Goal: Task Accomplishment & Management: Manage account settings

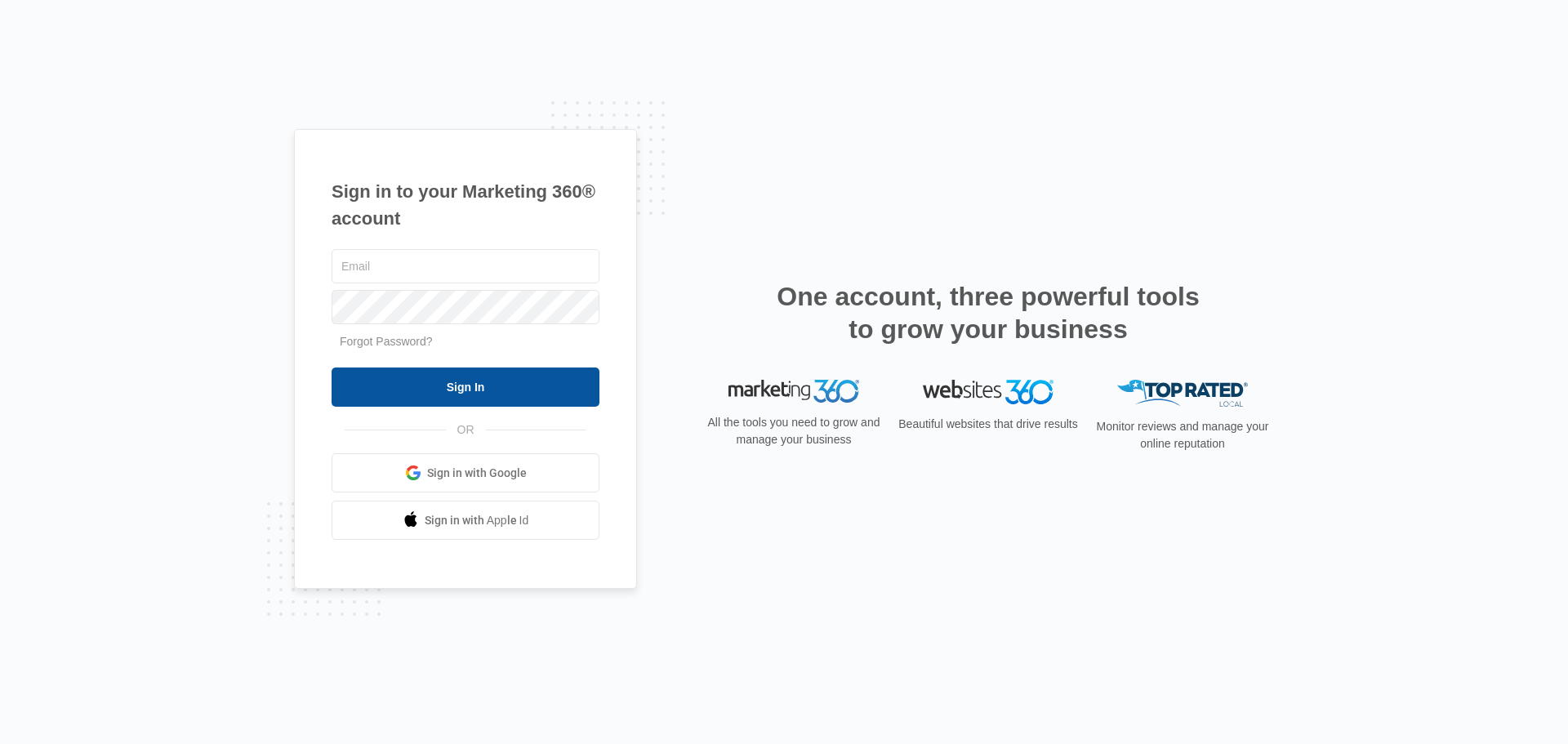
type input "[EMAIL_ADDRESS][DOMAIN_NAME]"
click at [424, 385] on input "Sign In" at bounding box center [465, 387] width 268 height 39
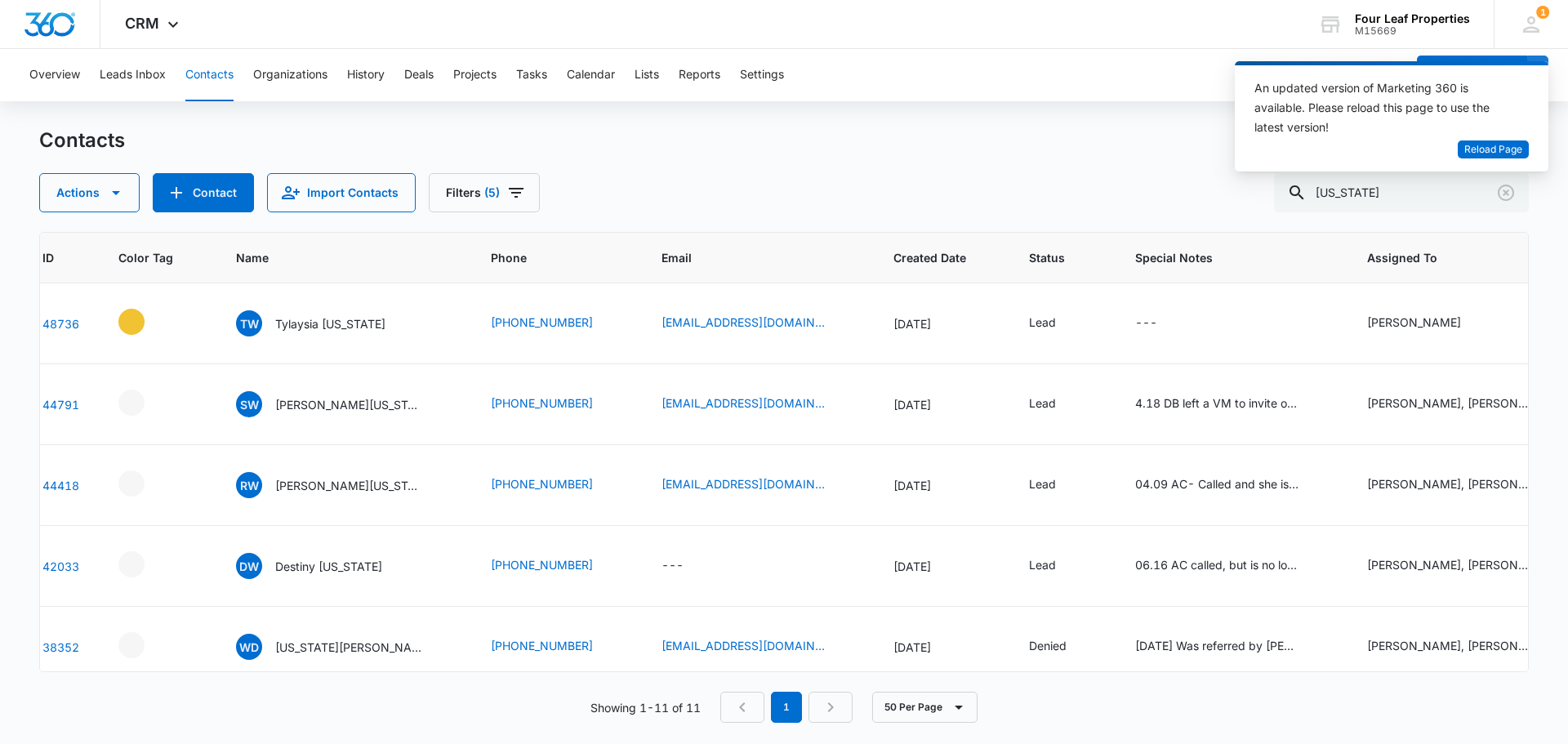
scroll to position [0, 87]
click at [1150, 326] on div "---" at bounding box center [1154, 322] width 52 height 19
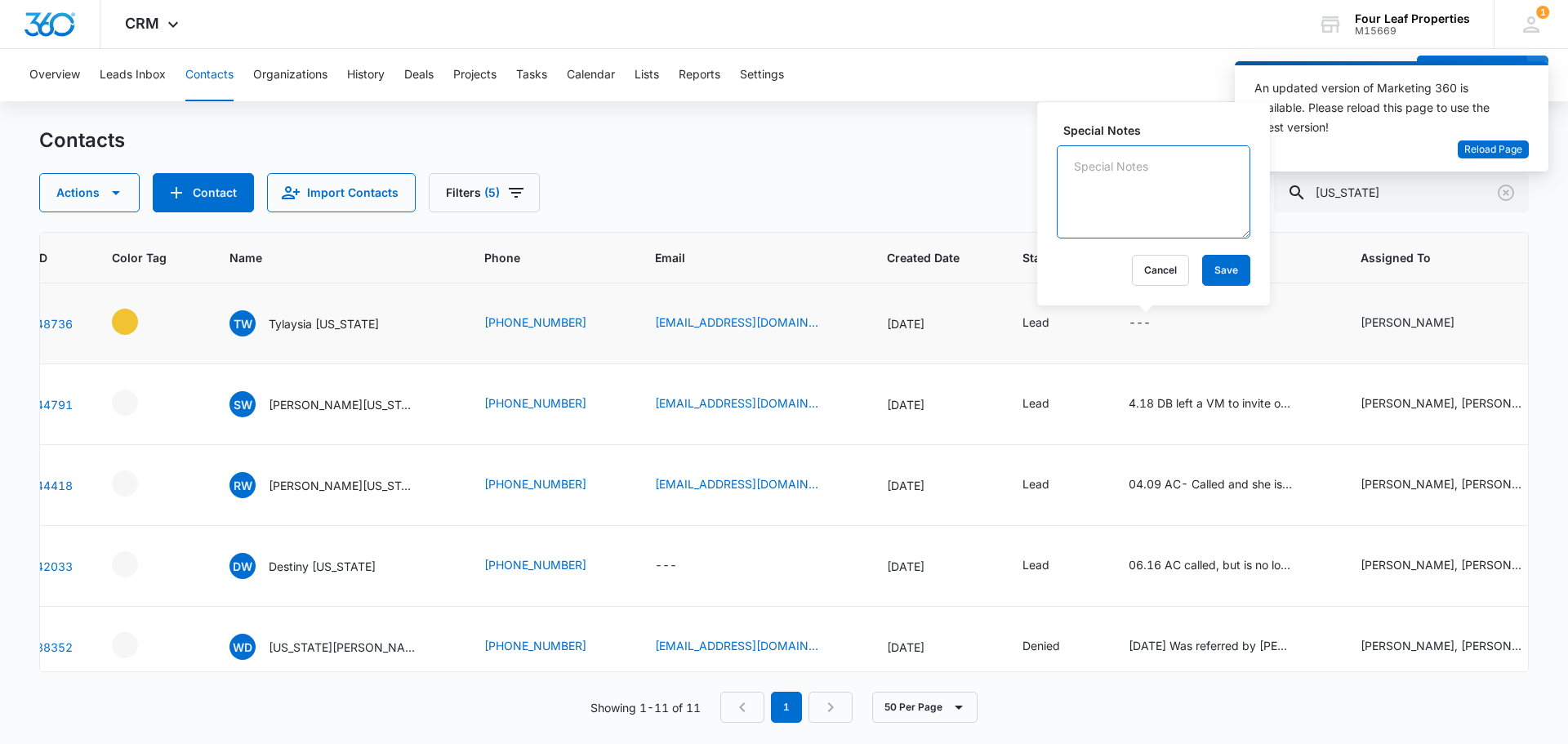
click at [1090, 165] on textarea "Special Notes" at bounding box center [1154, 191] width 194 height 93
type textarea "8"
type textarea "9/11 called LVM & sent email. ER"
click at [1209, 260] on button "Save" at bounding box center [1226, 270] width 48 height 31
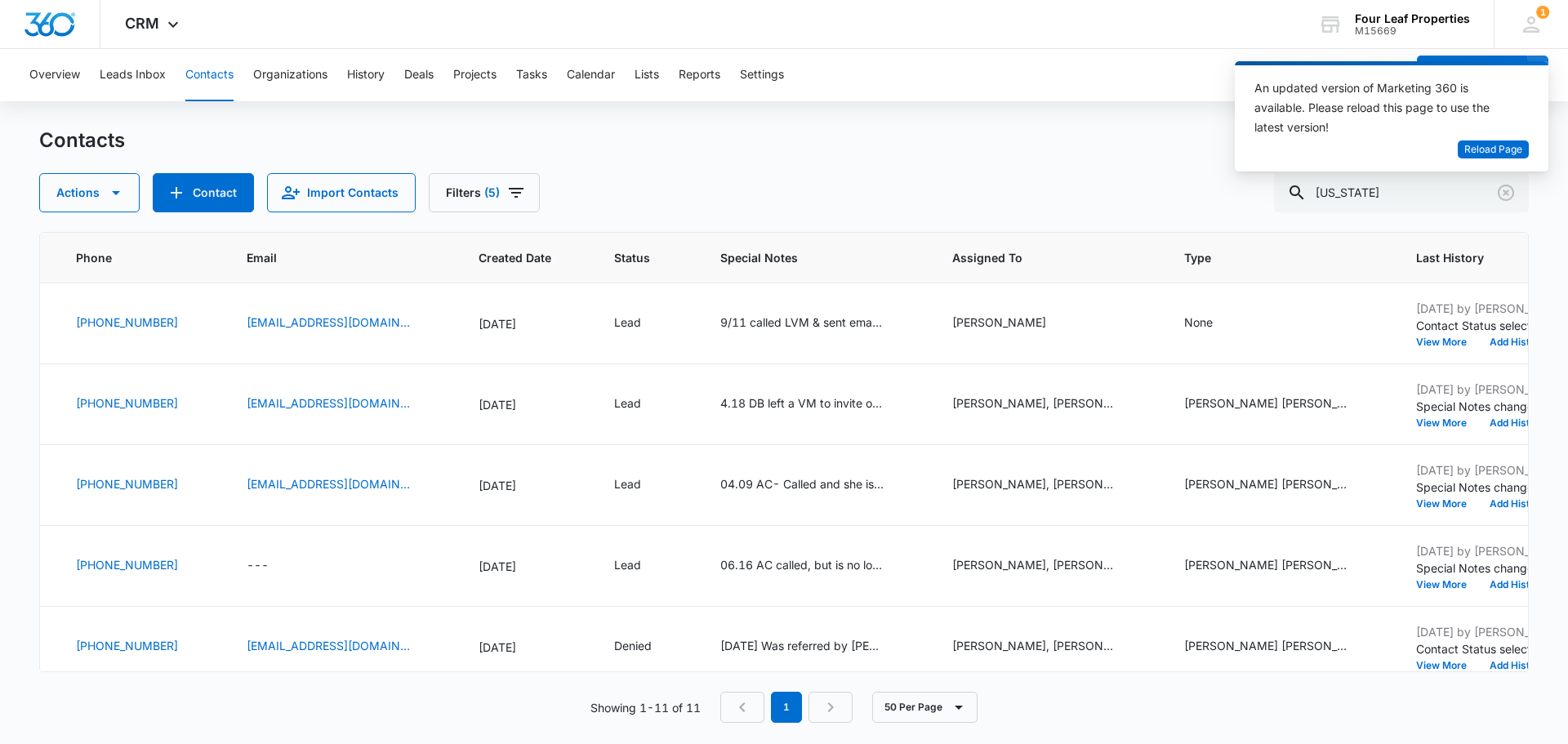
scroll to position [0, 625]
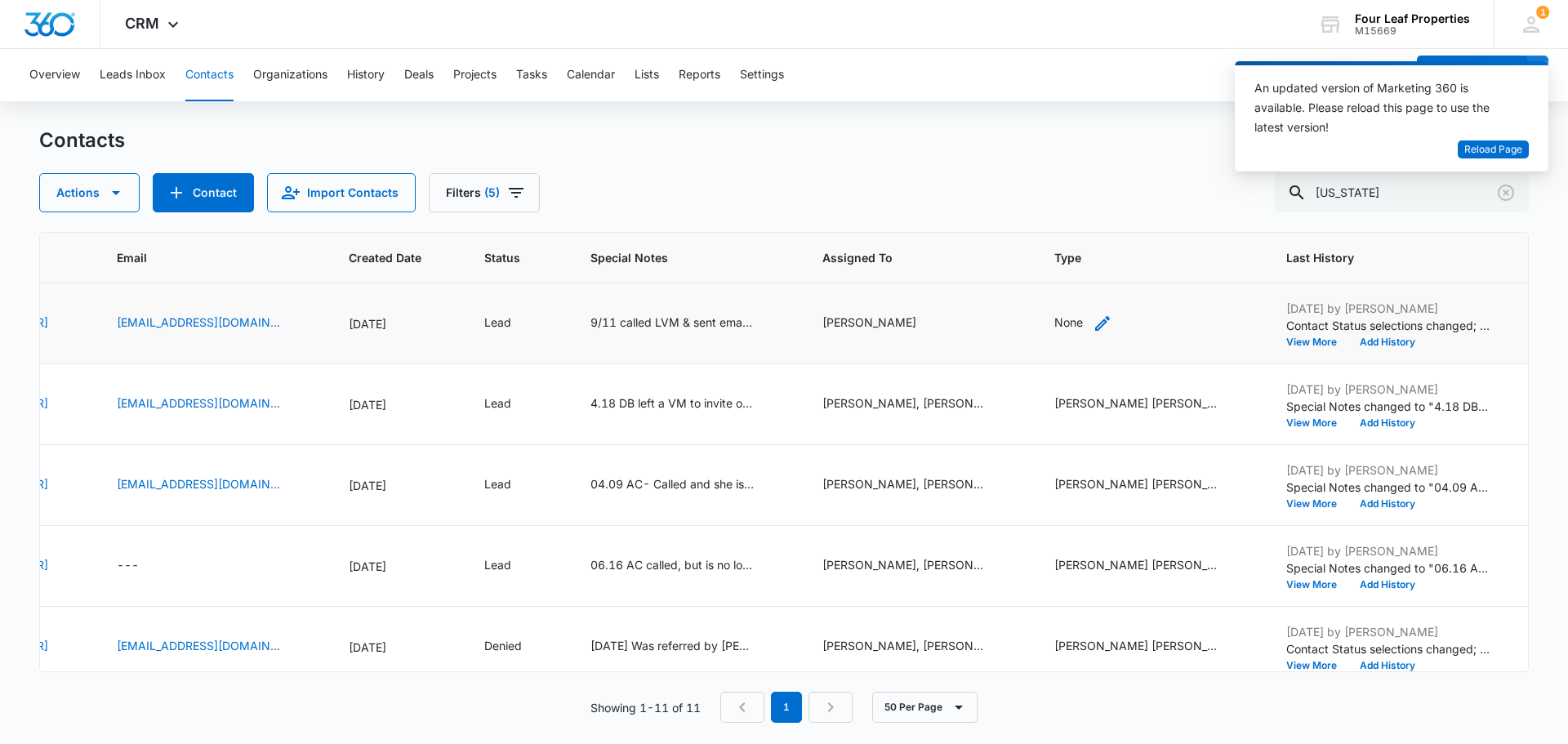
click at [1100, 330] on icon "Type - None - Select to Edit Field" at bounding box center [1102, 322] width 19 height 19
click at [1058, 220] on div at bounding box center [1054, 219] width 73 height 20
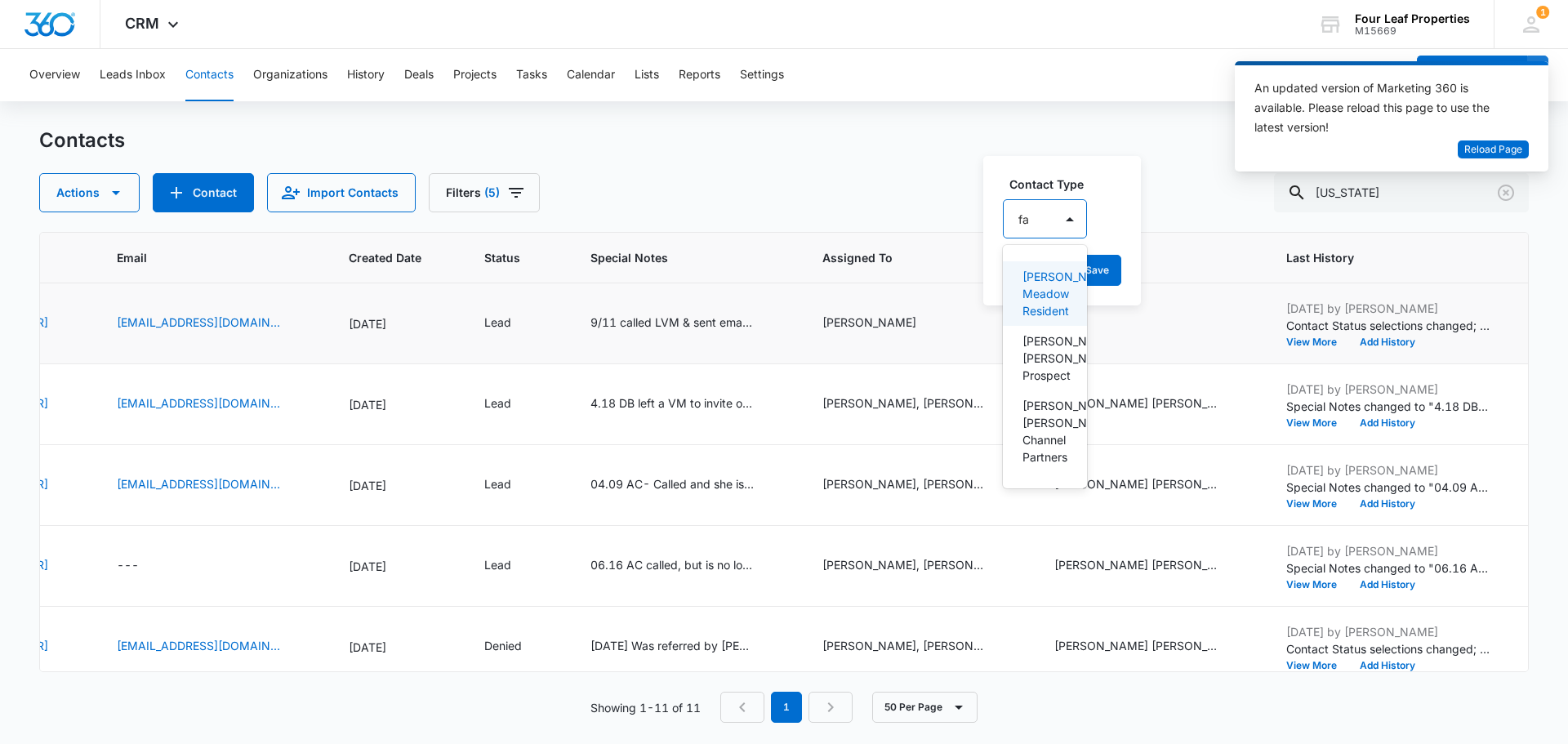
type input "fan"
click at [1059, 355] on p "[PERSON_NAME] [PERSON_NAME] Prospect" at bounding box center [1047, 358] width 48 height 52
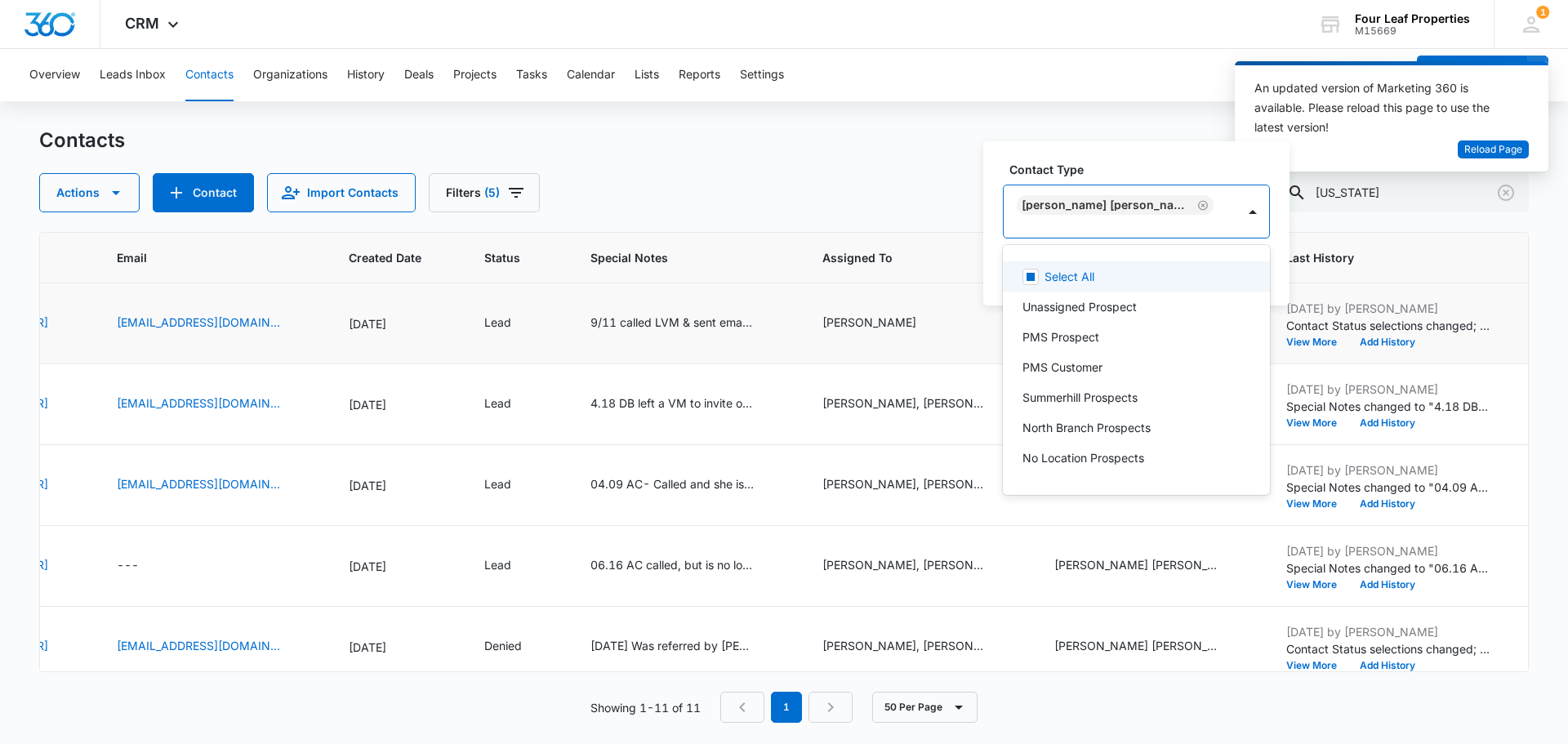
click at [1172, 172] on div "Contact Type option [PERSON_NAME][GEOGRAPHIC_DATA][PERSON_NAME], selected. 30 r…" at bounding box center [1136, 223] width 307 height 164
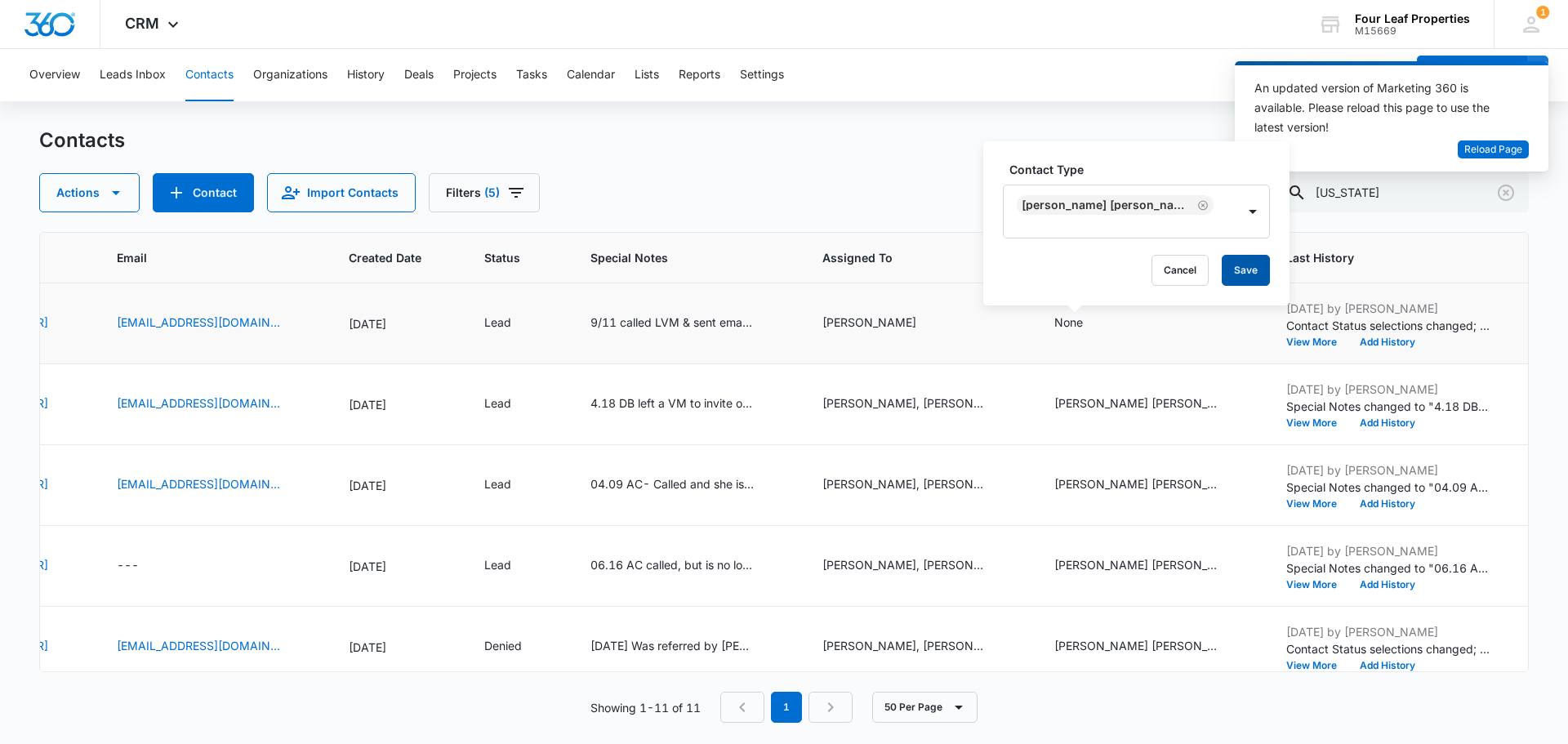
click at [1222, 277] on button "Save" at bounding box center [1246, 270] width 48 height 31
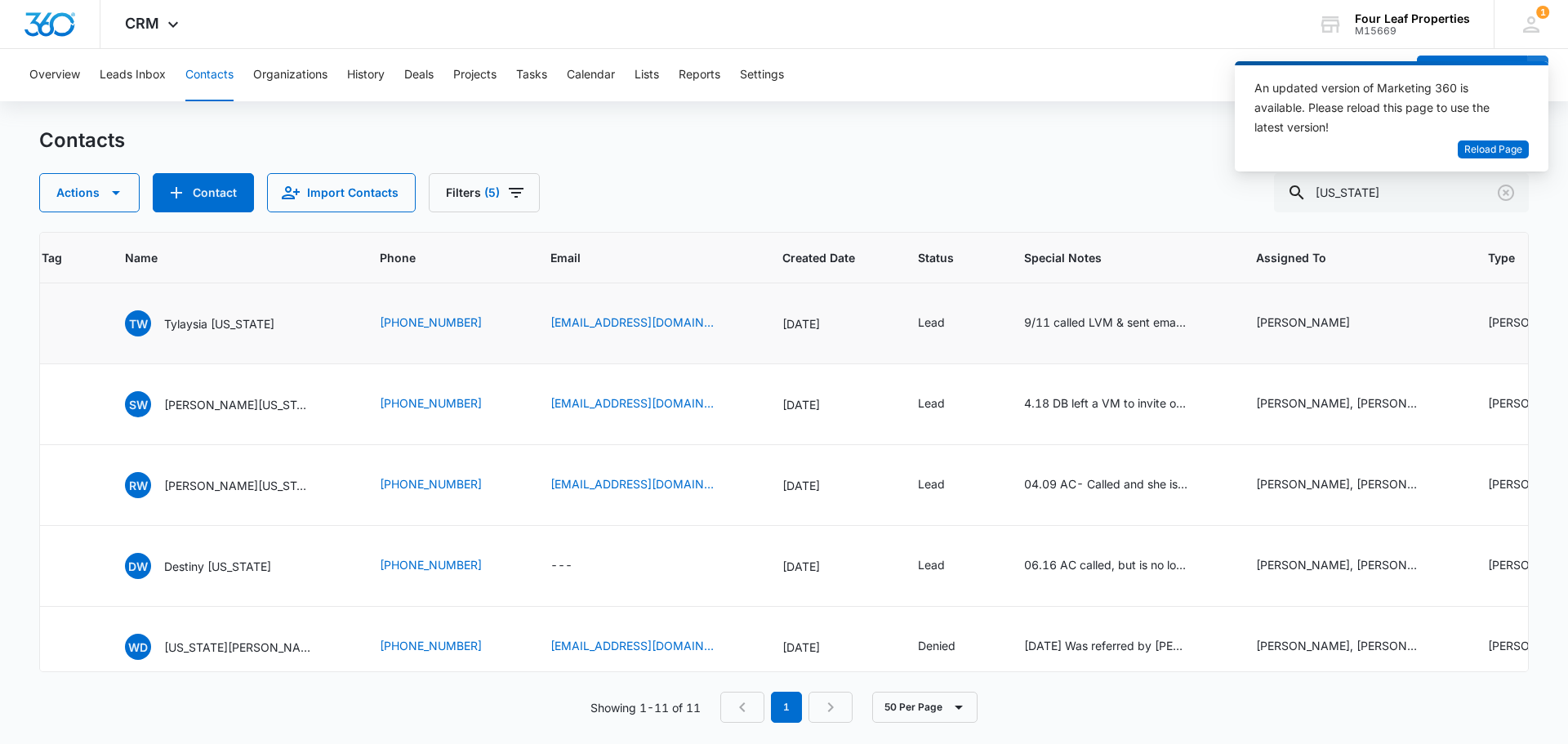
scroll to position [0, 161]
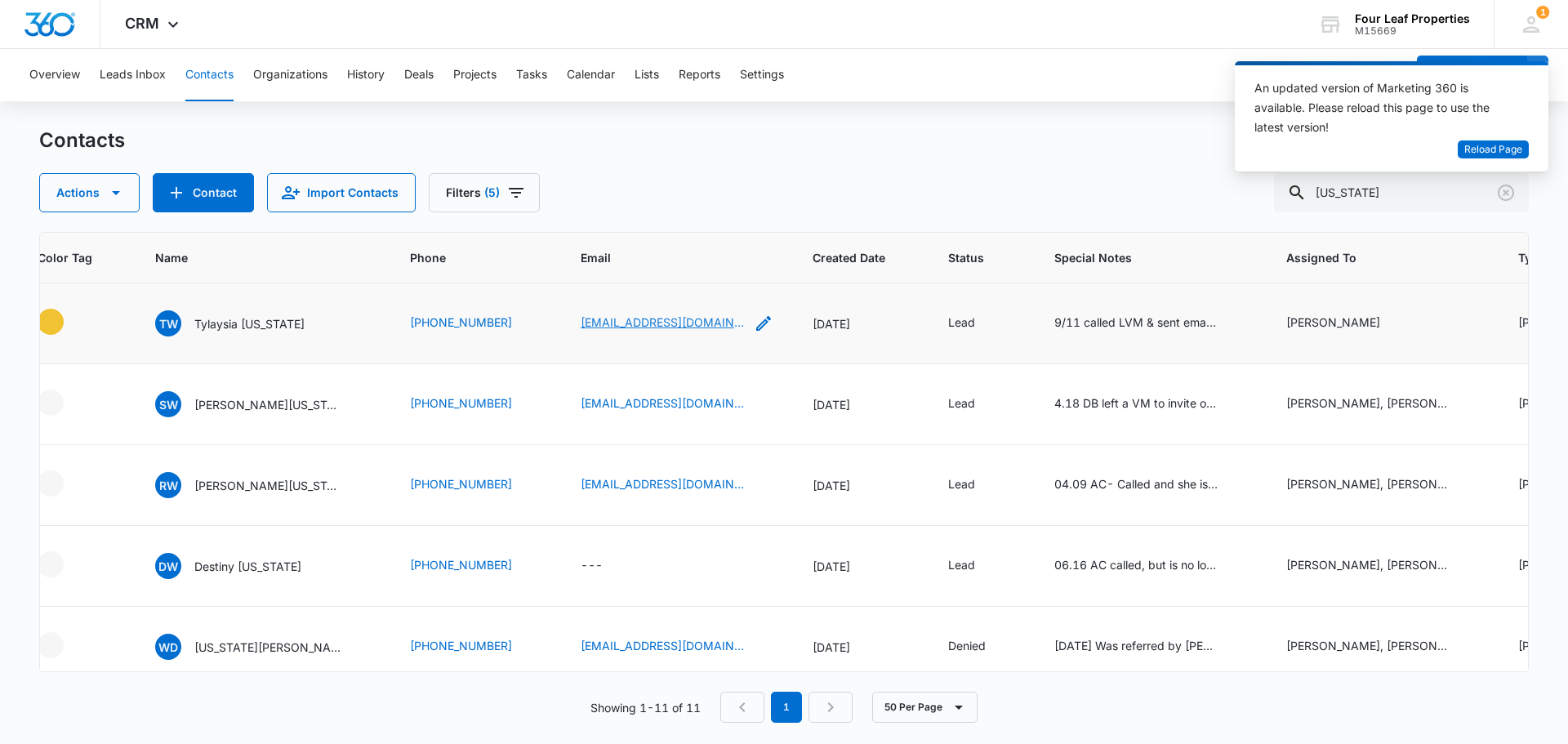
click at [657, 321] on link "[EMAIL_ADDRESS][DOMAIN_NAME]" at bounding box center [662, 321] width 164 height 18
click at [1512, 189] on icon "Clear" at bounding box center [1506, 193] width 17 height 17
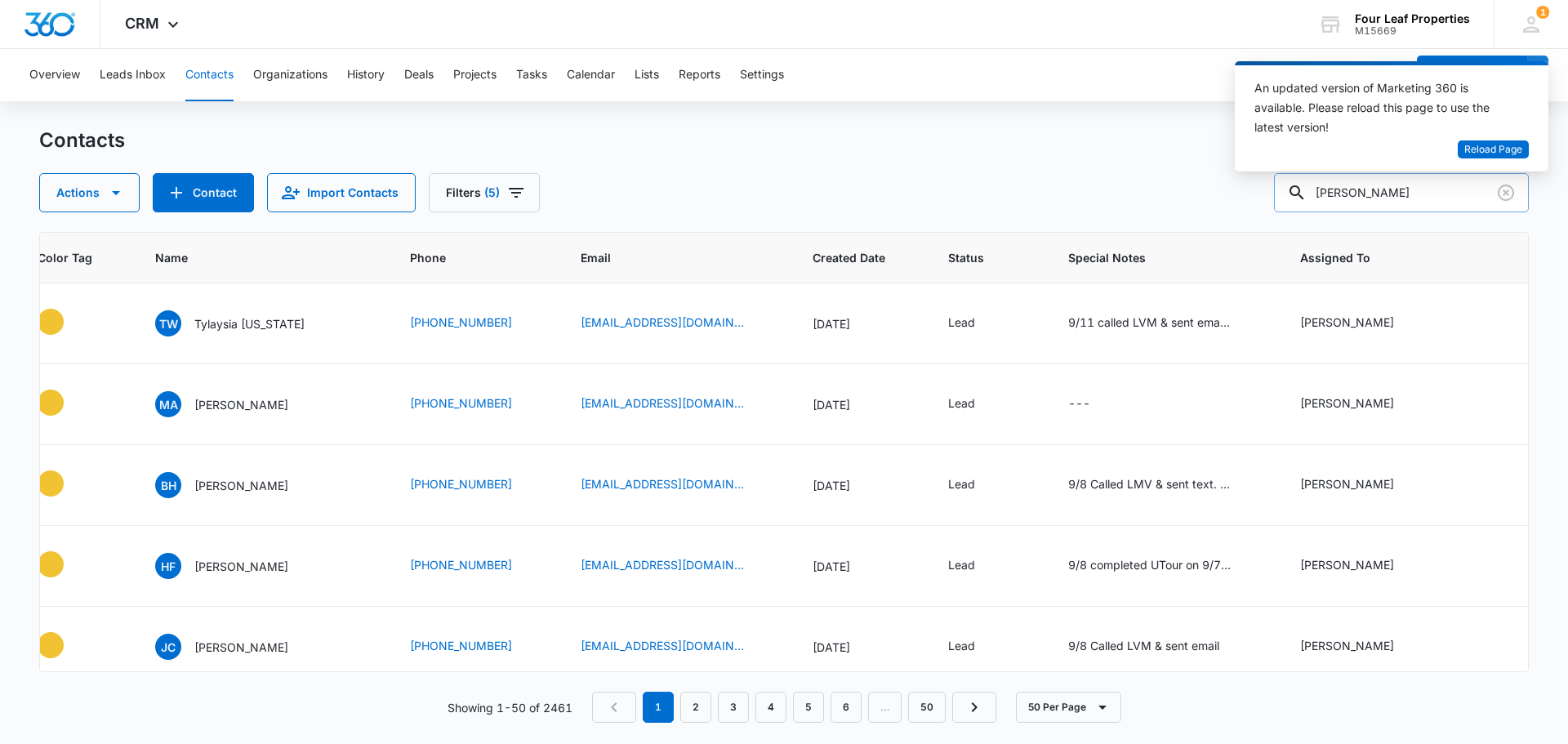
type input "[PERSON_NAME]"
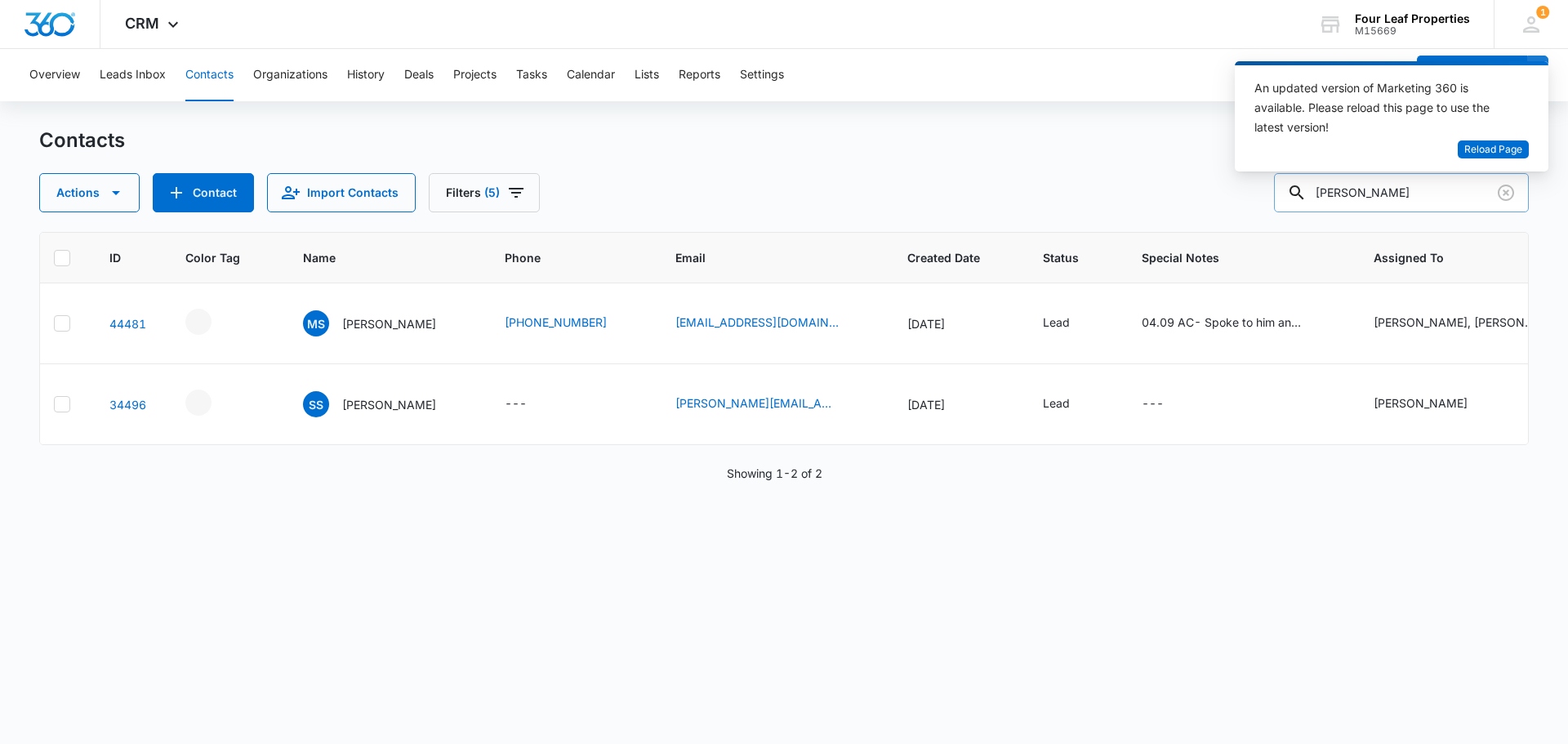
scroll to position [0, 0]
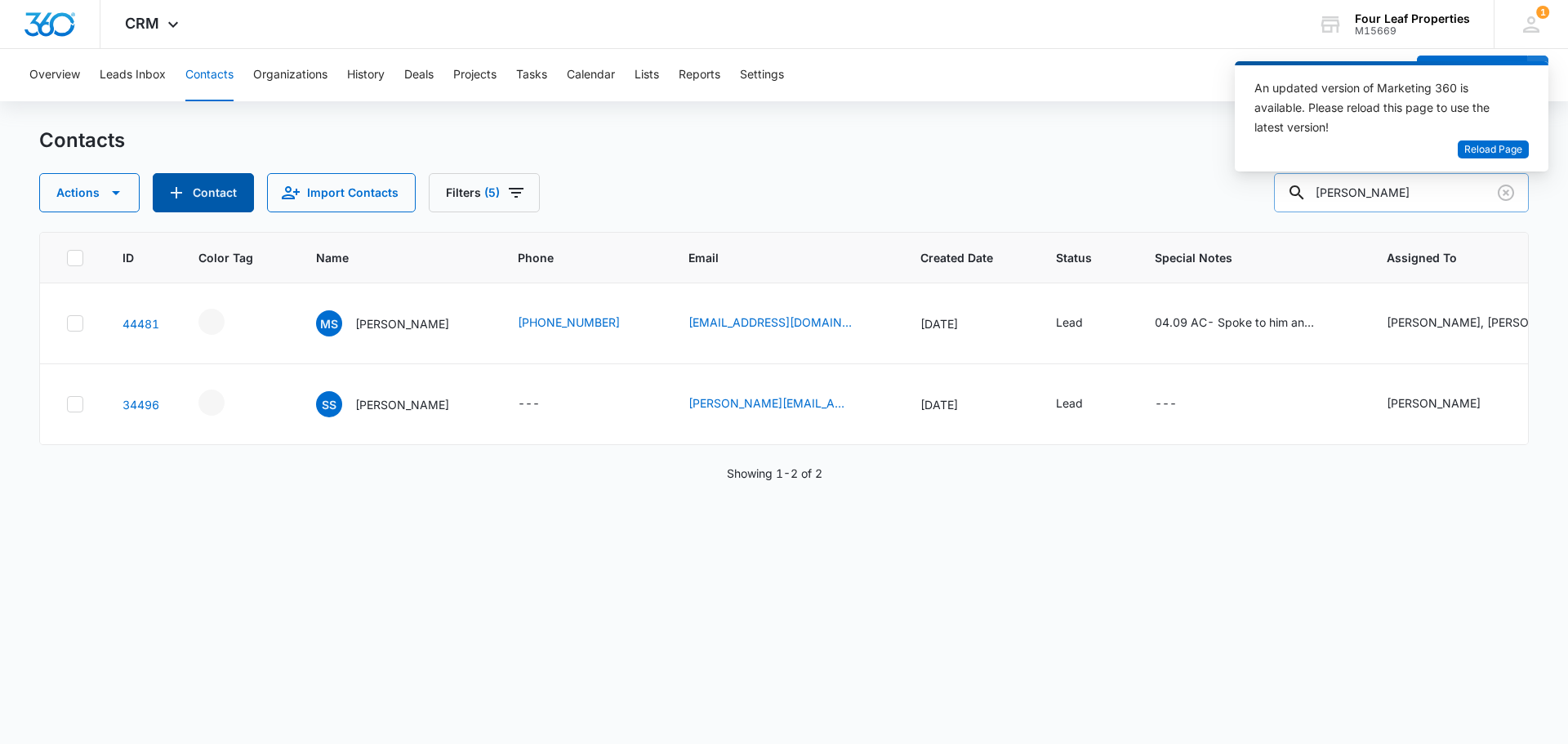
click at [219, 197] on button "Contact" at bounding box center [203, 192] width 101 height 39
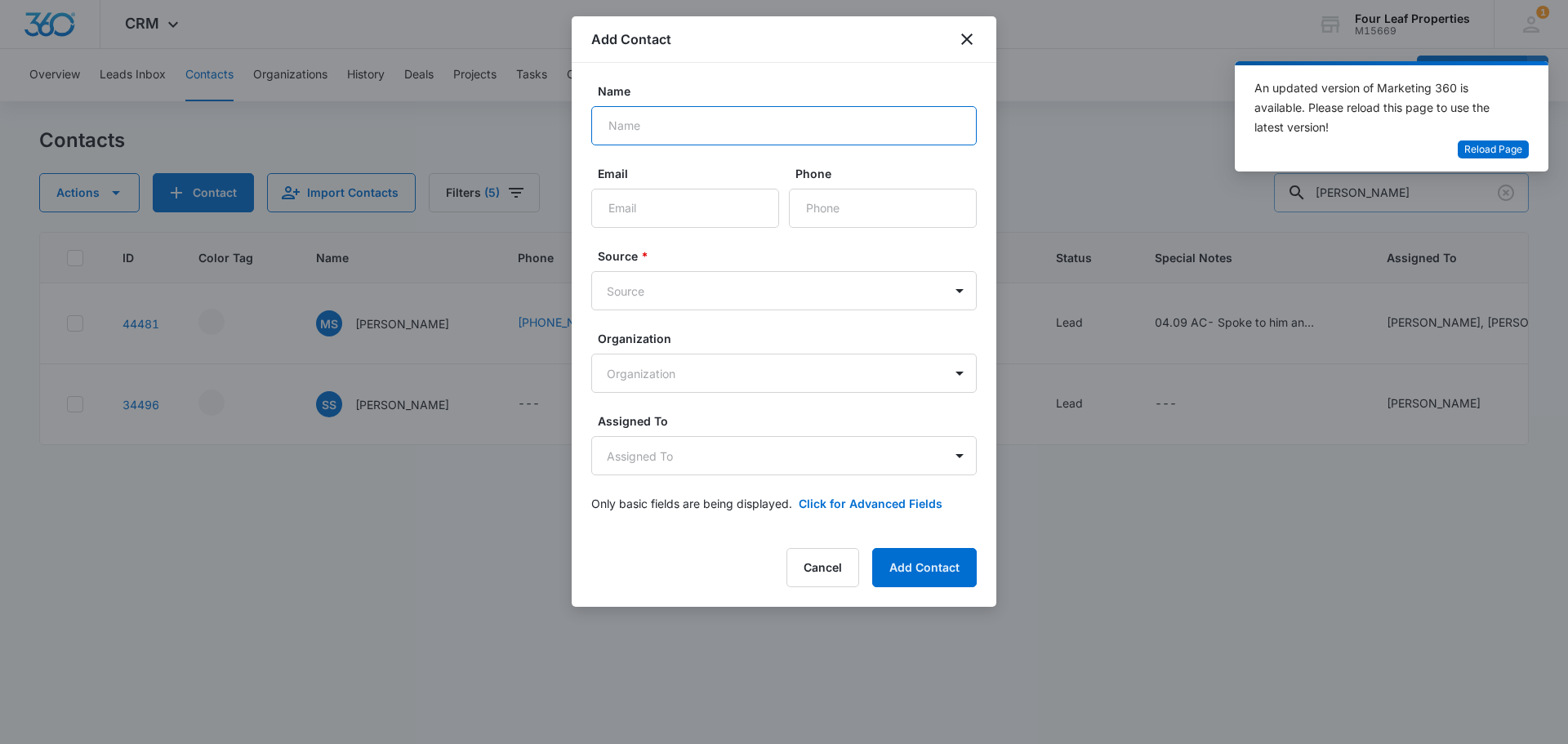
click at [611, 124] on input "Name" at bounding box center [784, 125] width 386 height 39
paste input "[PERSON_NAME]"
type input "[PERSON_NAME]"
click at [630, 209] on input "Email" at bounding box center [685, 208] width 188 height 39
paste input "[EMAIL_ADDRESS][DOMAIN_NAME]"
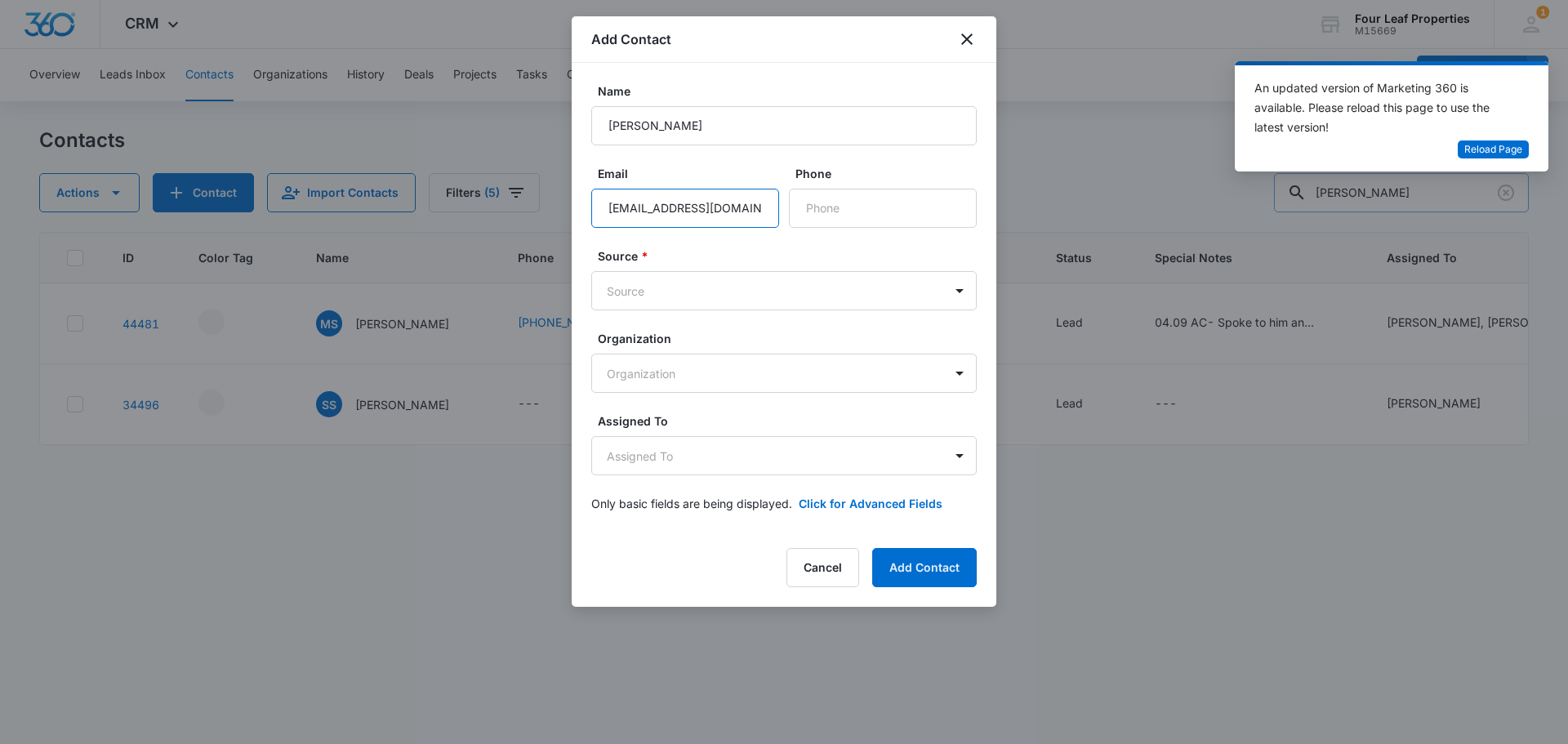
type input "[EMAIL_ADDRESS][DOMAIN_NAME]"
click at [858, 202] on input "Phone" at bounding box center [883, 208] width 188 height 39
paste input "[PHONE_NUMBER]"
type input "[PHONE_NUMBER]"
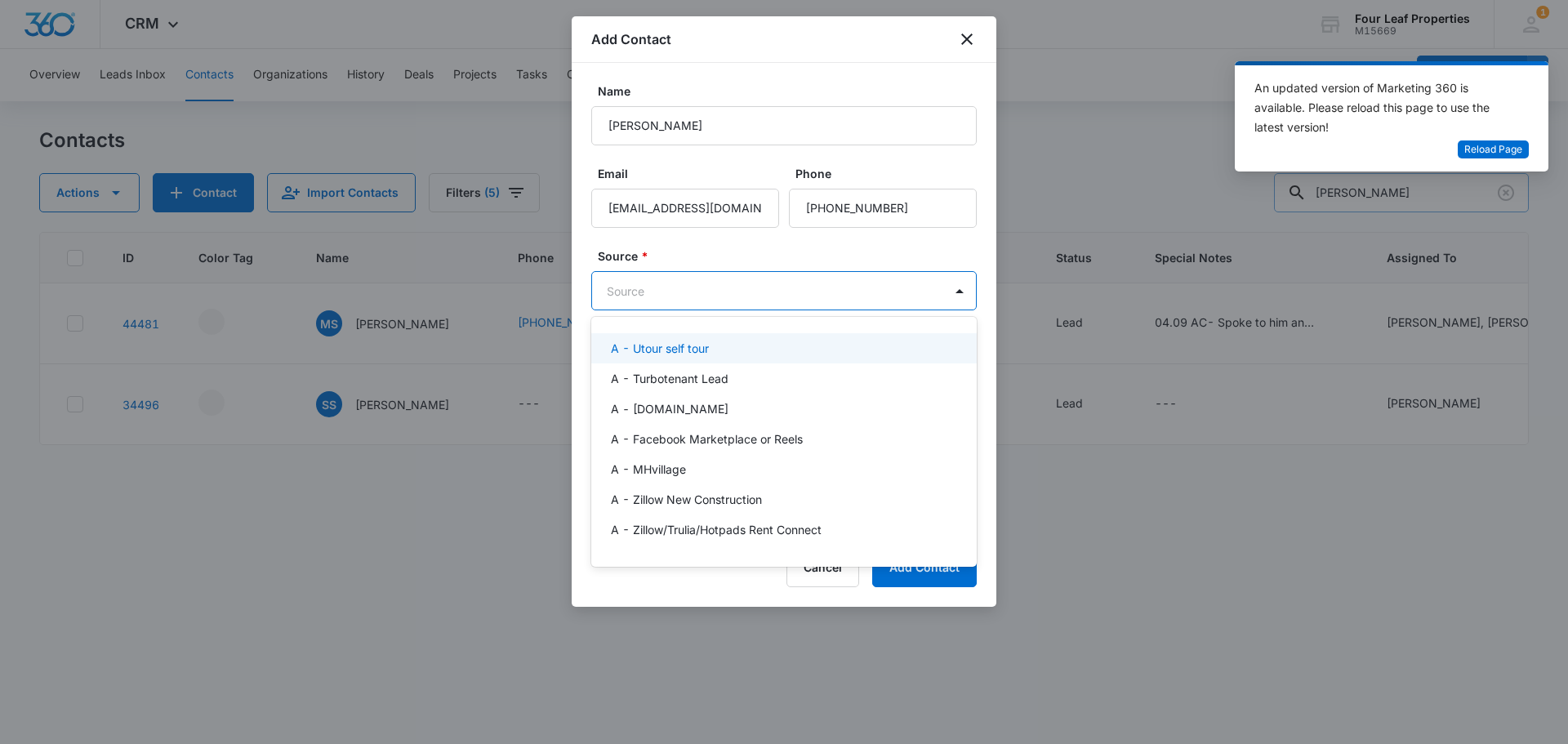
click at [618, 291] on body "CRM Apps Reputation Websites Forms CRM Email Social Shop Payments POS Content A…" at bounding box center [784, 372] width 1568 height 744
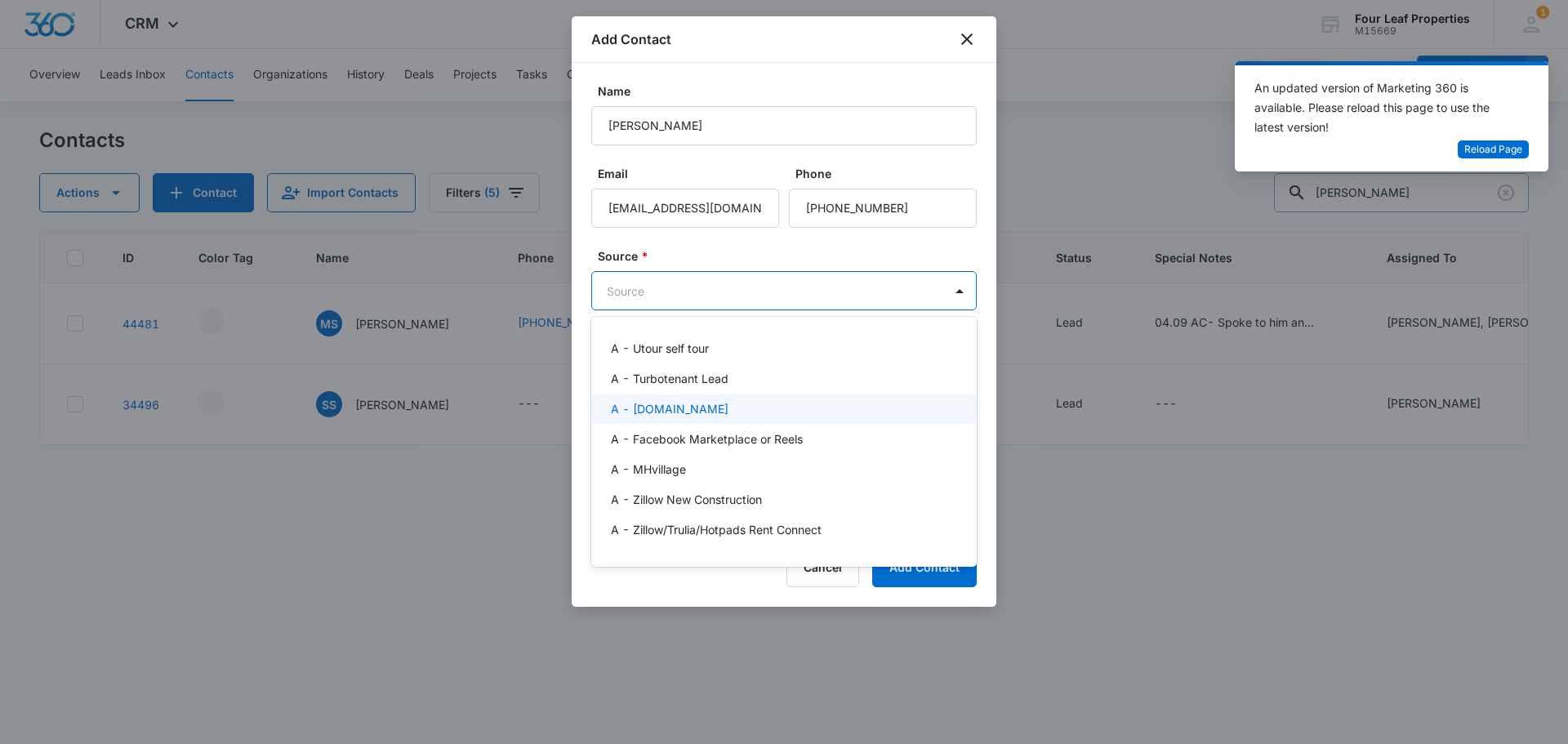
click at [706, 417] on p "A - [DOMAIN_NAME]" at bounding box center [669, 408] width 118 height 18
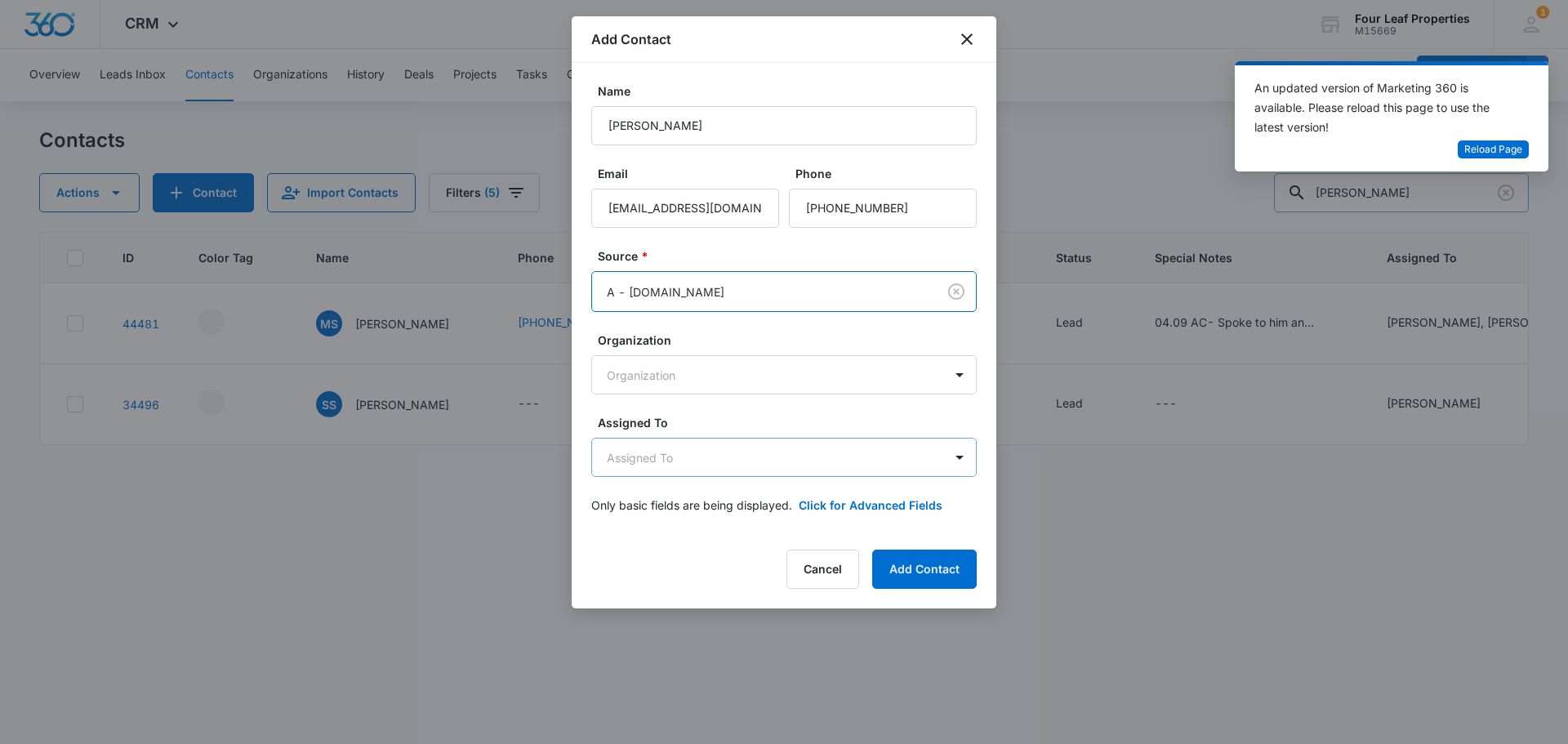
click at [666, 461] on body "CRM Apps Reputation Websites Forms CRM Email Social Shop Payments POS Content A…" at bounding box center [784, 372] width 1568 height 744
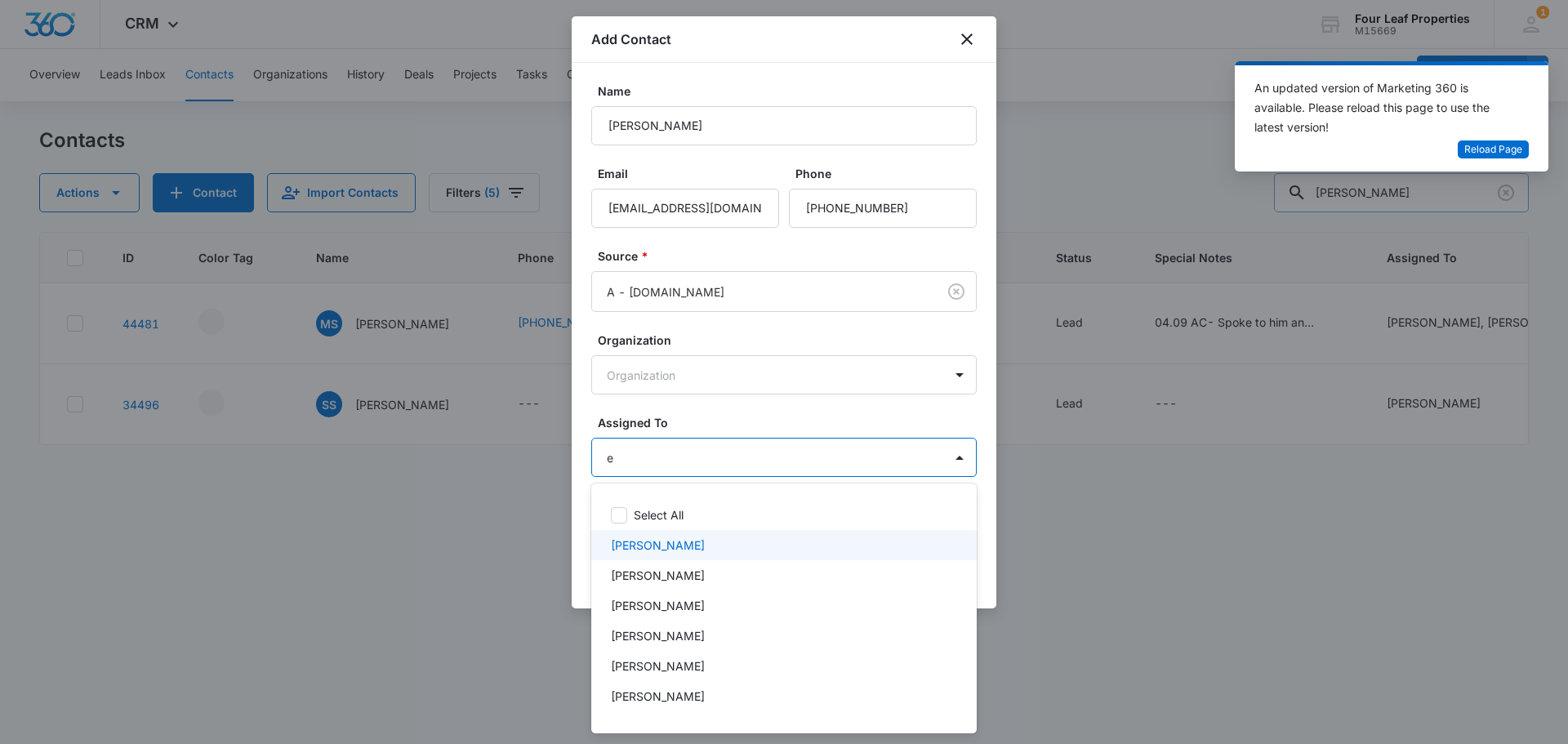
type input "el"
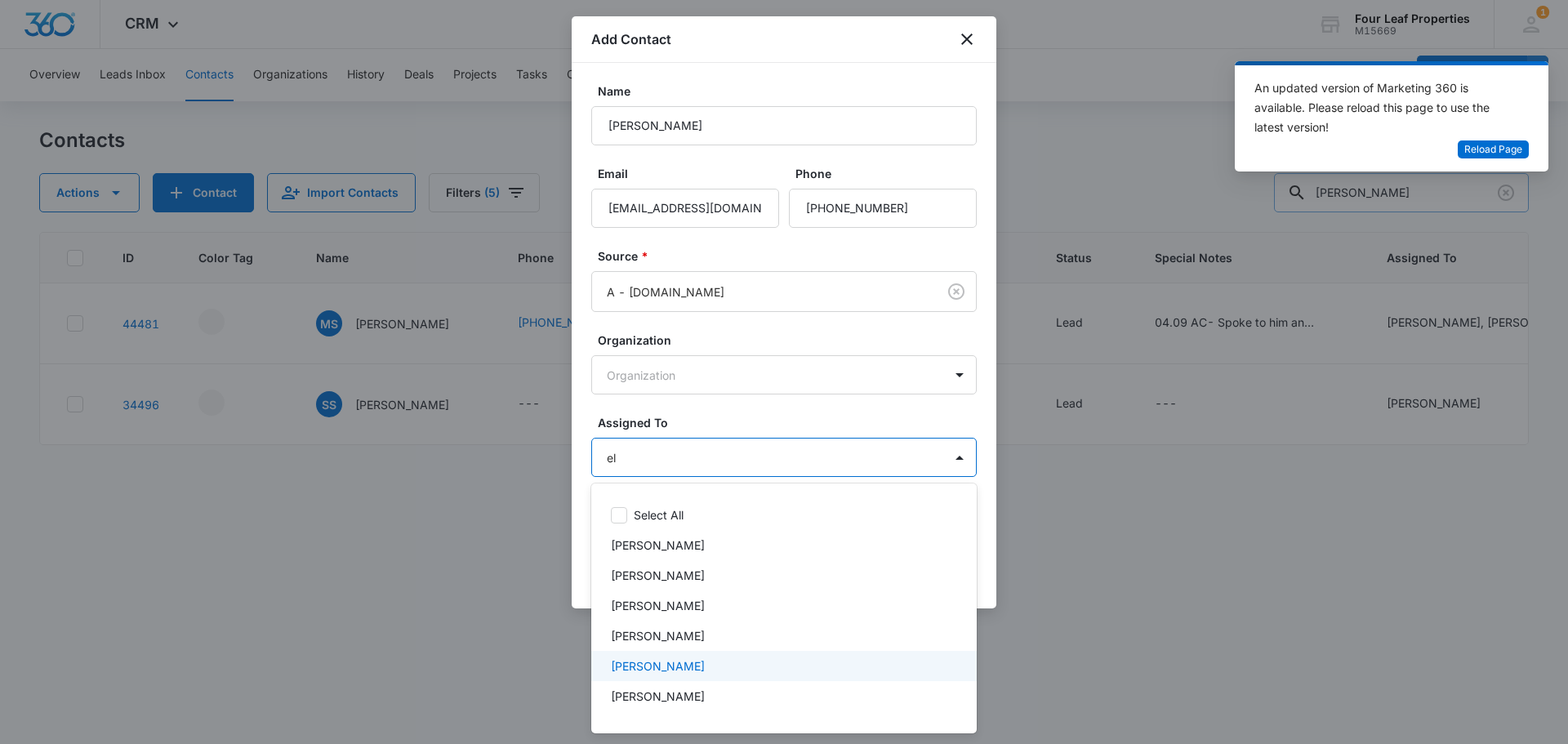
click at [662, 656] on div "[PERSON_NAME]" at bounding box center [784, 666] width 386 height 30
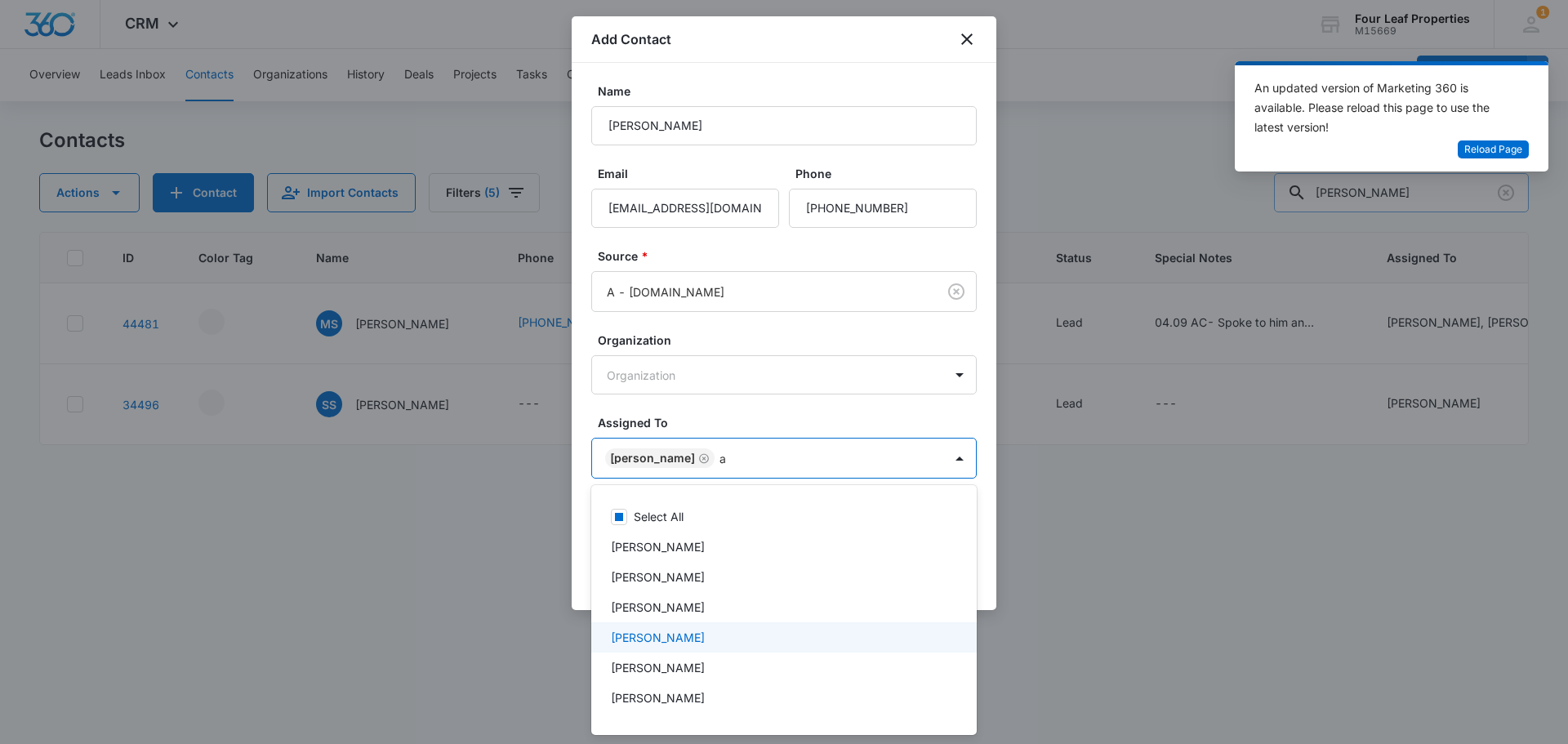
type input "al"
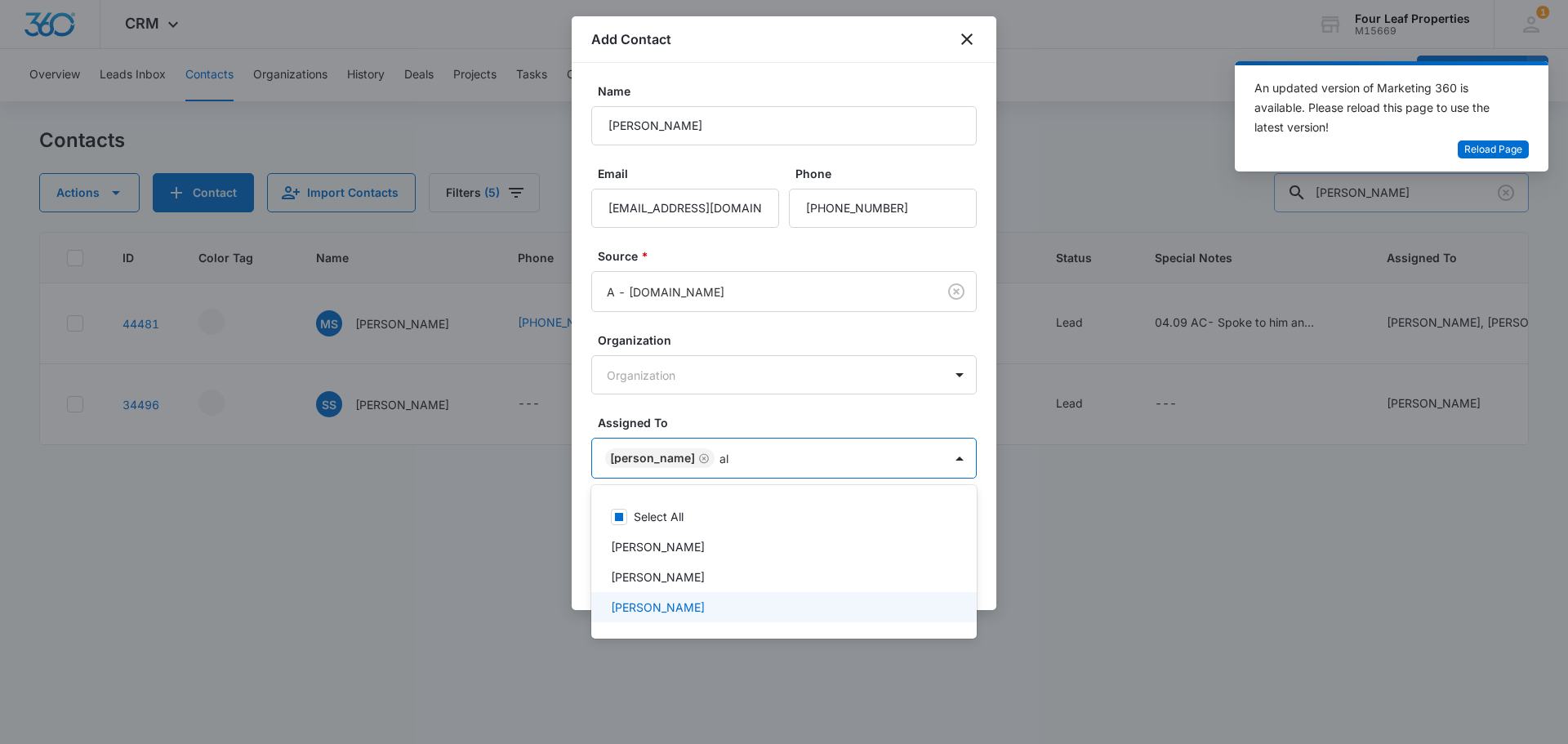
click at [672, 602] on p "[PERSON_NAME]" at bounding box center [657, 607] width 94 height 18
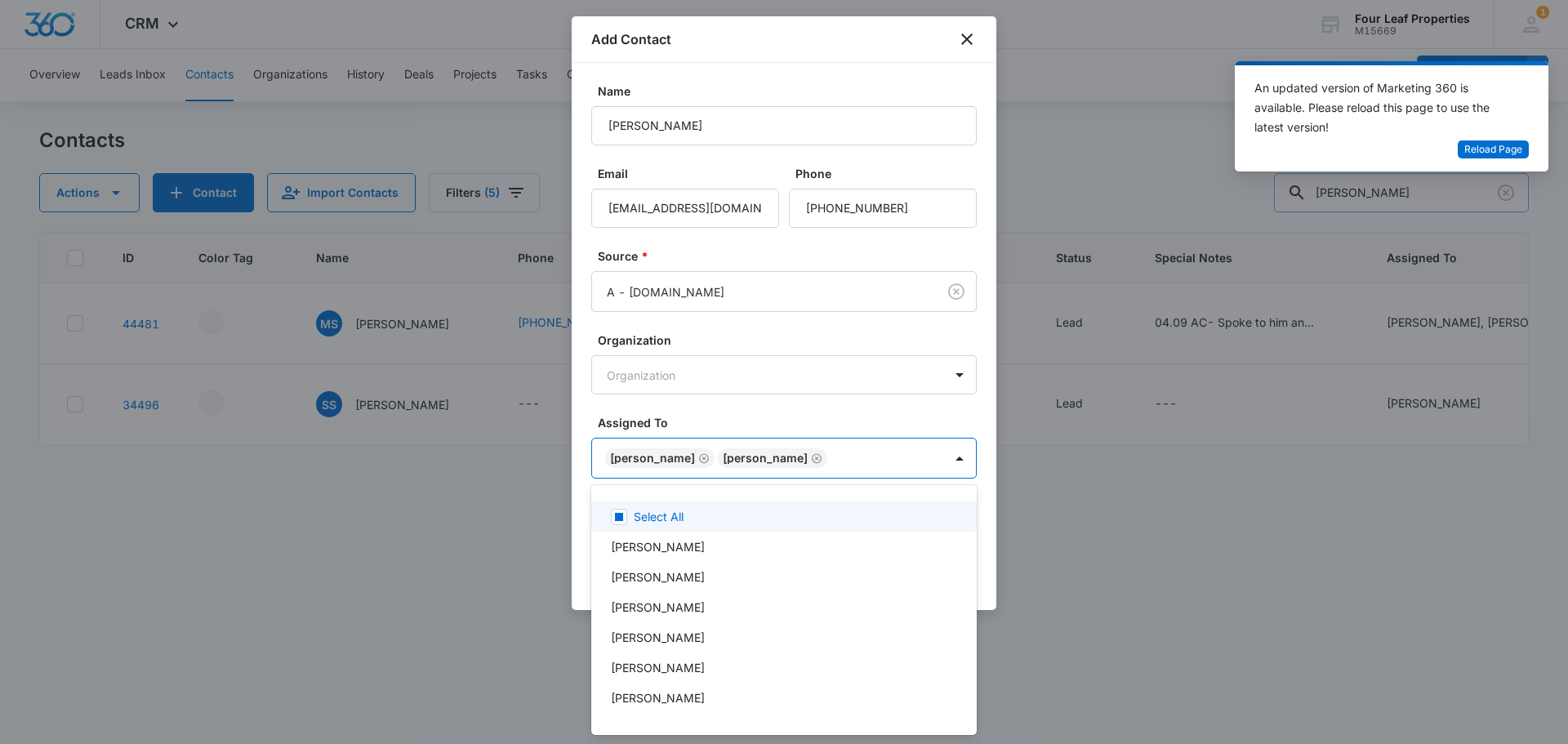
click at [758, 414] on div at bounding box center [784, 372] width 1568 height 744
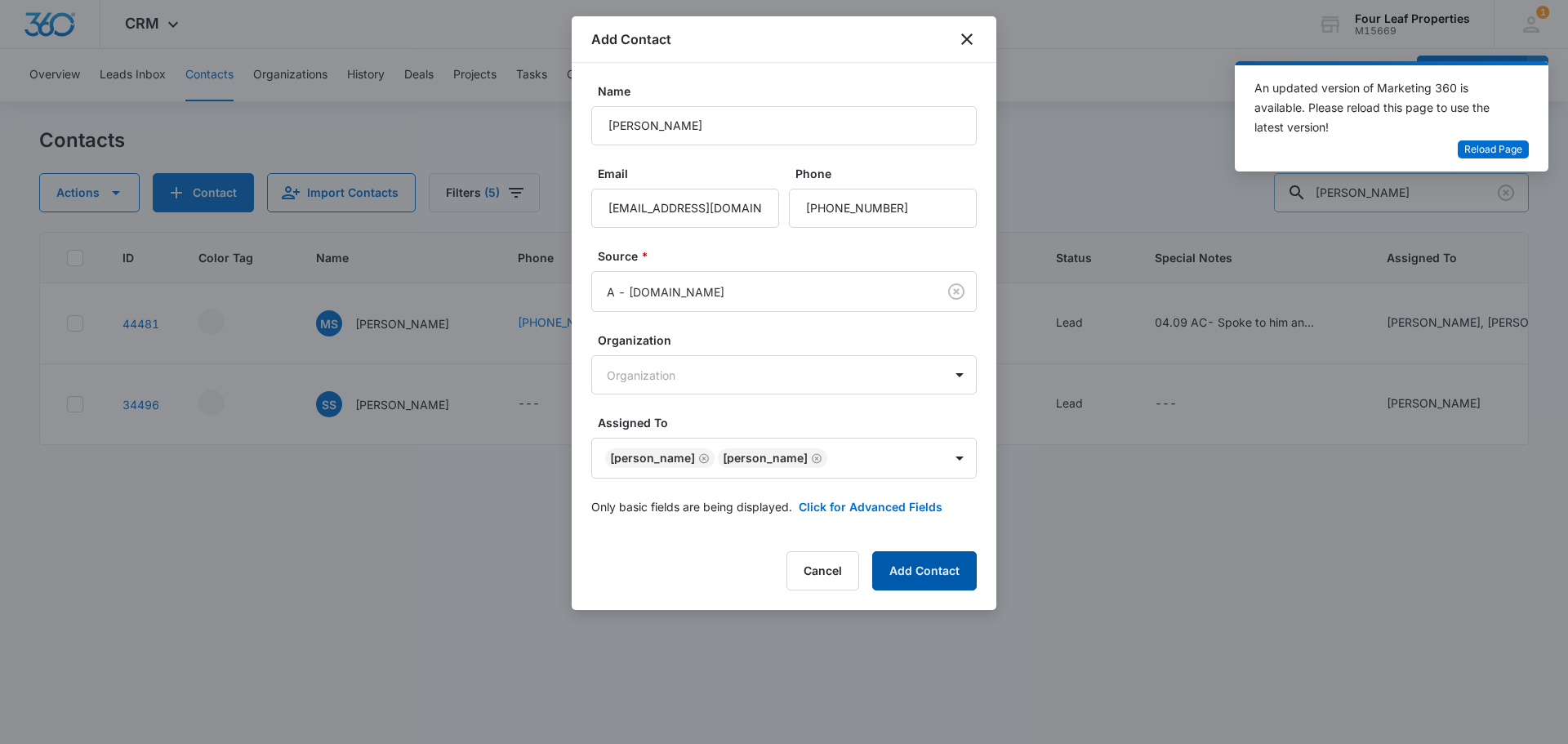
click at [904, 563] on button "Add Contact" at bounding box center [924, 570] width 104 height 39
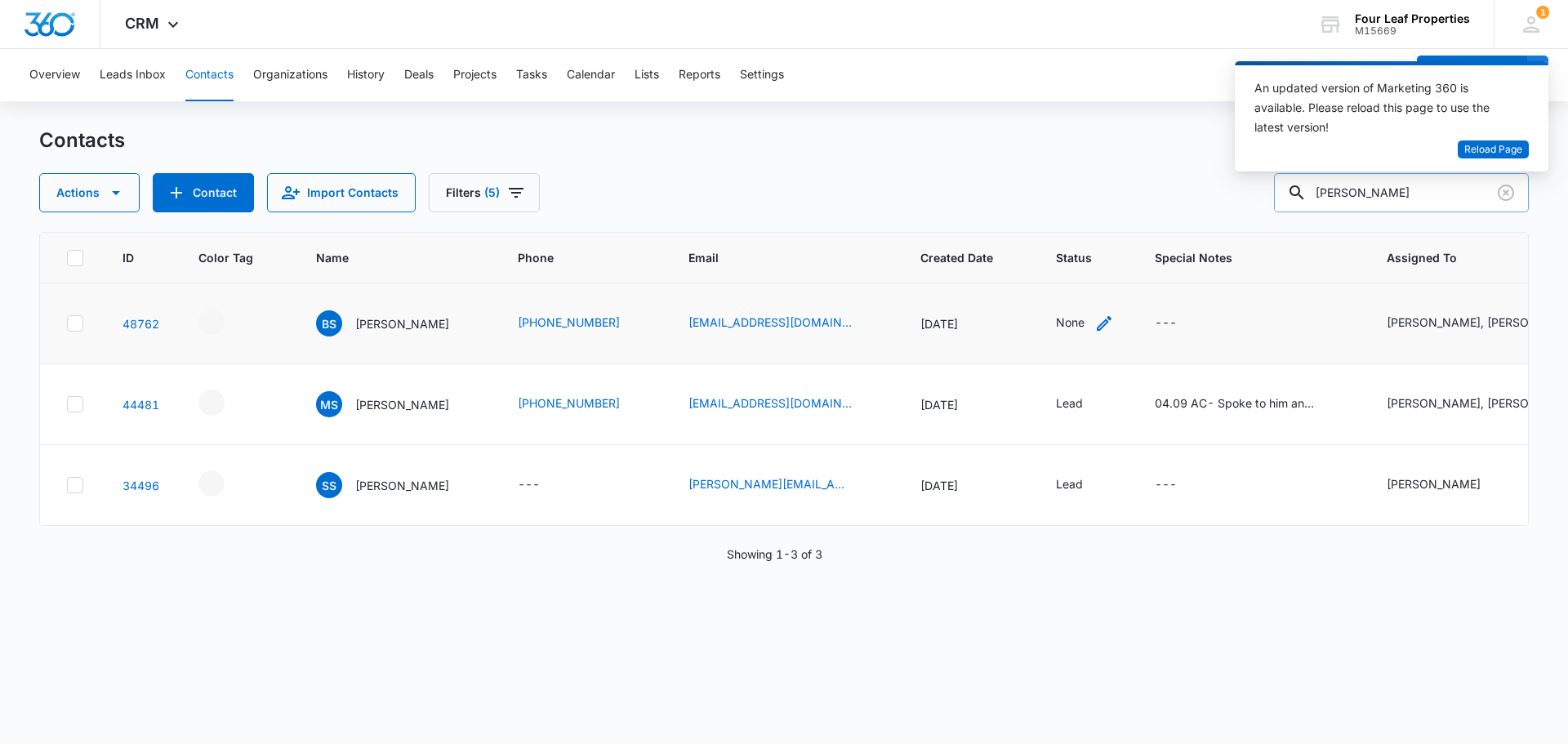
click at [1062, 321] on div "None" at bounding box center [1084, 322] width 58 height 19
click at [1029, 223] on div at bounding box center [1035, 219] width 80 height 20
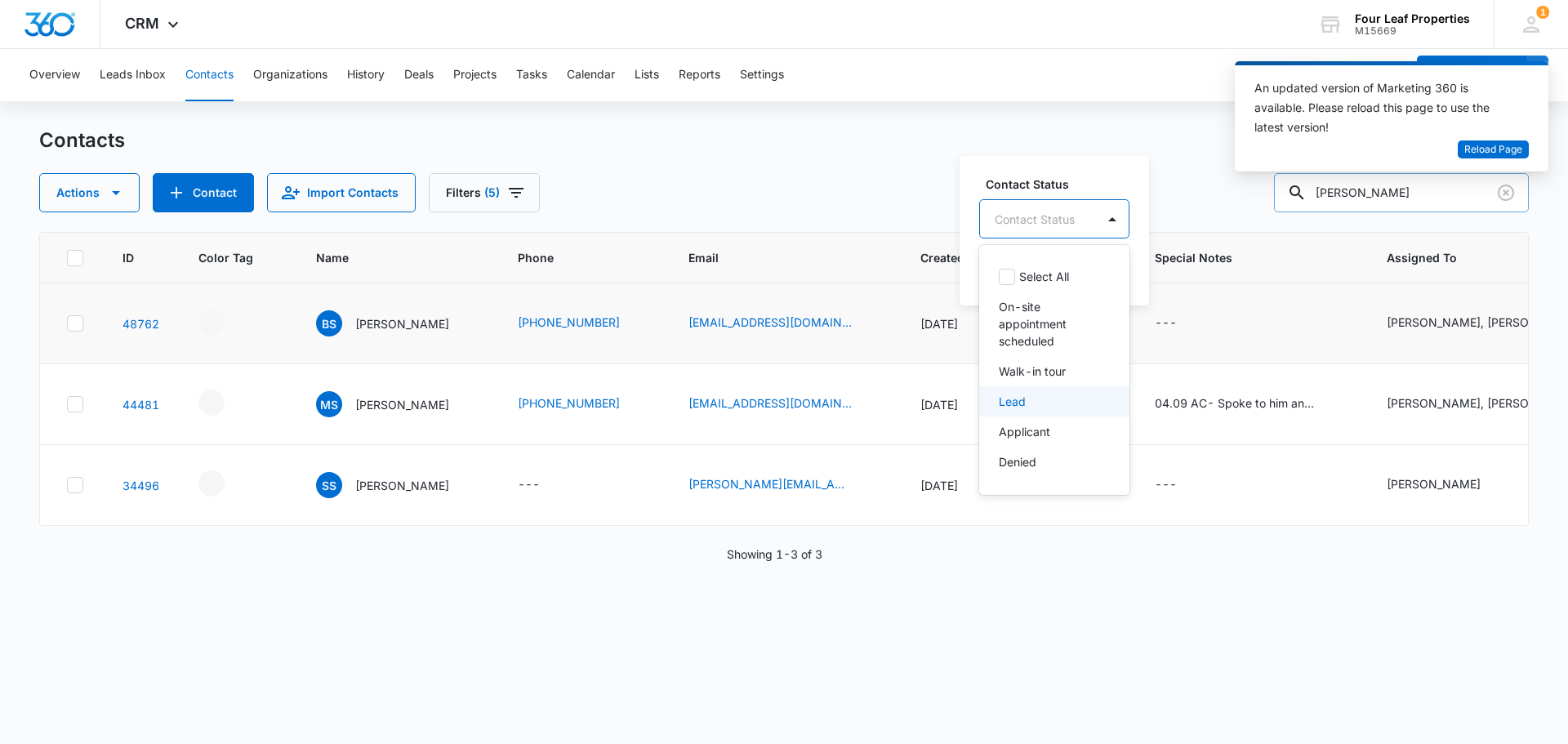
click at [1026, 406] on div "Lead" at bounding box center [1053, 401] width 108 height 18
click at [1083, 171] on div "Contact Status option Lead, selected. 8 results available. Use Up and Down to c…" at bounding box center [1042, 230] width 165 height 151
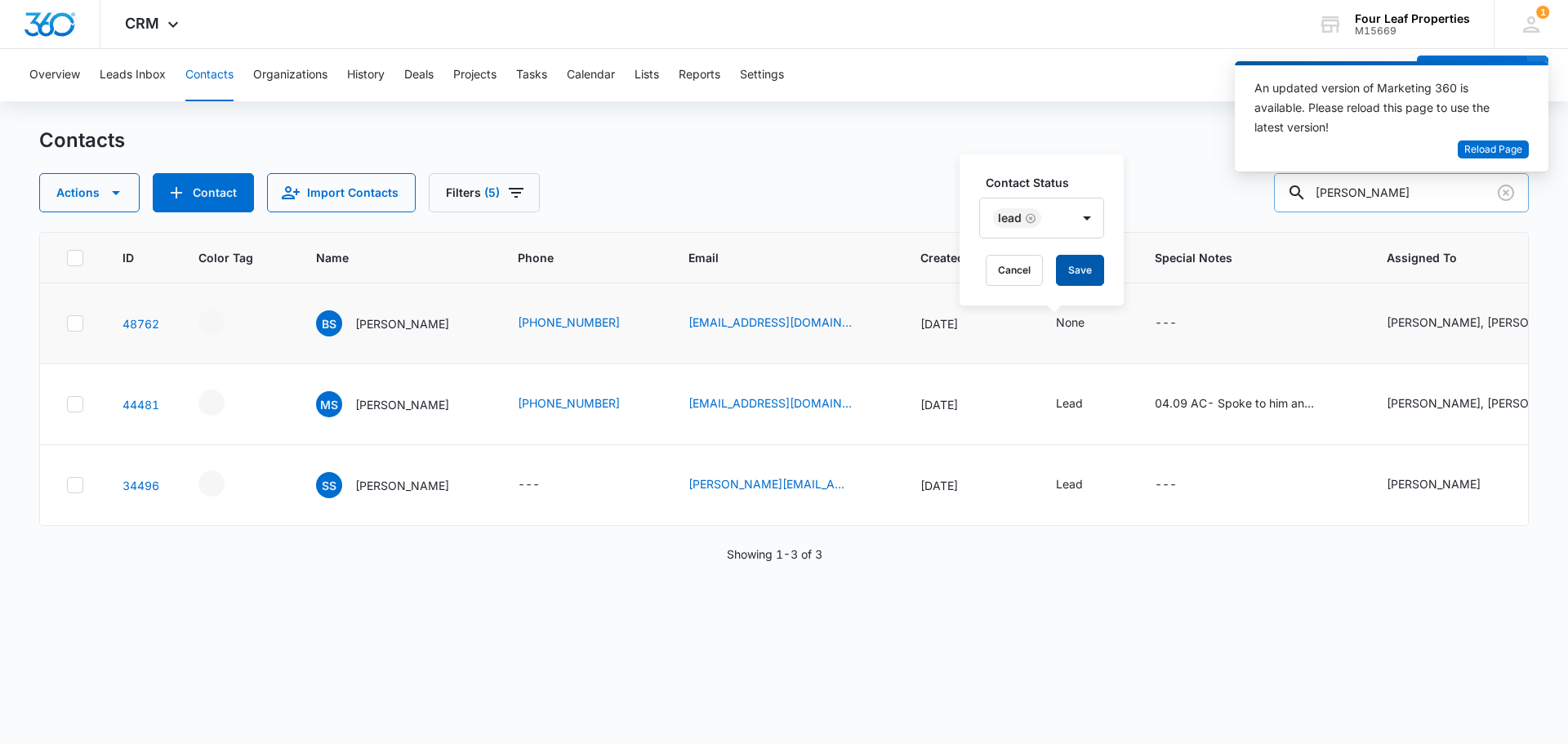
click at [1090, 271] on button "Save" at bounding box center [1080, 270] width 48 height 31
click at [241, 316] on icon "- - Select to Edit Field" at bounding box center [244, 318] width 19 height 19
click at [251, 319] on icon "- - Select to Edit Field" at bounding box center [244, 318] width 19 height 19
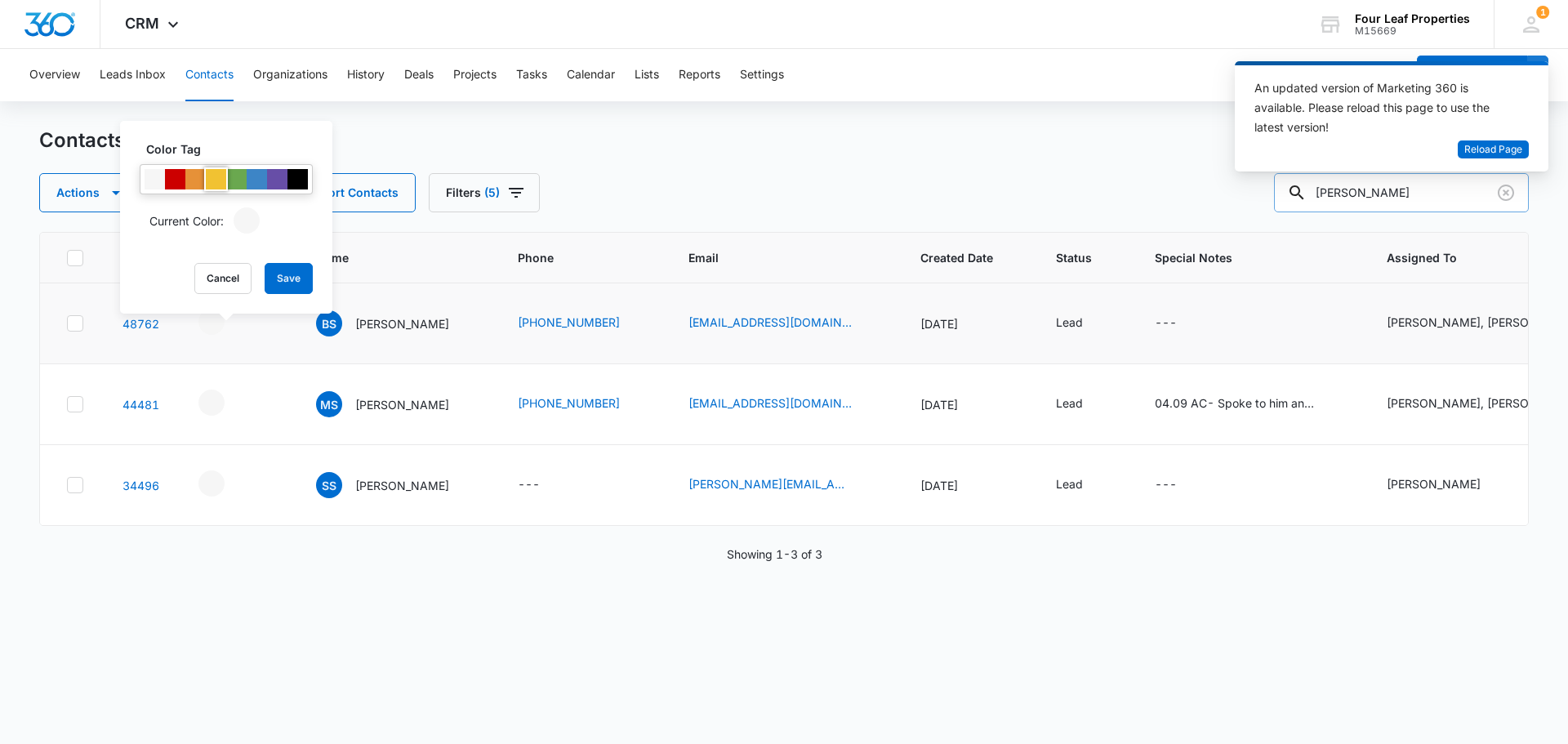
click at [209, 185] on div at bounding box center [216, 179] width 20 height 20
click at [295, 279] on button "Save" at bounding box center [289, 278] width 48 height 31
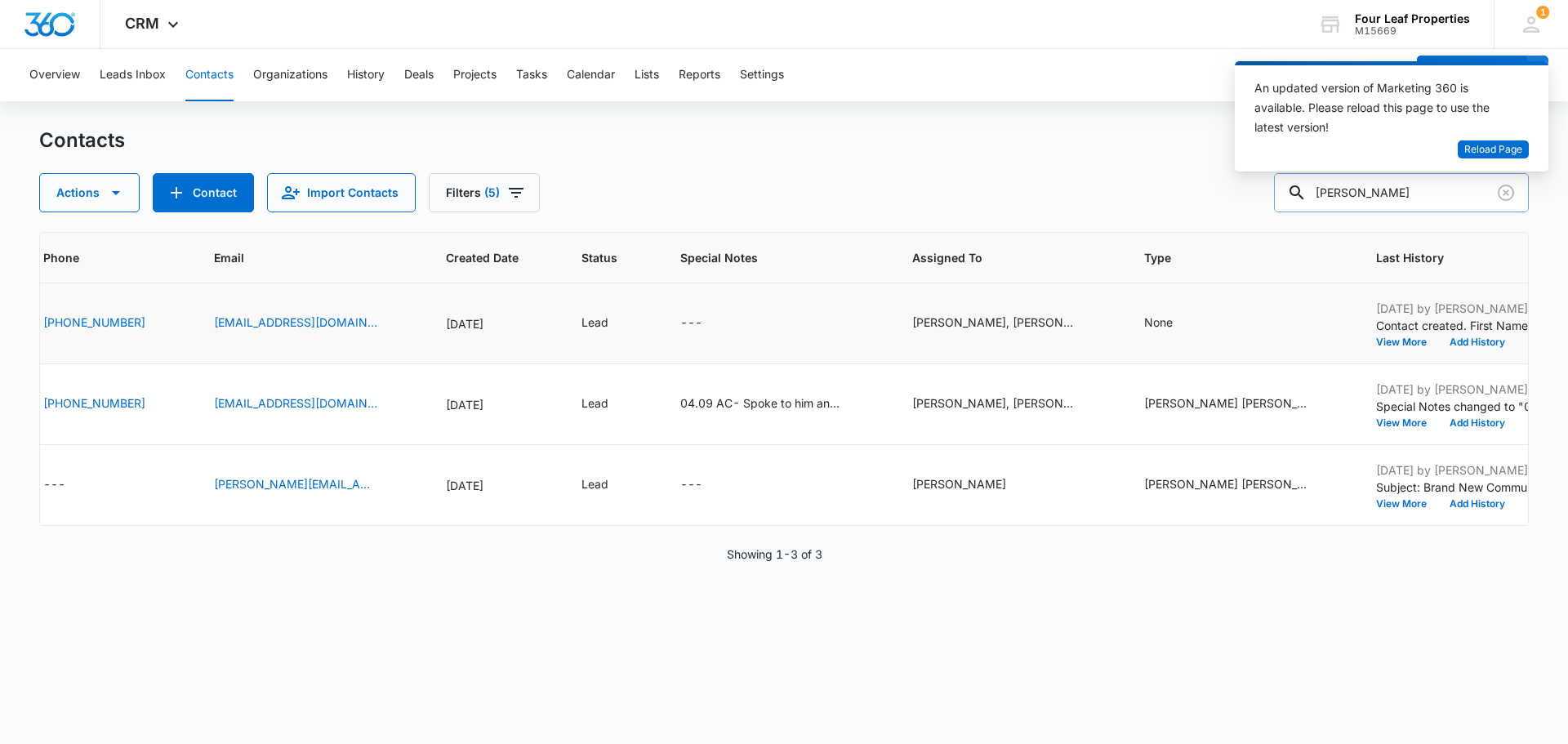
scroll to position [0, 488]
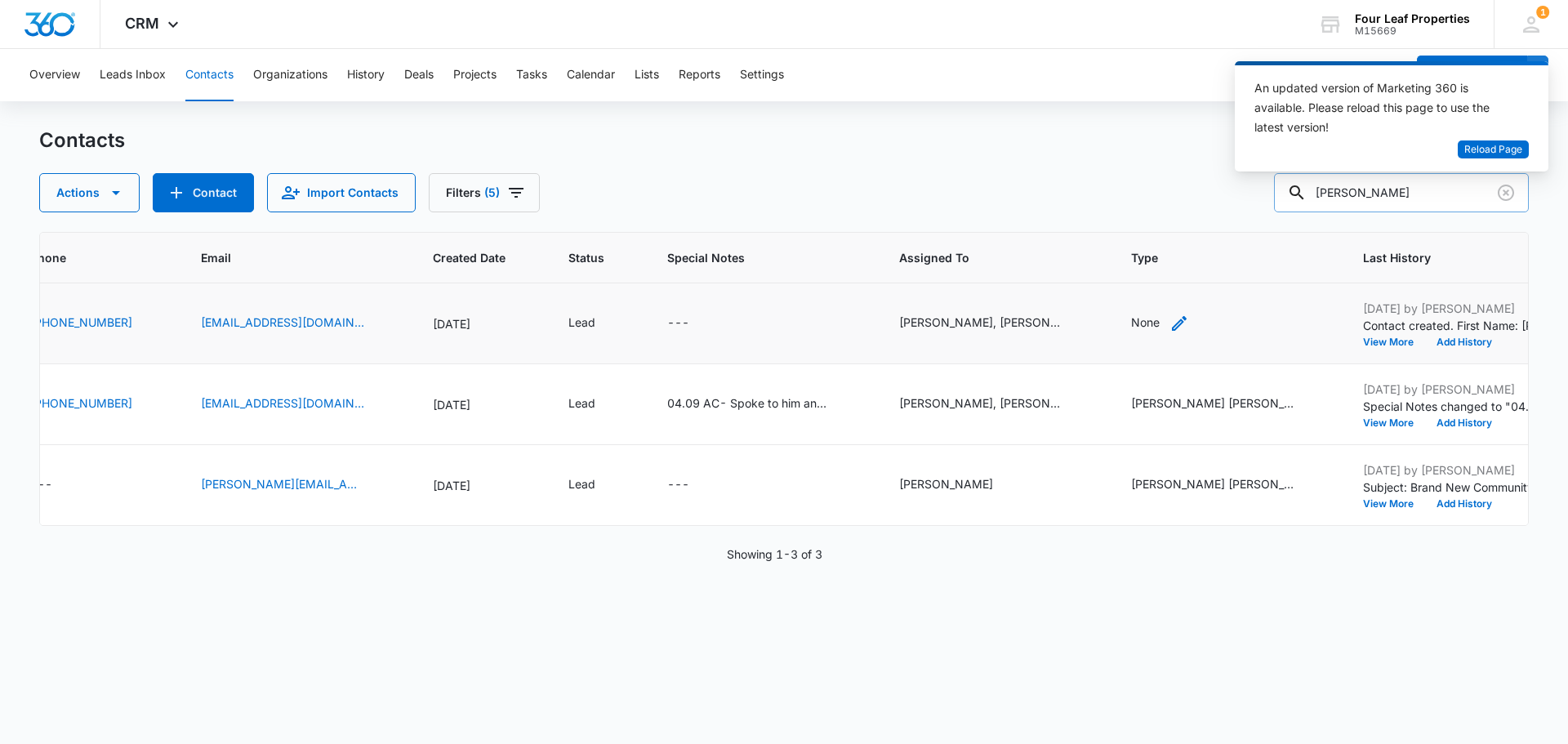
click at [1170, 326] on icon "Type - None - Select to Edit Field" at bounding box center [1179, 322] width 19 height 19
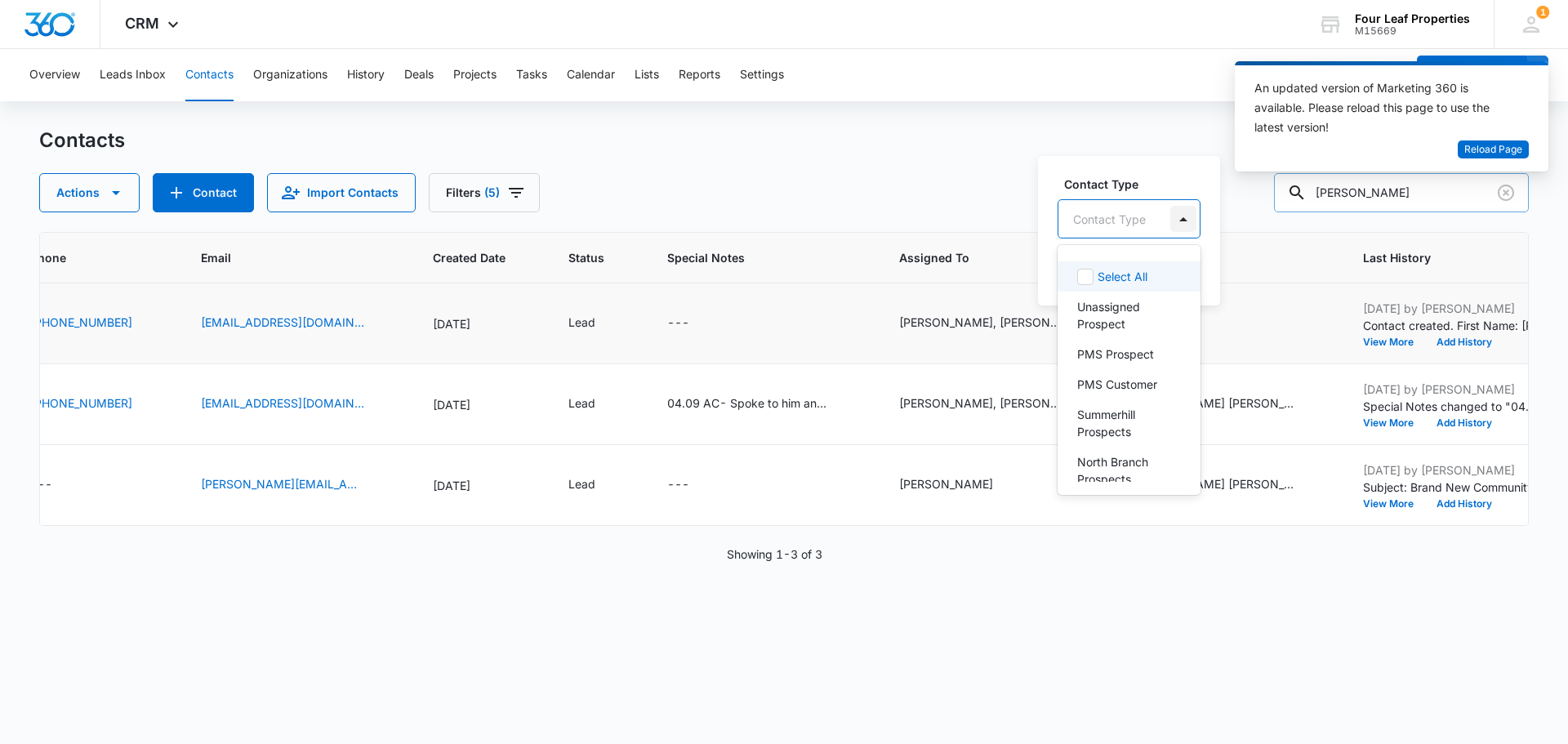
click at [1179, 215] on div at bounding box center [1183, 218] width 26 height 26
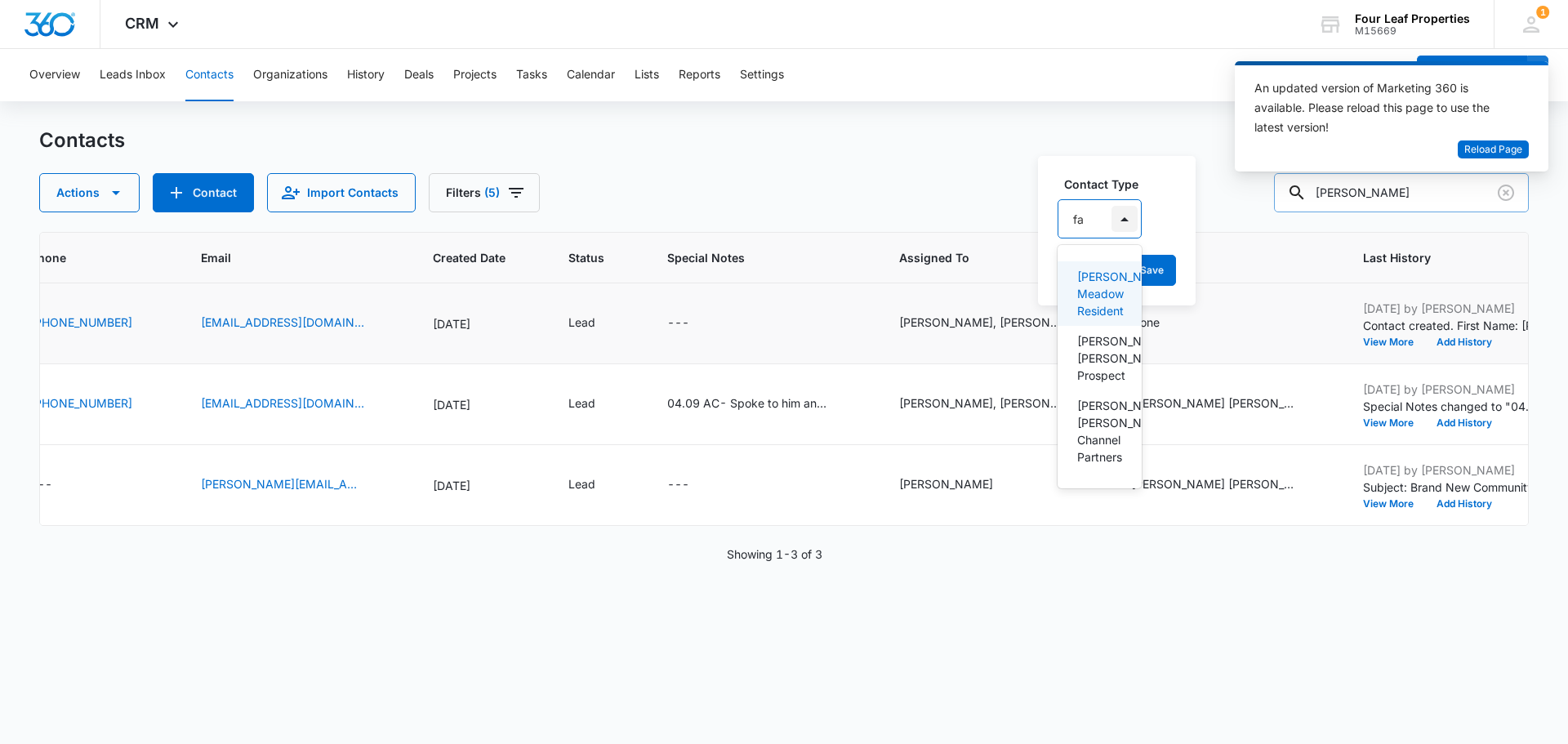
type input "fan"
click at [1086, 367] on p "[PERSON_NAME] [PERSON_NAME] Prospect" at bounding box center [1102, 358] width 48 height 52
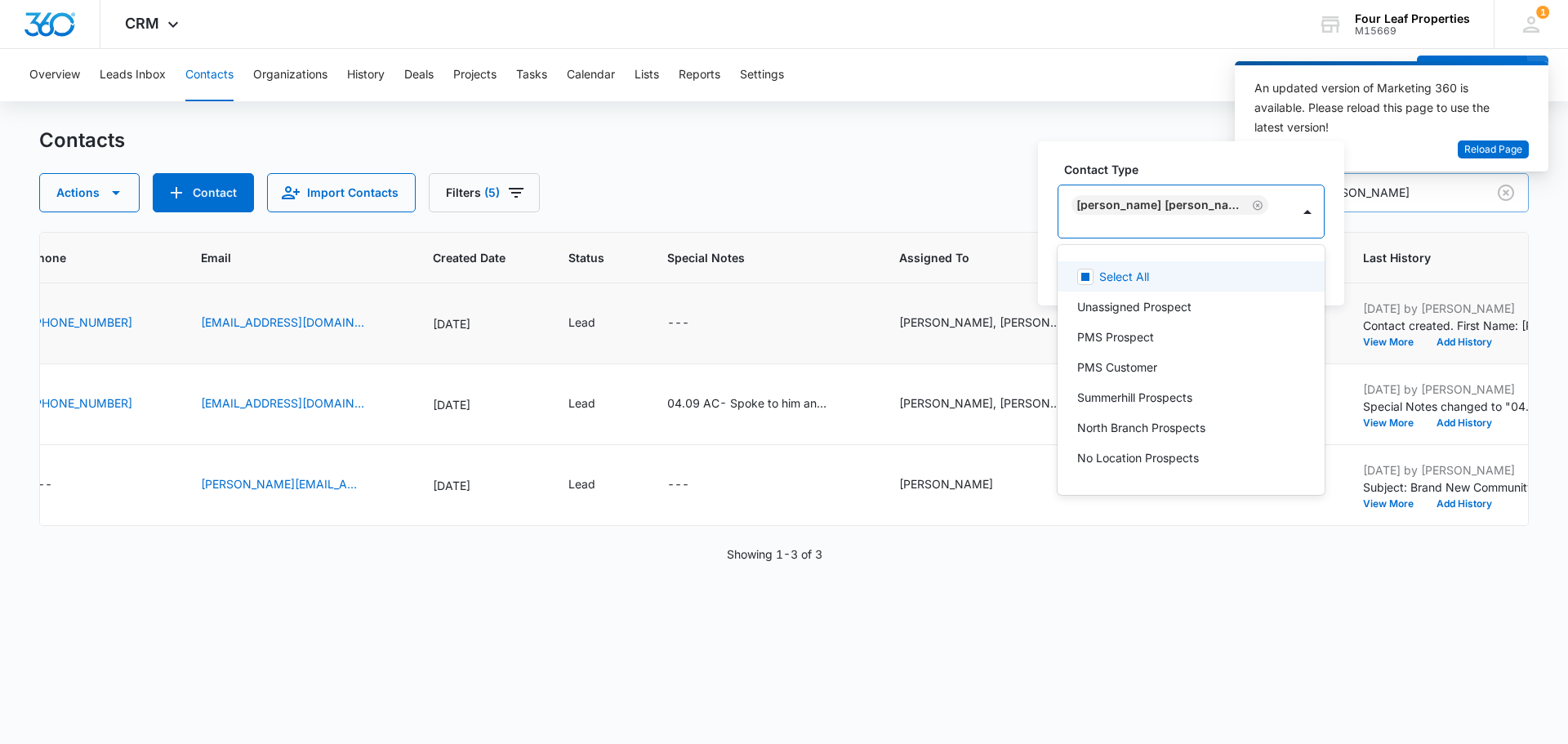
click at [1227, 178] on label "Contact Type" at bounding box center [1198, 170] width 267 height 18
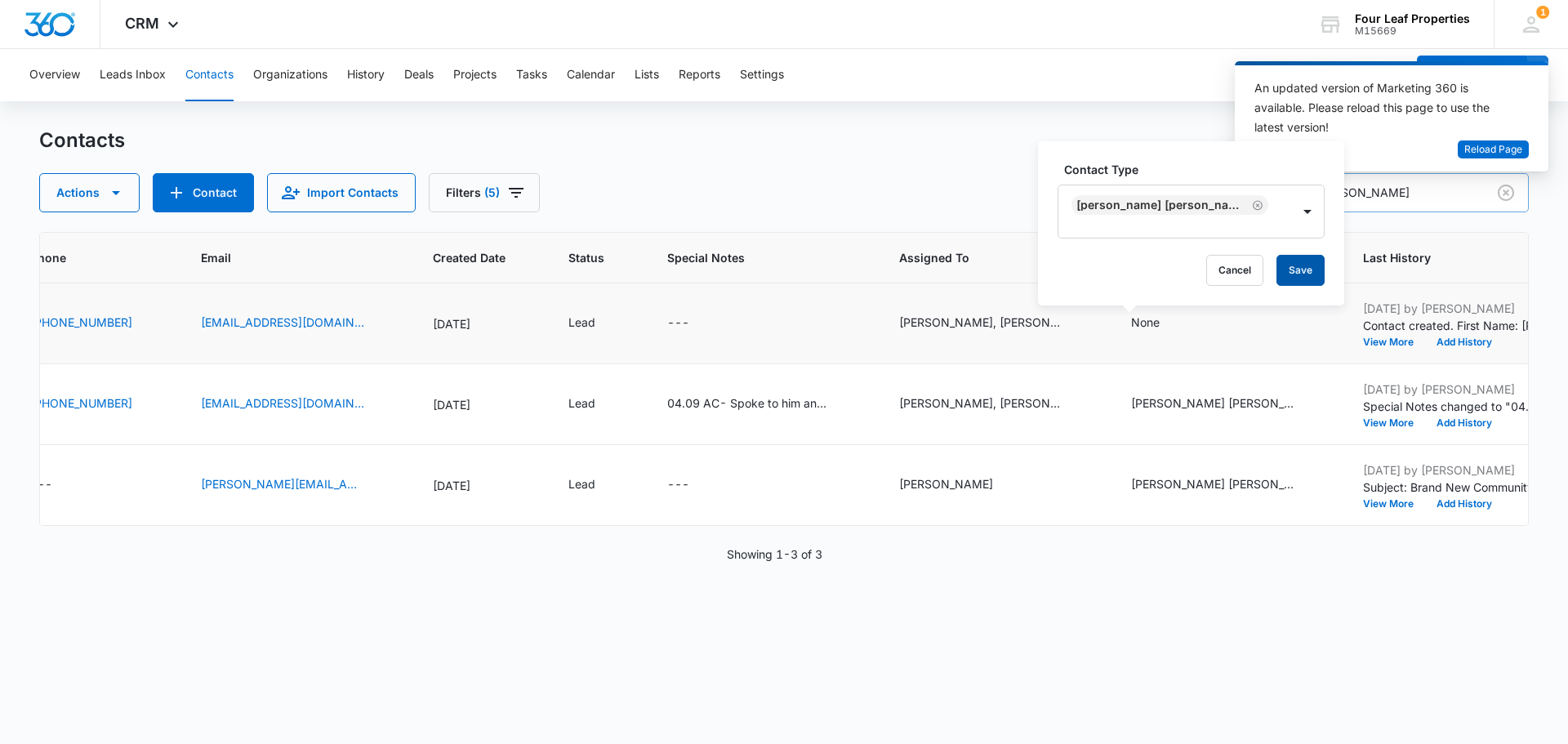
click at [1284, 279] on button "Save" at bounding box center [1301, 270] width 48 height 31
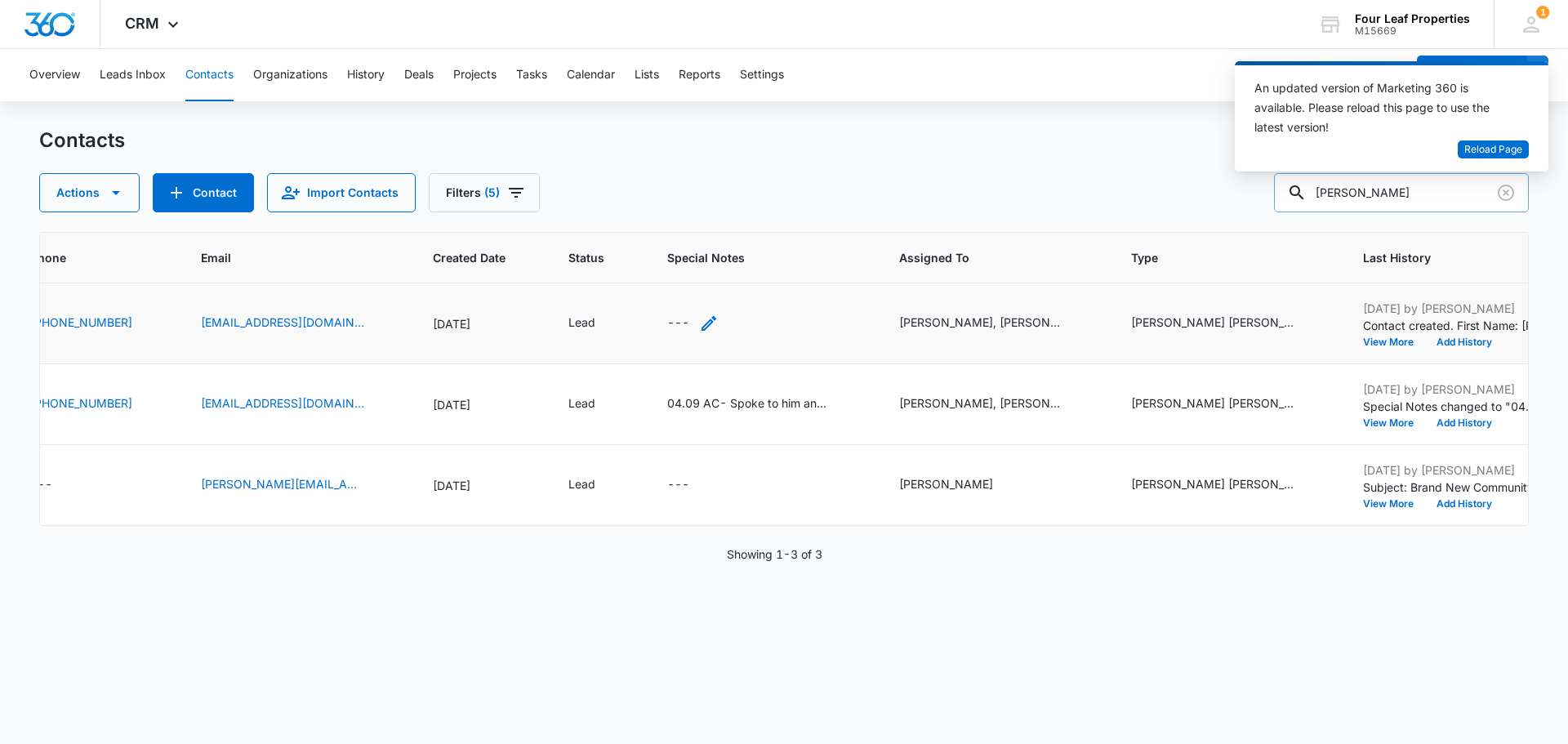
click at [699, 320] on icon "Special Notes - - Select to Edit Field" at bounding box center [708, 322] width 19 height 19
click at [614, 175] on textarea "Special Notes" at bounding box center [670, 191] width 194 height 93
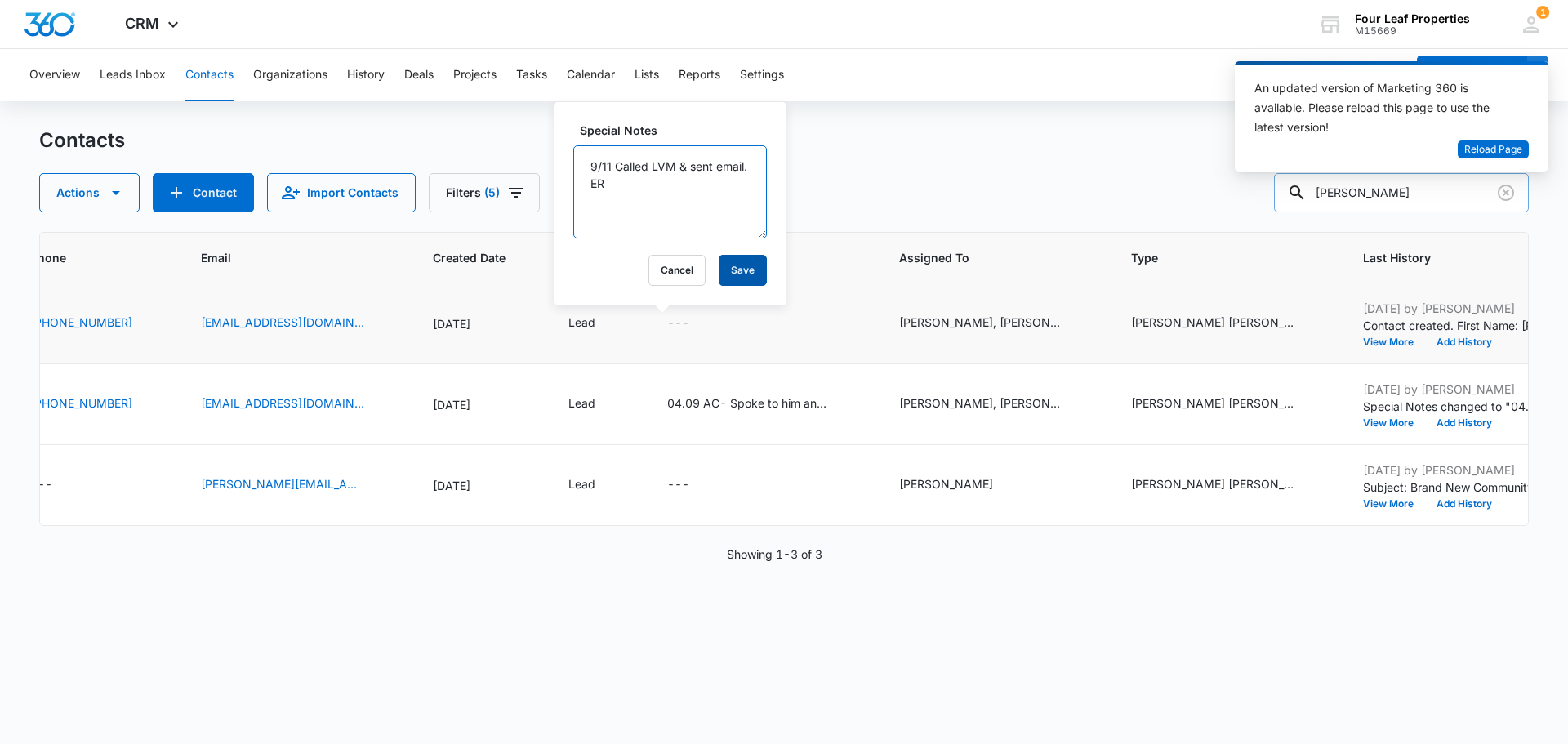
type textarea "9/11 Called LVM & sent email. ER"
click at [730, 265] on button "Save" at bounding box center [743, 270] width 48 height 31
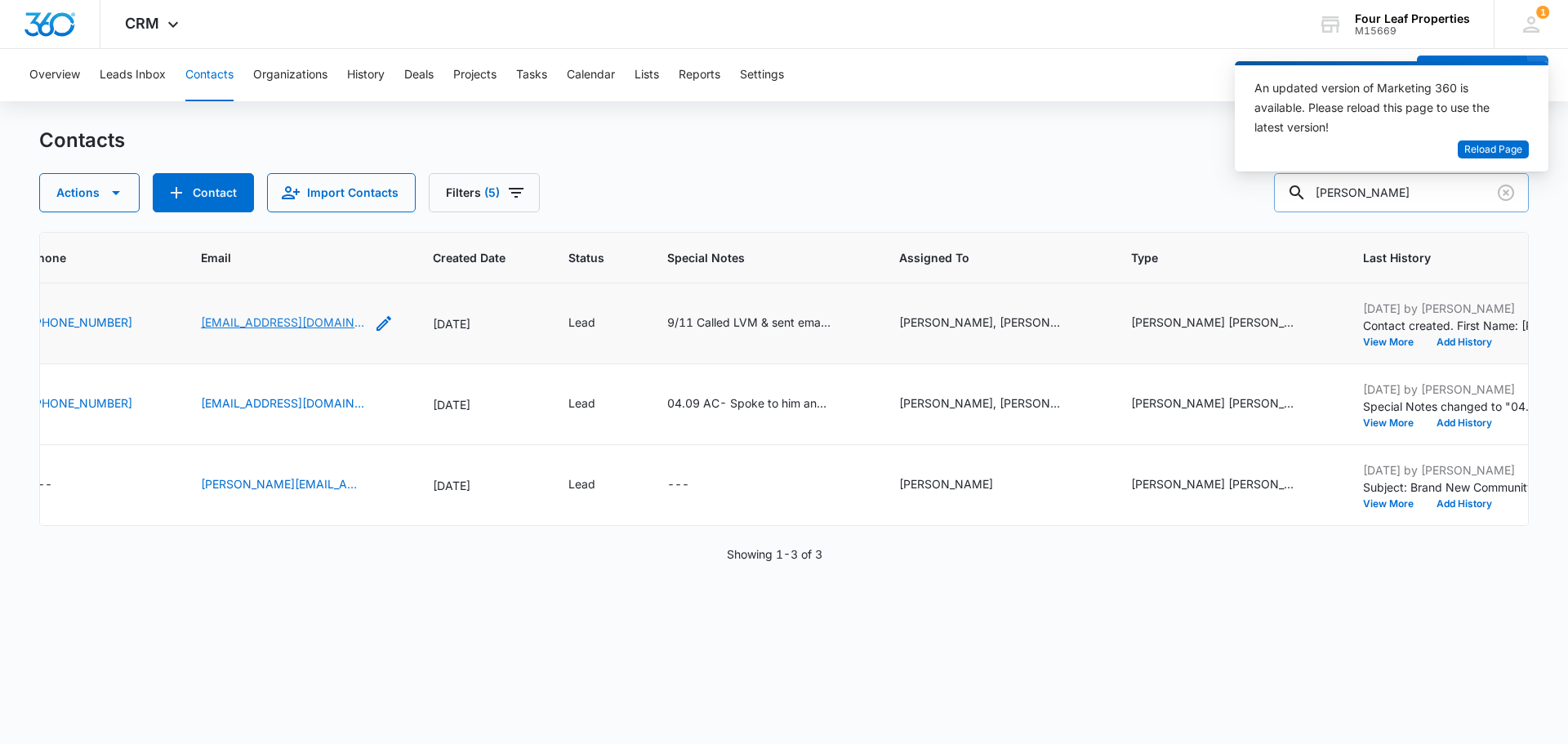
click at [277, 321] on link "[EMAIL_ADDRESS][DOMAIN_NAME]" at bounding box center [283, 321] width 164 height 18
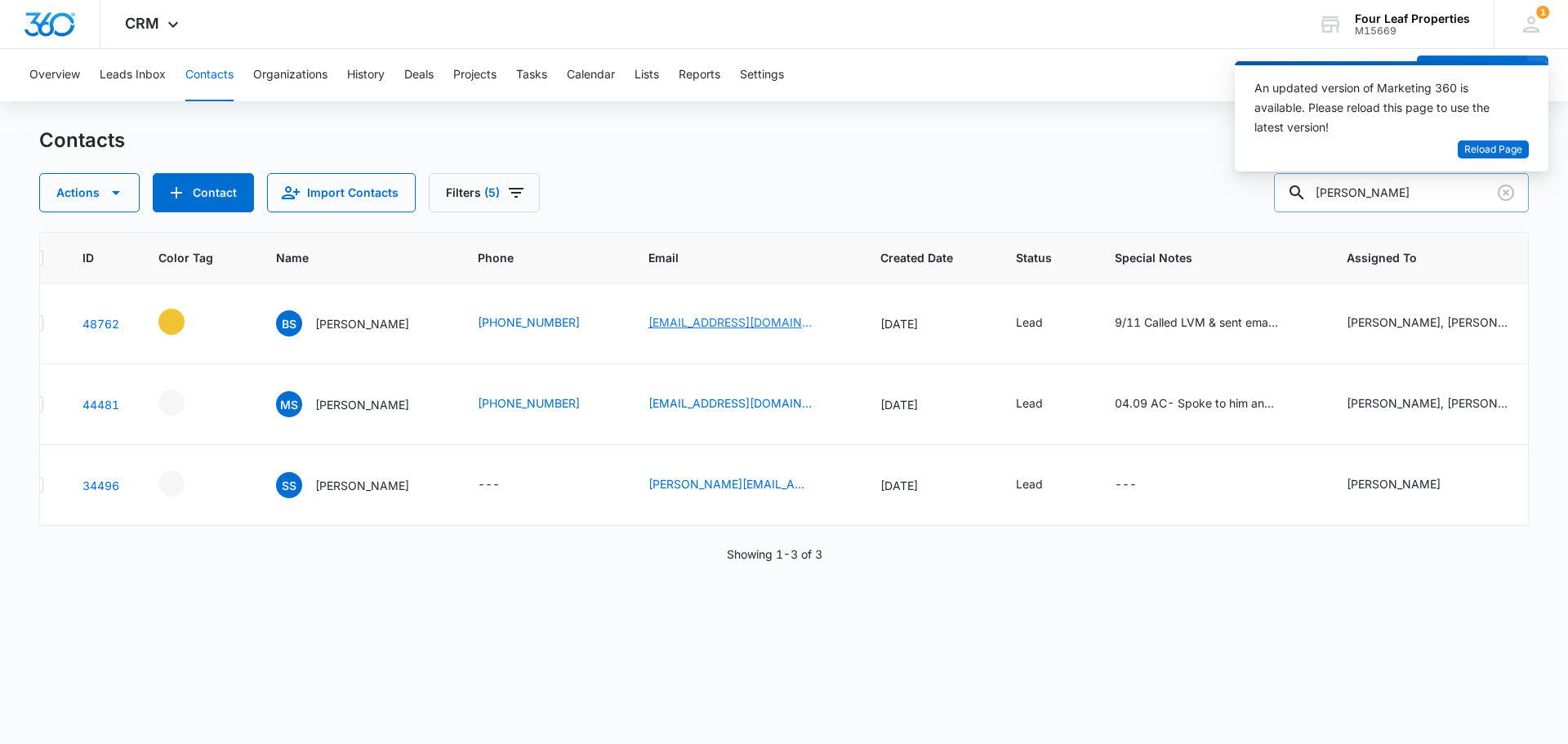
scroll to position [0, 18]
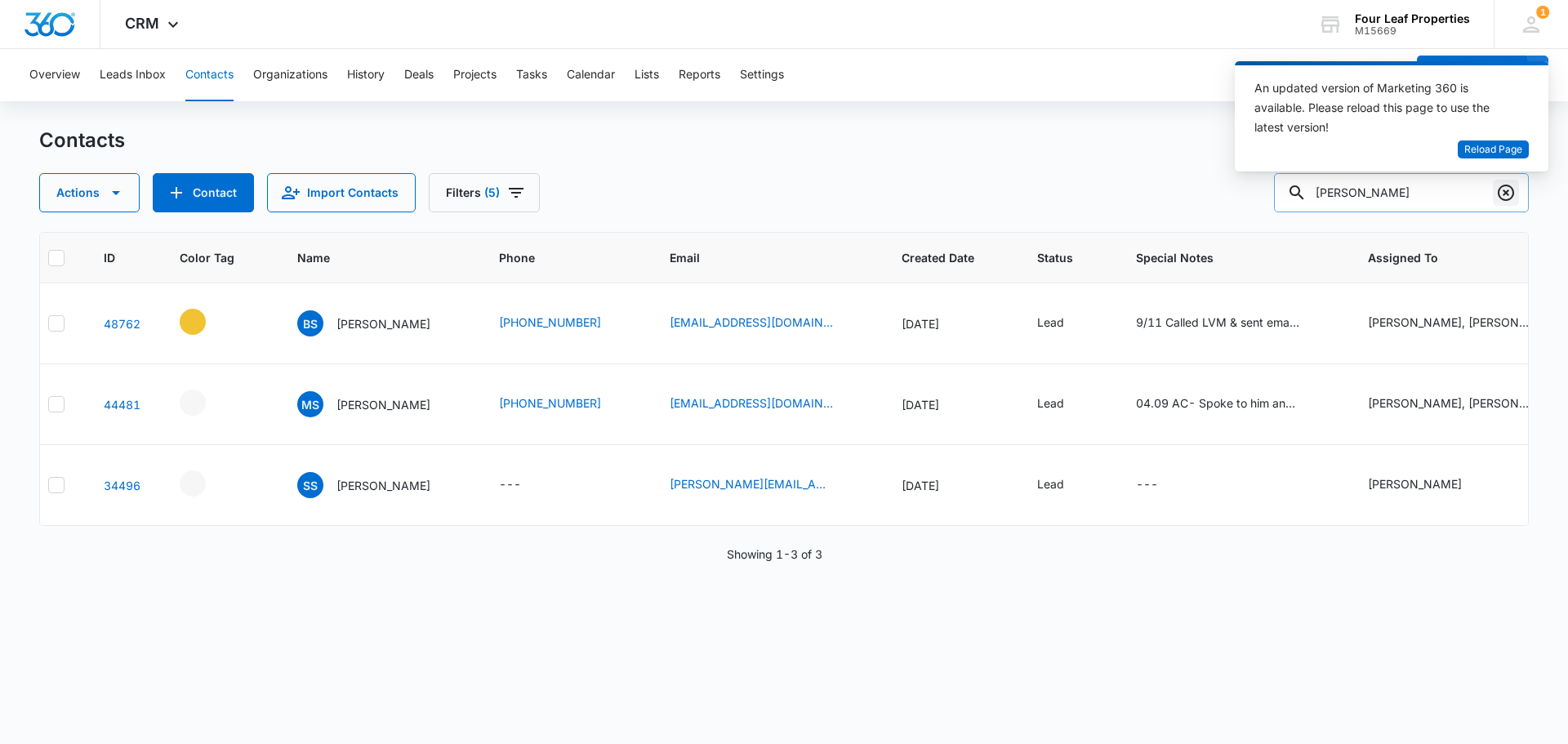
click at [1507, 191] on icon "Clear" at bounding box center [1506, 193] width 17 height 17
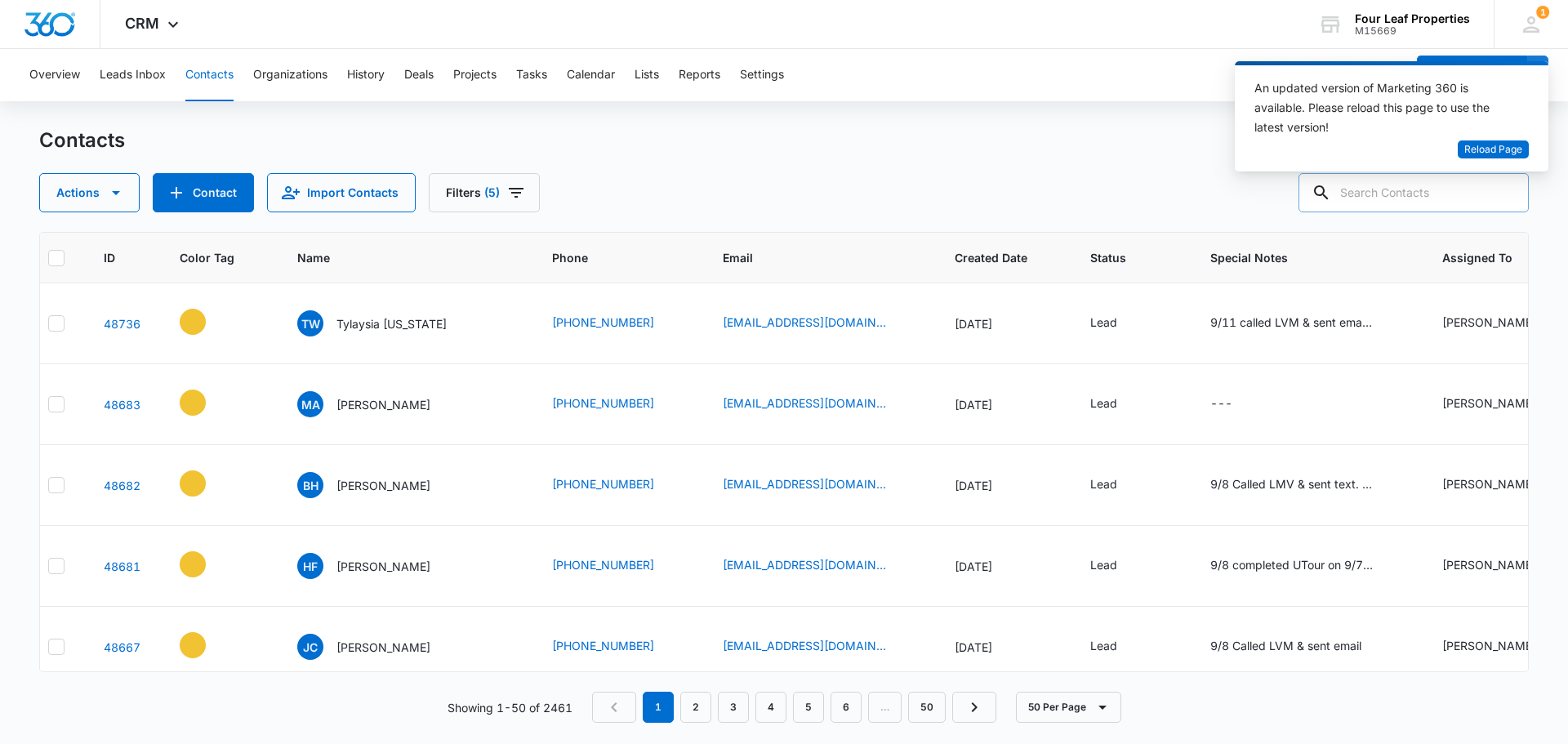
click at [1499, 139] on div "An updated version of Marketing 360 is available. Please reload this page to us…" at bounding box center [1382, 109] width 255 height 62
click at [1505, 147] on span "Reload Page" at bounding box center [1493, 149] width 58 height 16
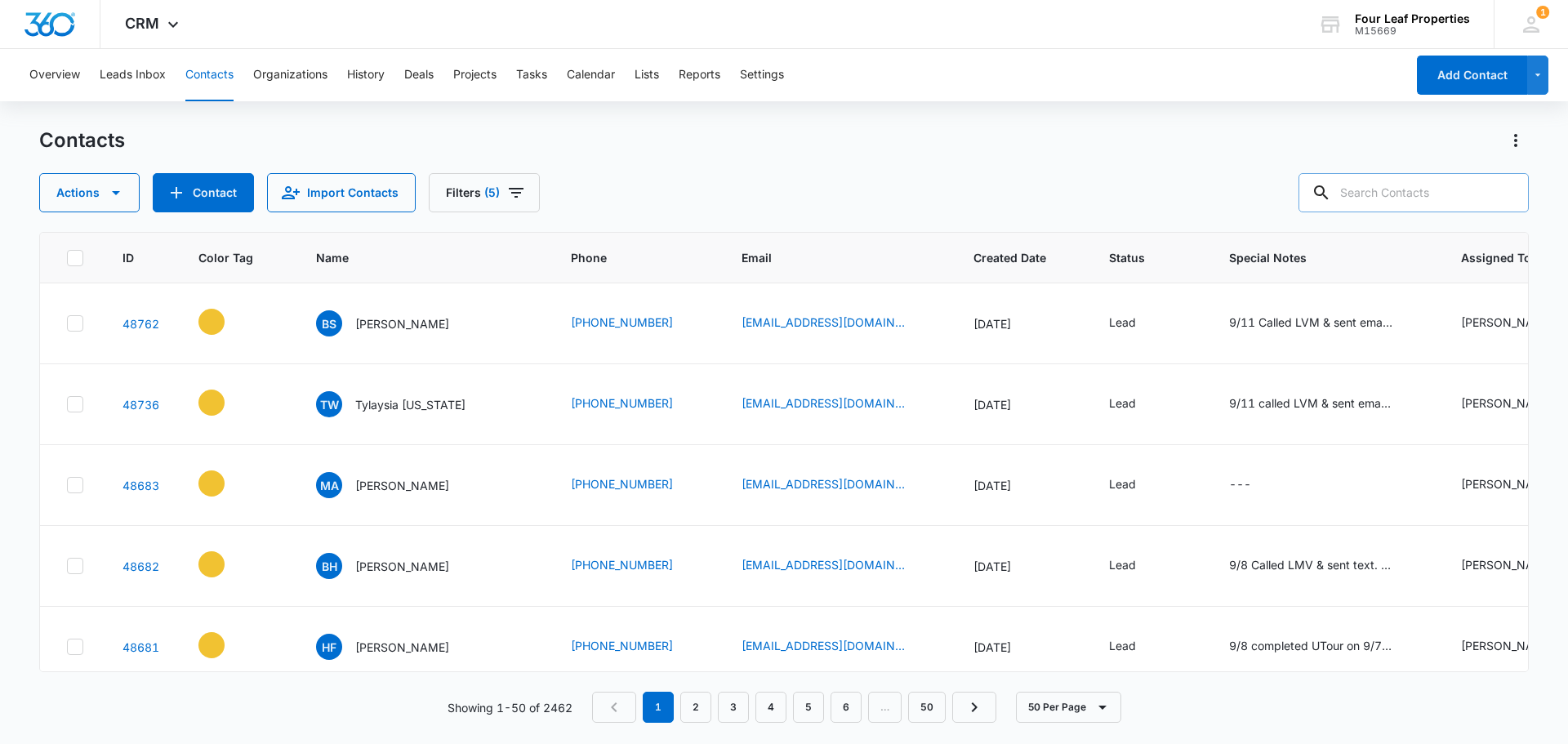
click at [1380, 193] on input "text" at bounding box center [1414, 192] width 231 height 39
type input "mayfield"
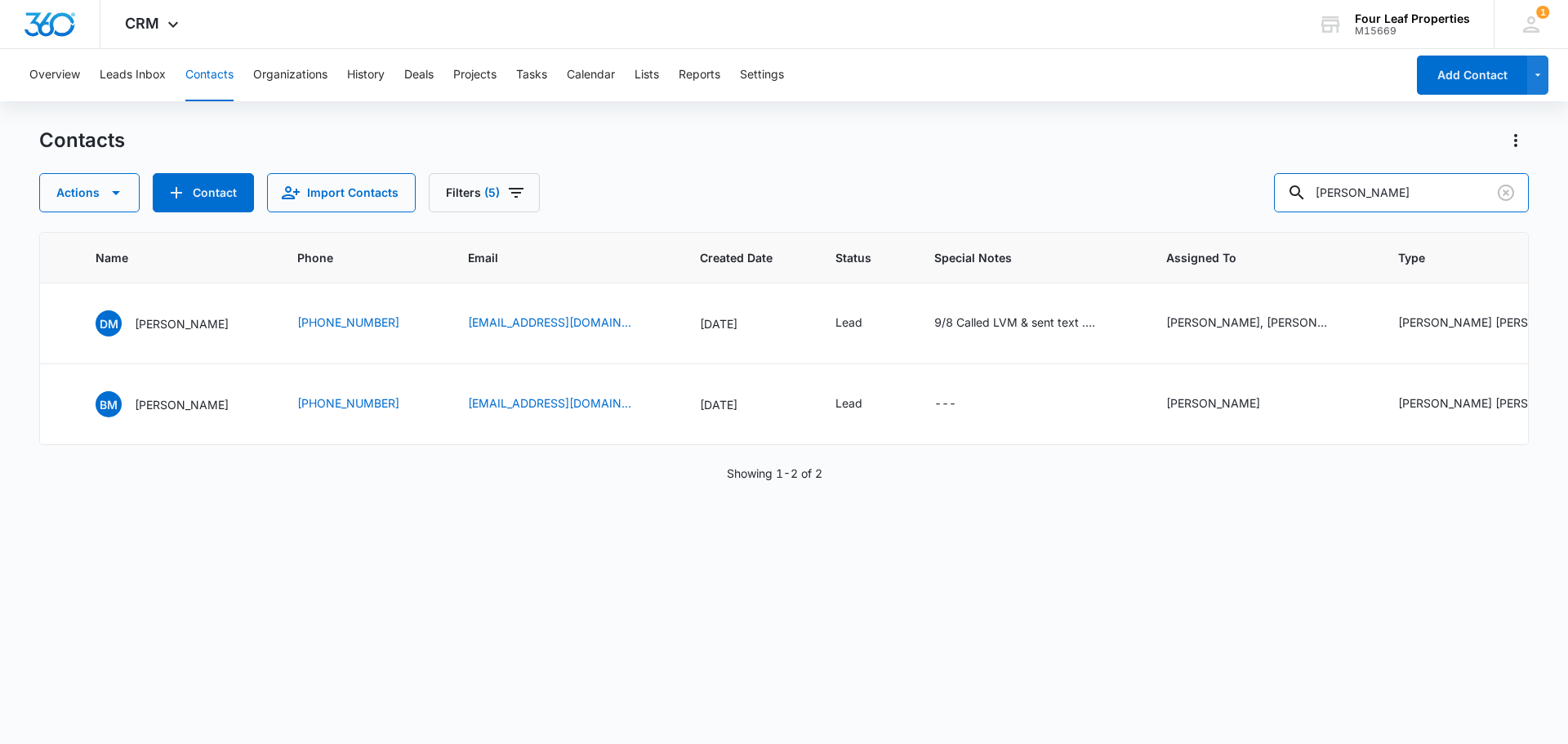
scroll to position [0, 241]
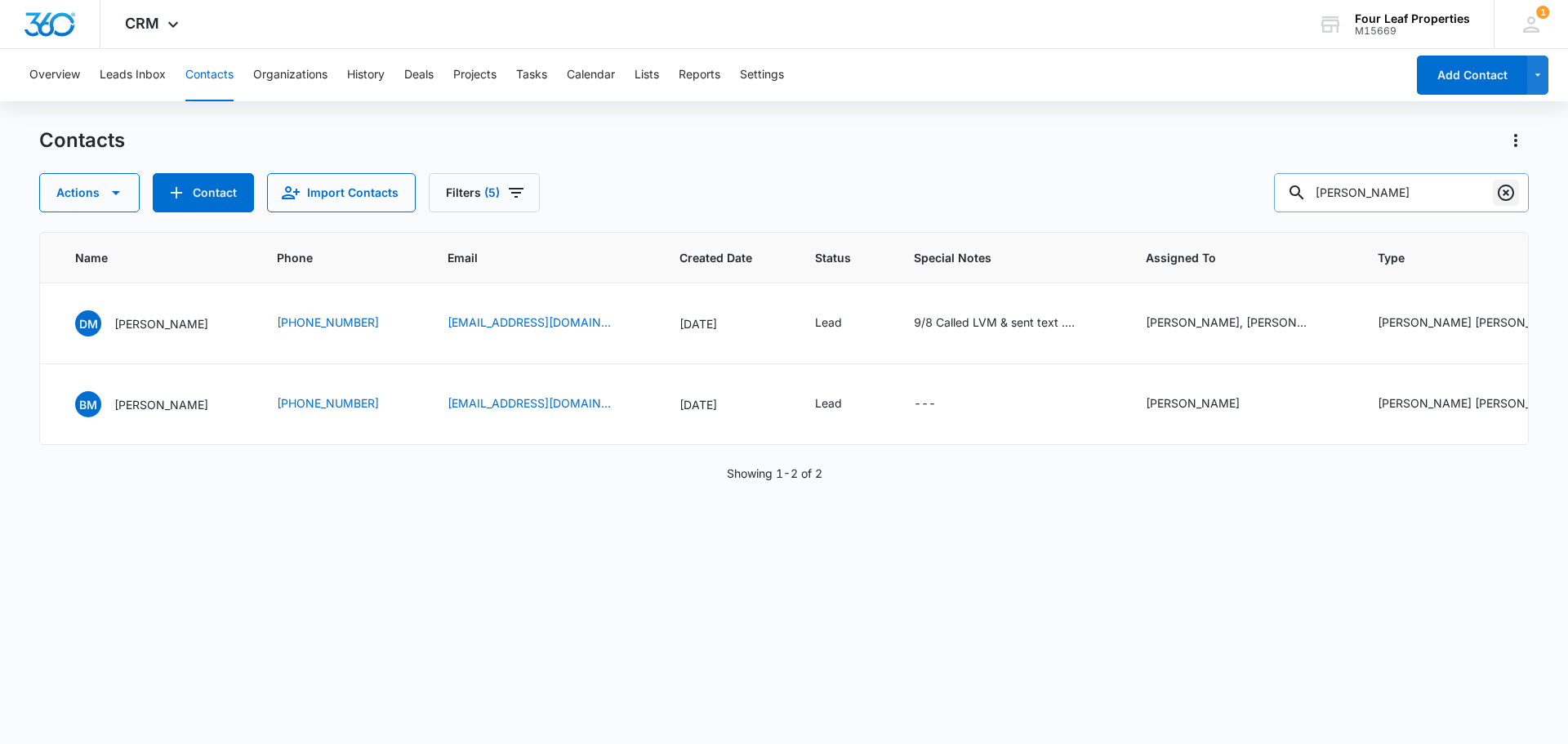
click at [1510, 201] on icon "Clear" at bounding box center [1505, 192] width 19 height 19
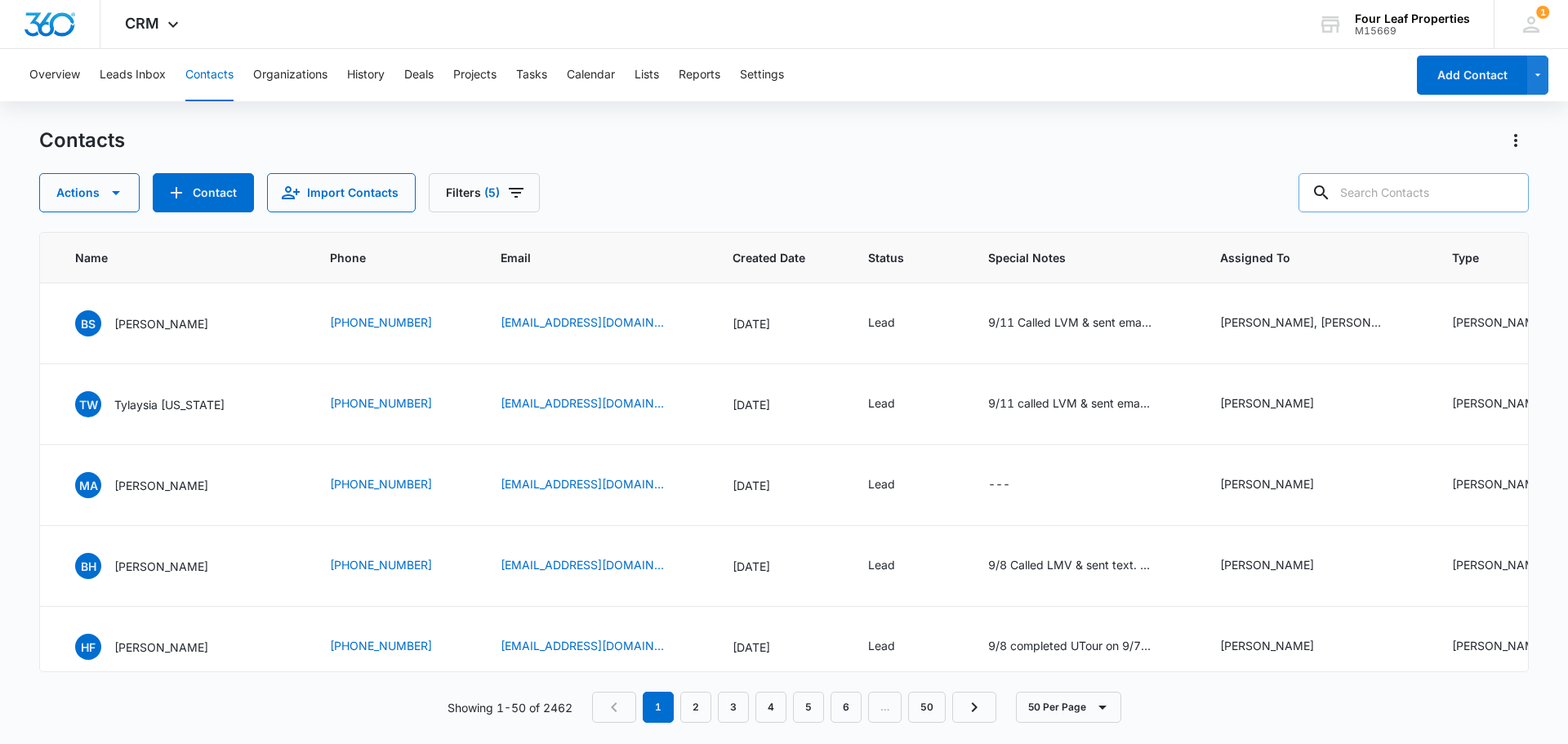
click at [1393, 194] on input "text" at bounding box center [1414, 192] width 231 height 39
type input "Harkless"
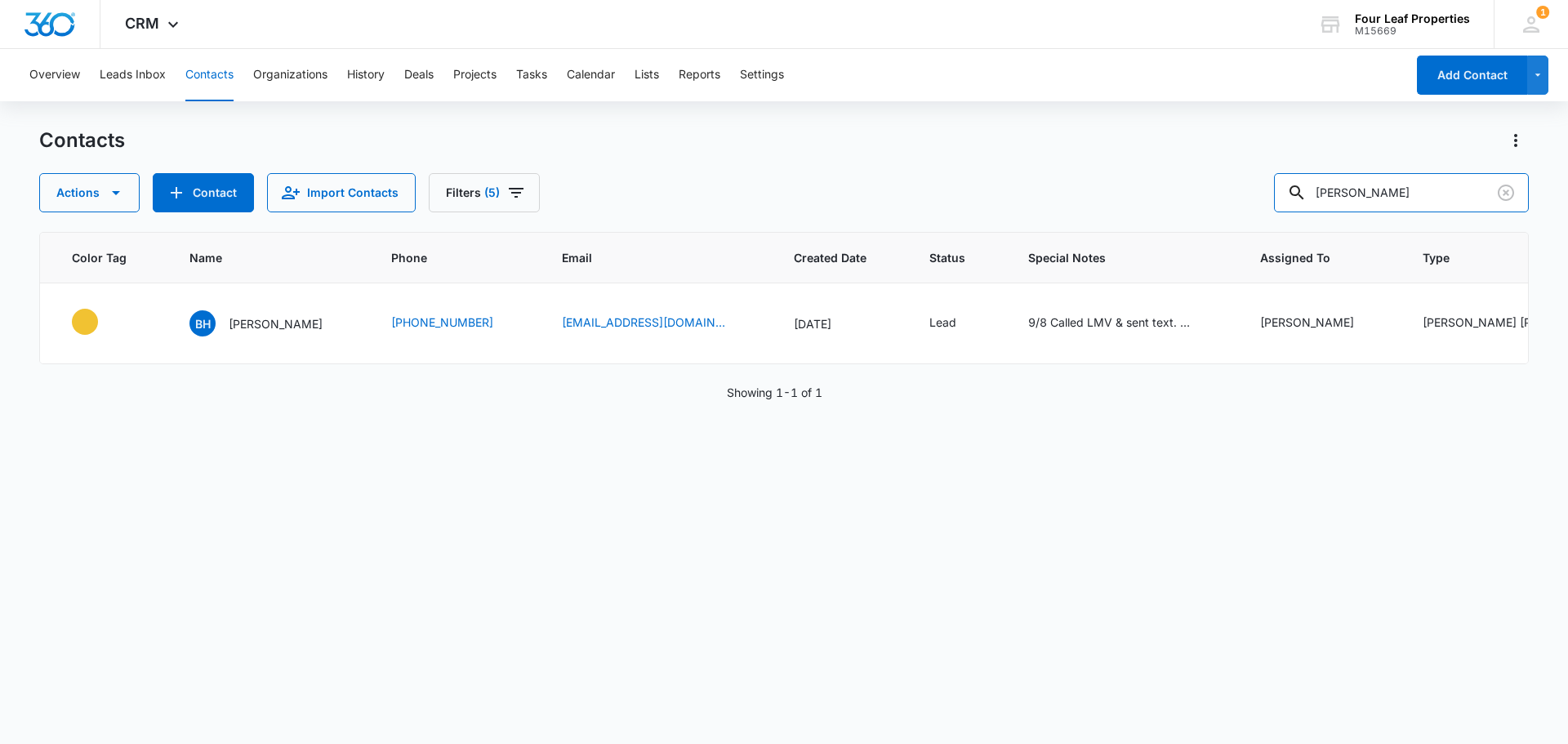
scroll to position [0, 0]
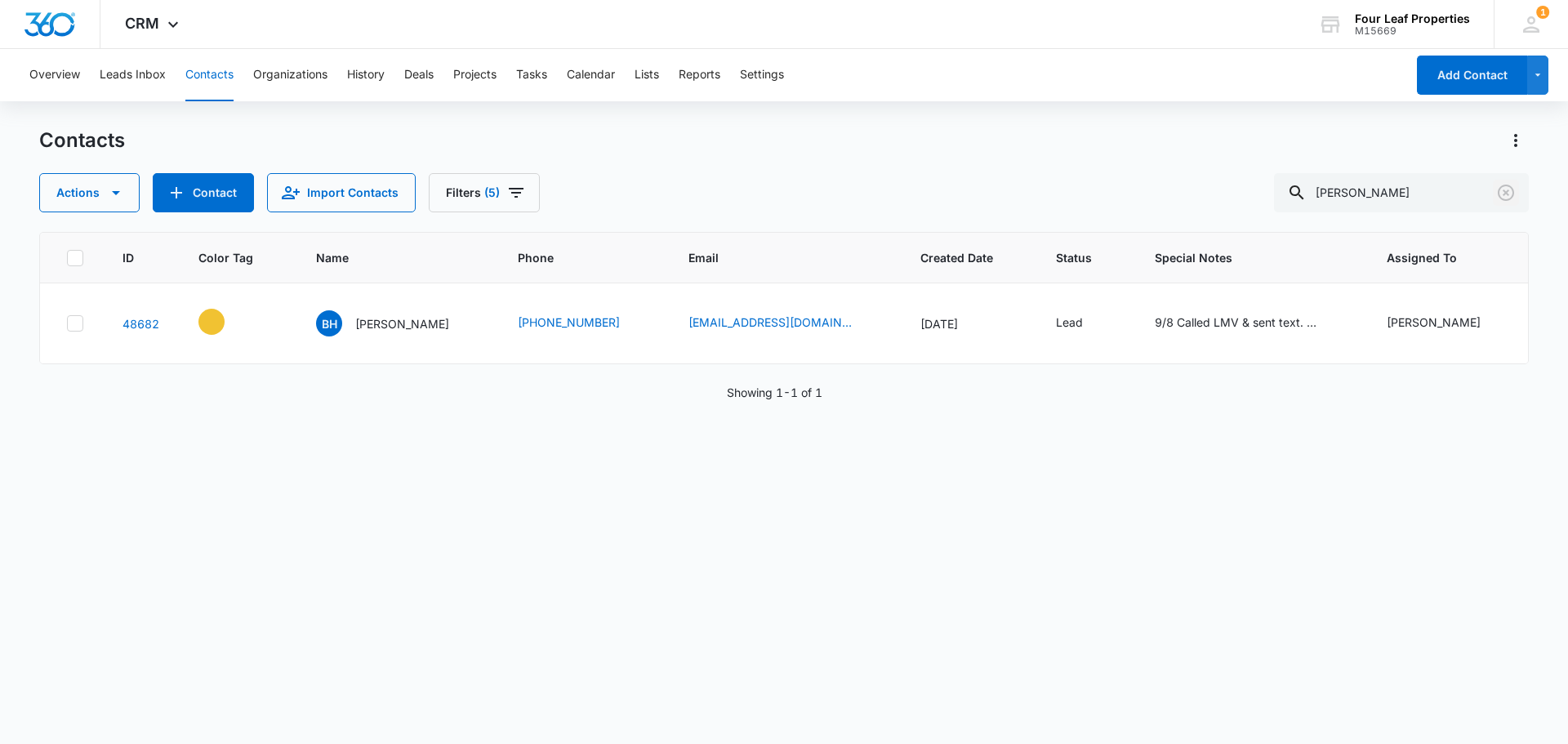
click at [1510, 197] on icon "Clear" at bounding box center [1505, 192] width 19 height 19
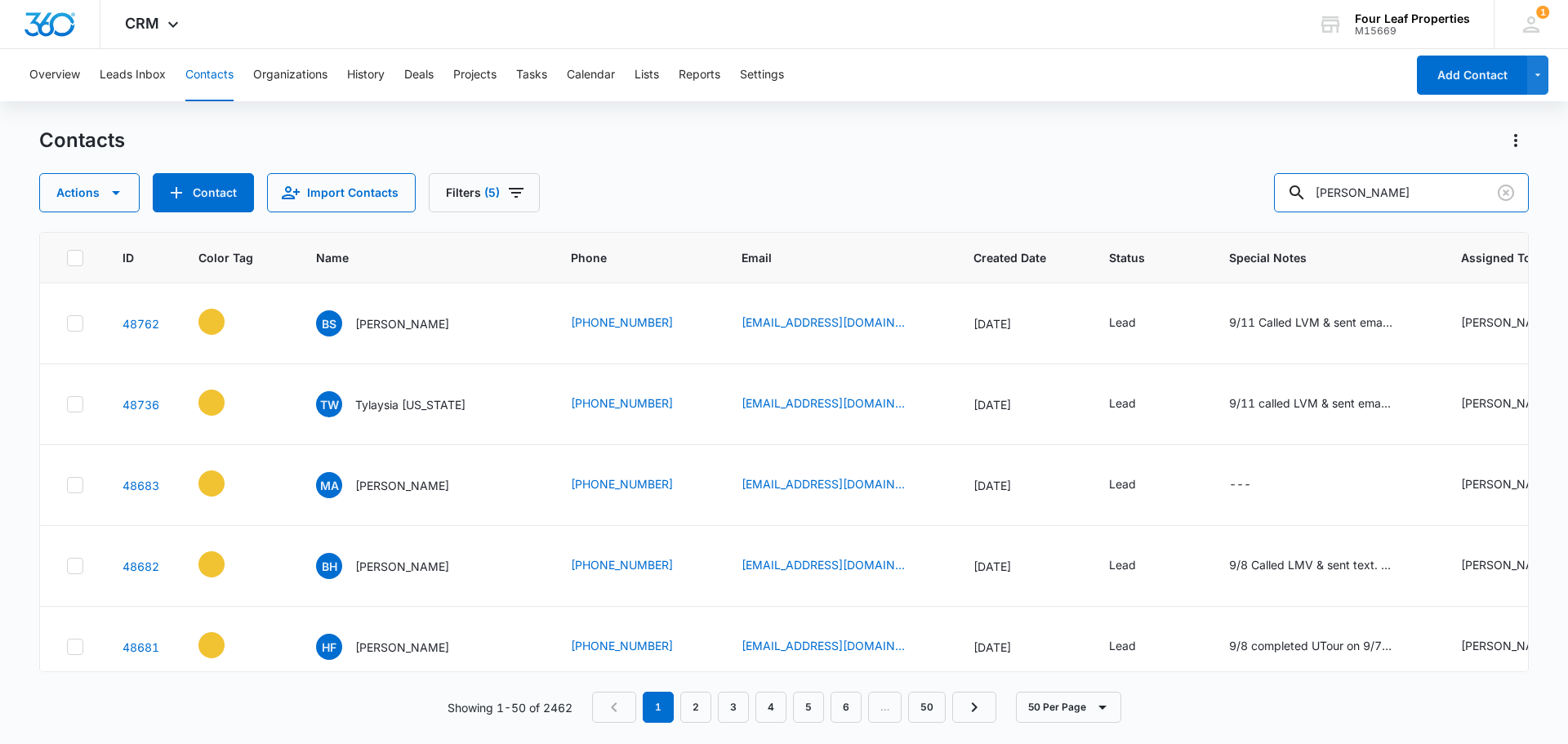
type input "Brinkley"
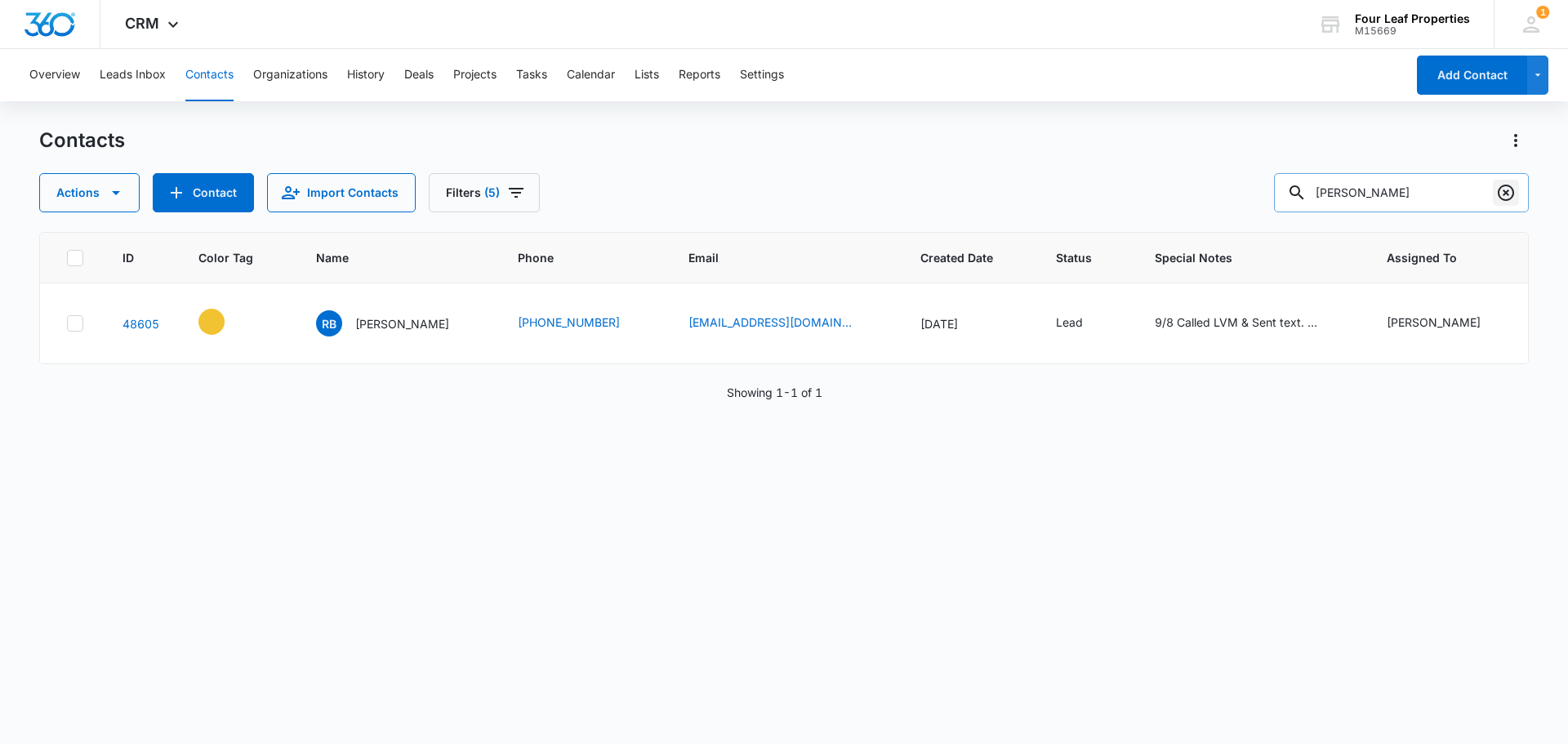
click at [1510, 191] on icon "Clear" at bounding box center [1505, 192] width 19 height 19
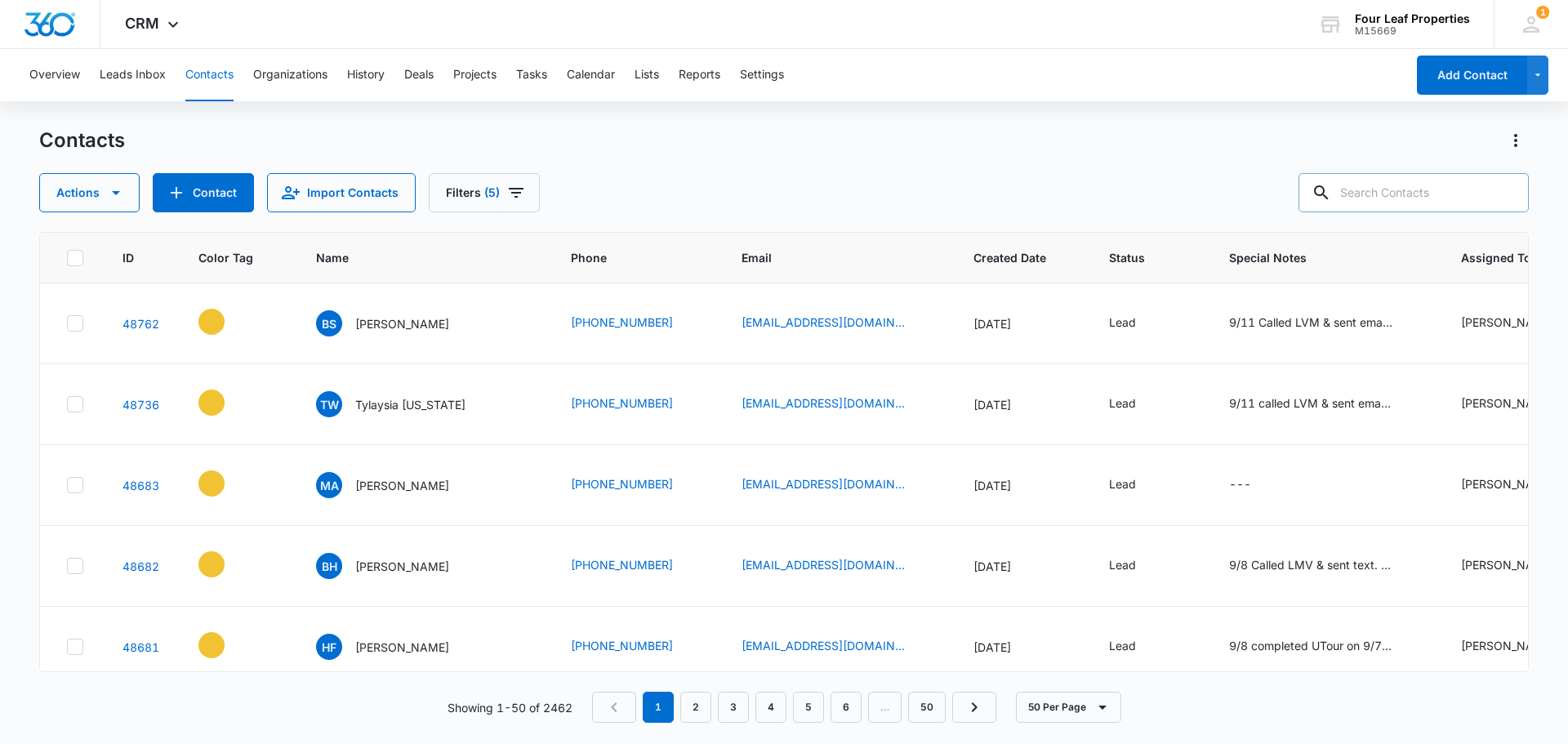
click at [1378, 197] on input "text" at bounding box center [1414, 192] width 231 height 39
type input "Armstrong"
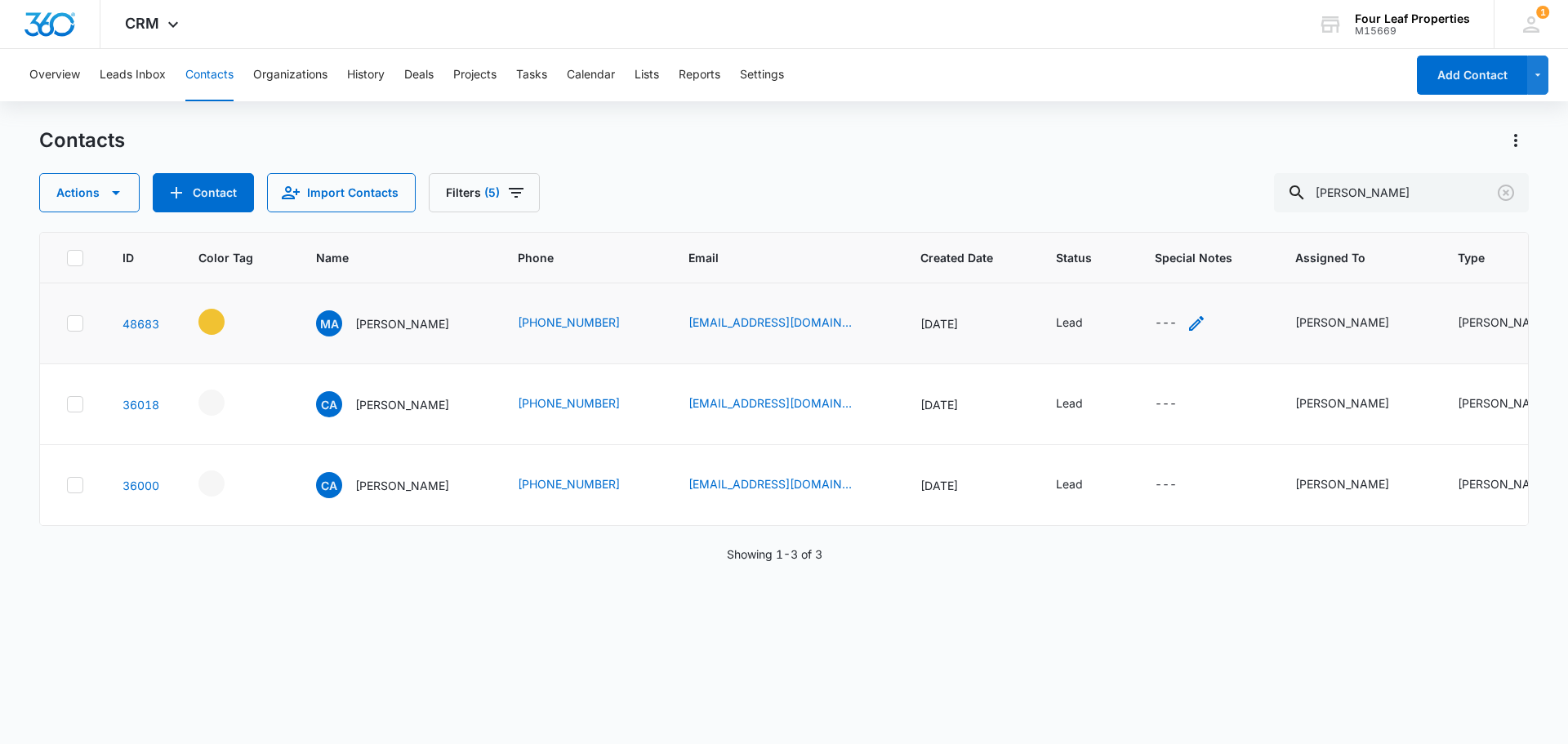
click at [1204, 317] on icon "Special Notes - - Select to Edit Field" at bounding box center [1197, 323] width 15 height 15
click at [1146, 164] on textarea "Special Notes" at bounding box center [1194, 191] width 194 height 93
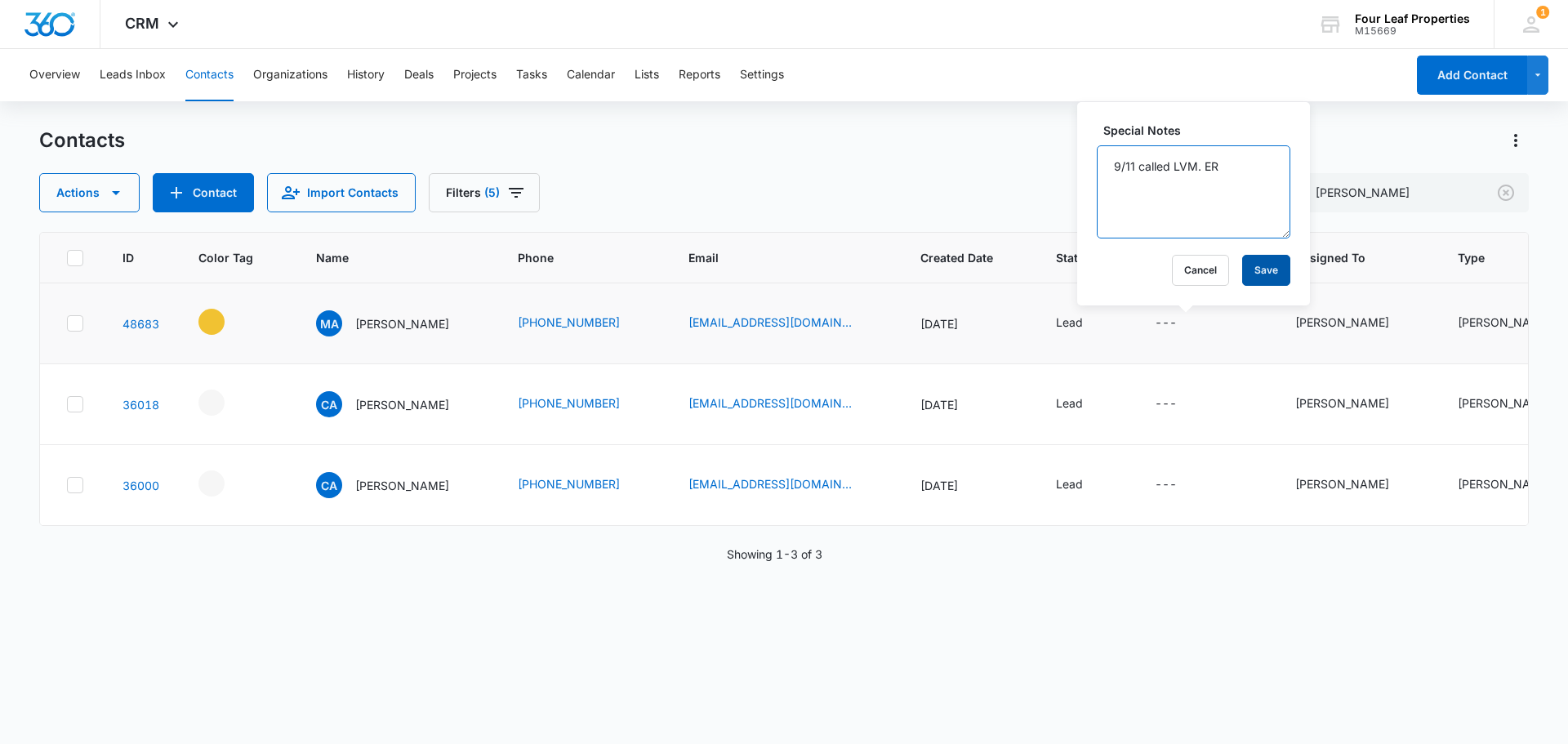
type textarea "9/11 called LVM. ER"
click at [1269, 283] on button "Save" at bounding box center [1266, 270] width 48 height 31
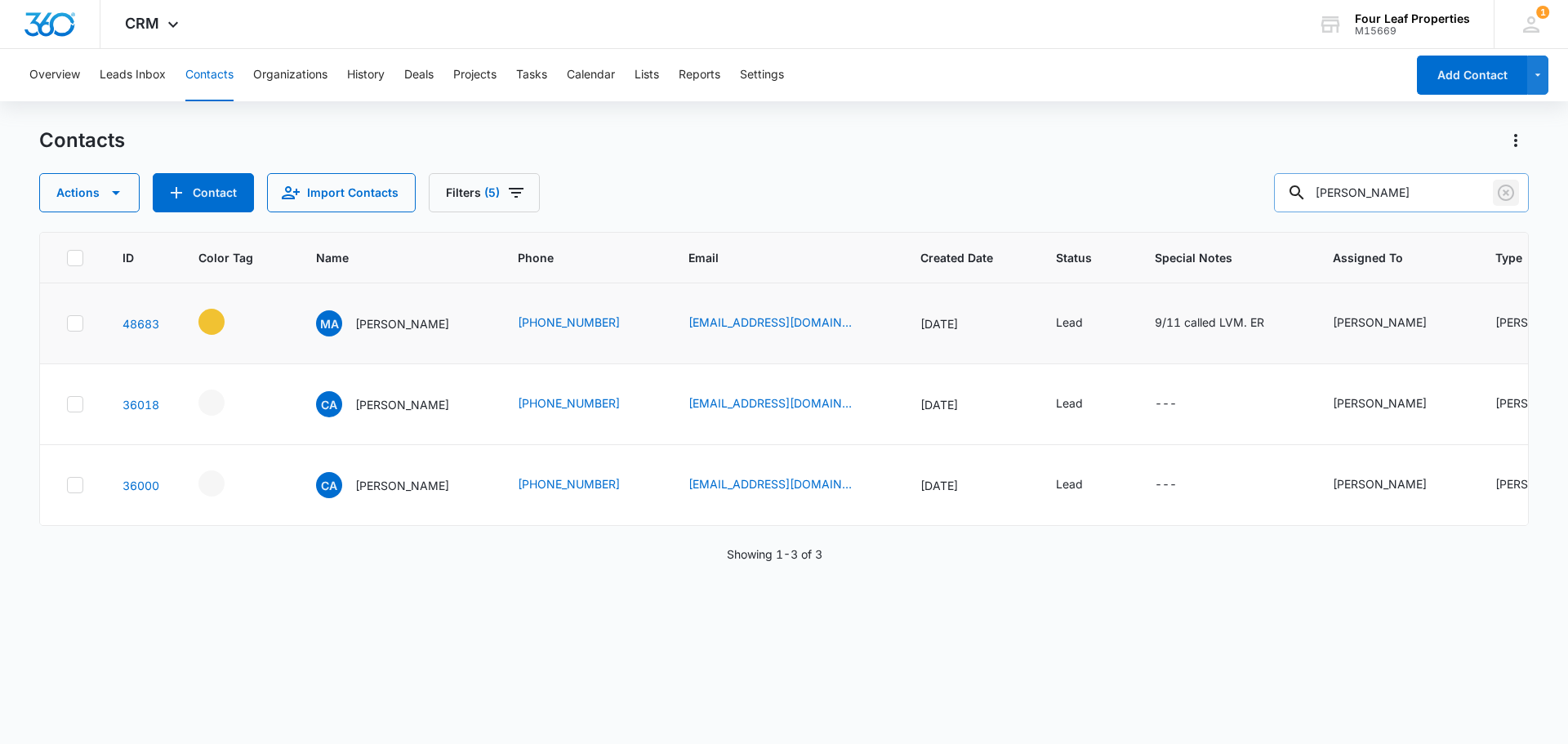
drag, startPoint x: 1505, startPoint y: 190, endPoint x: 1417, endPoint y: 191, distance: 88.0
click at [1505, 190] on icon "Clear" at bounding box center [1505, 192] width 19 height 19
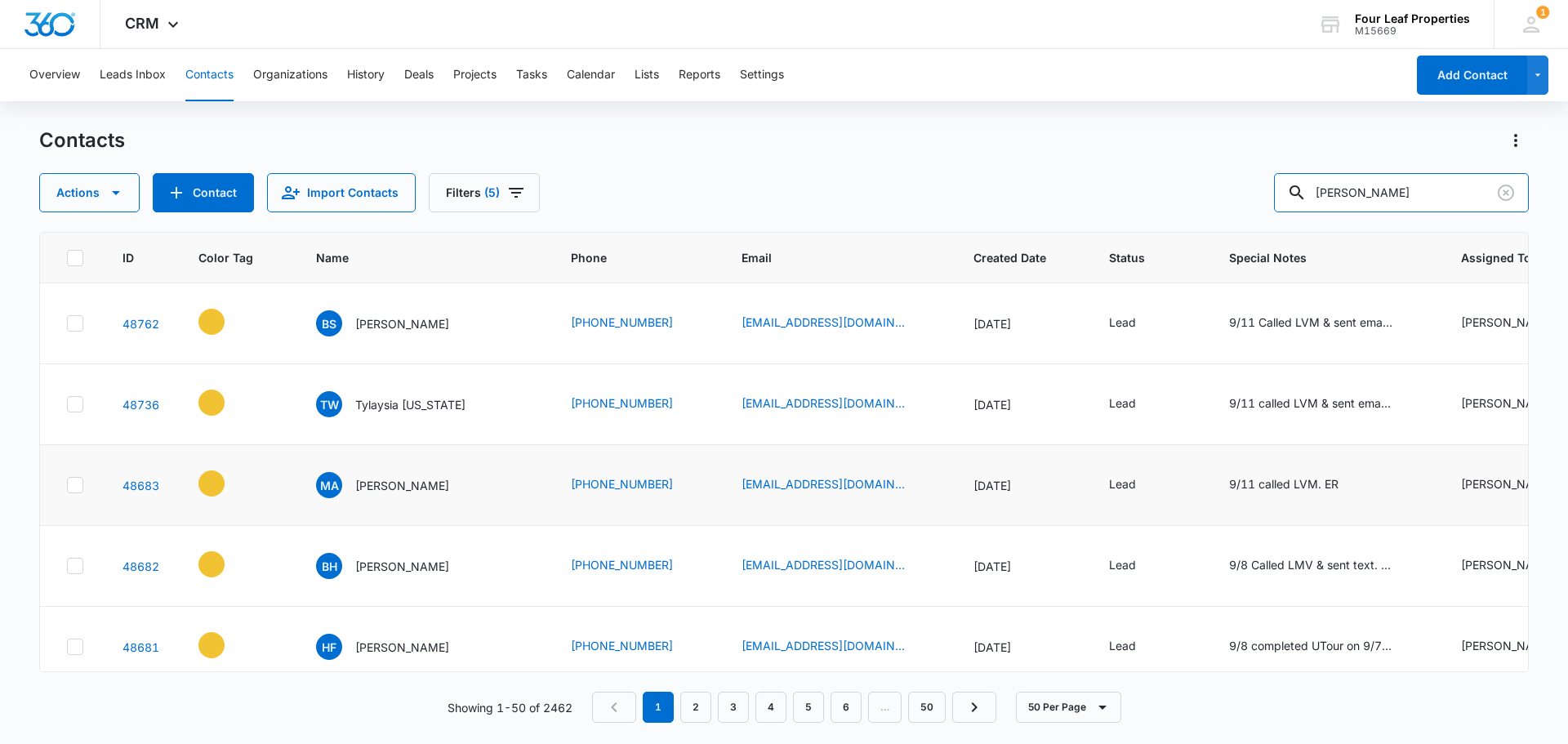
type input "Sherman"
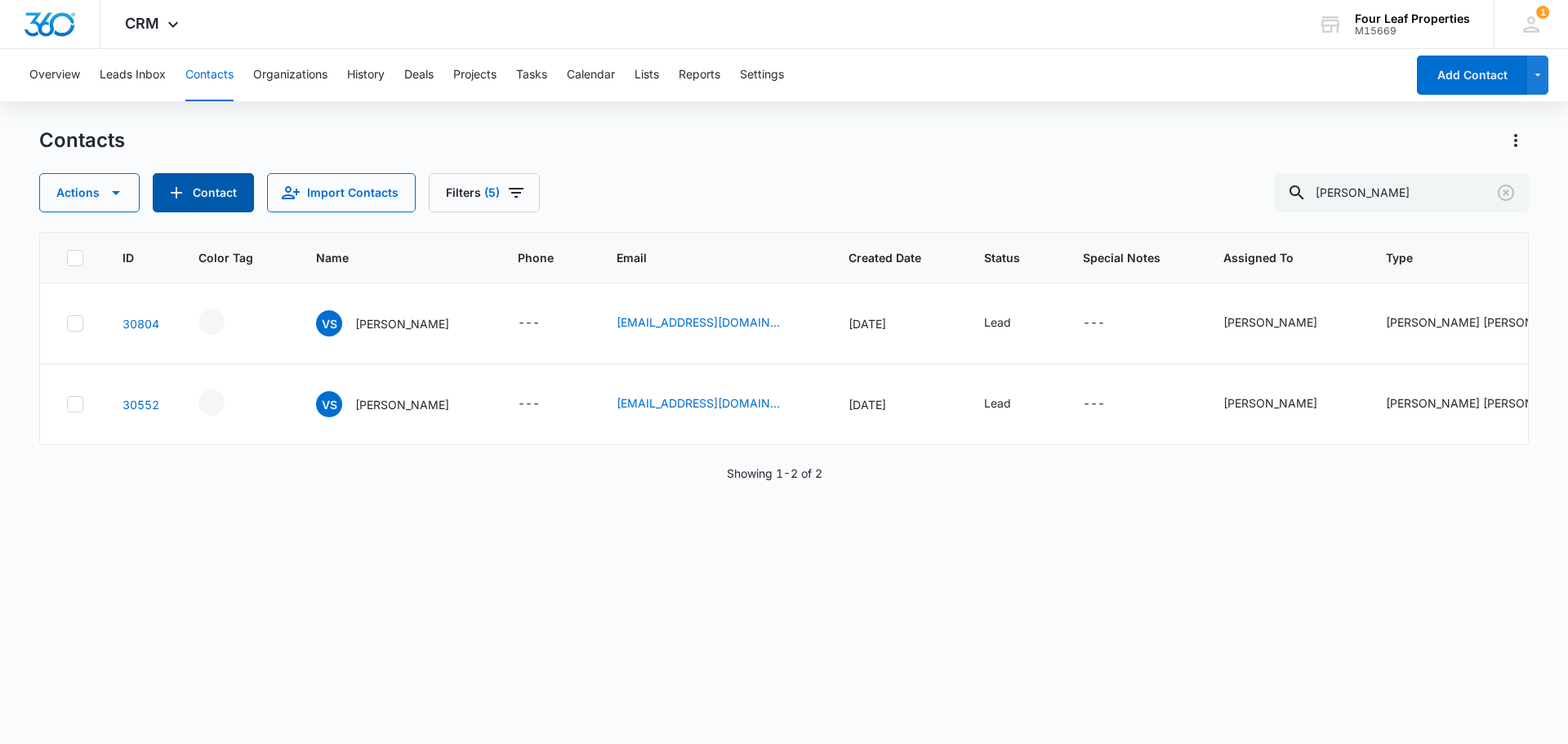
click at [177, 187] on icon "Add Contact" at bounding box center [175, 192] width 19 height 19
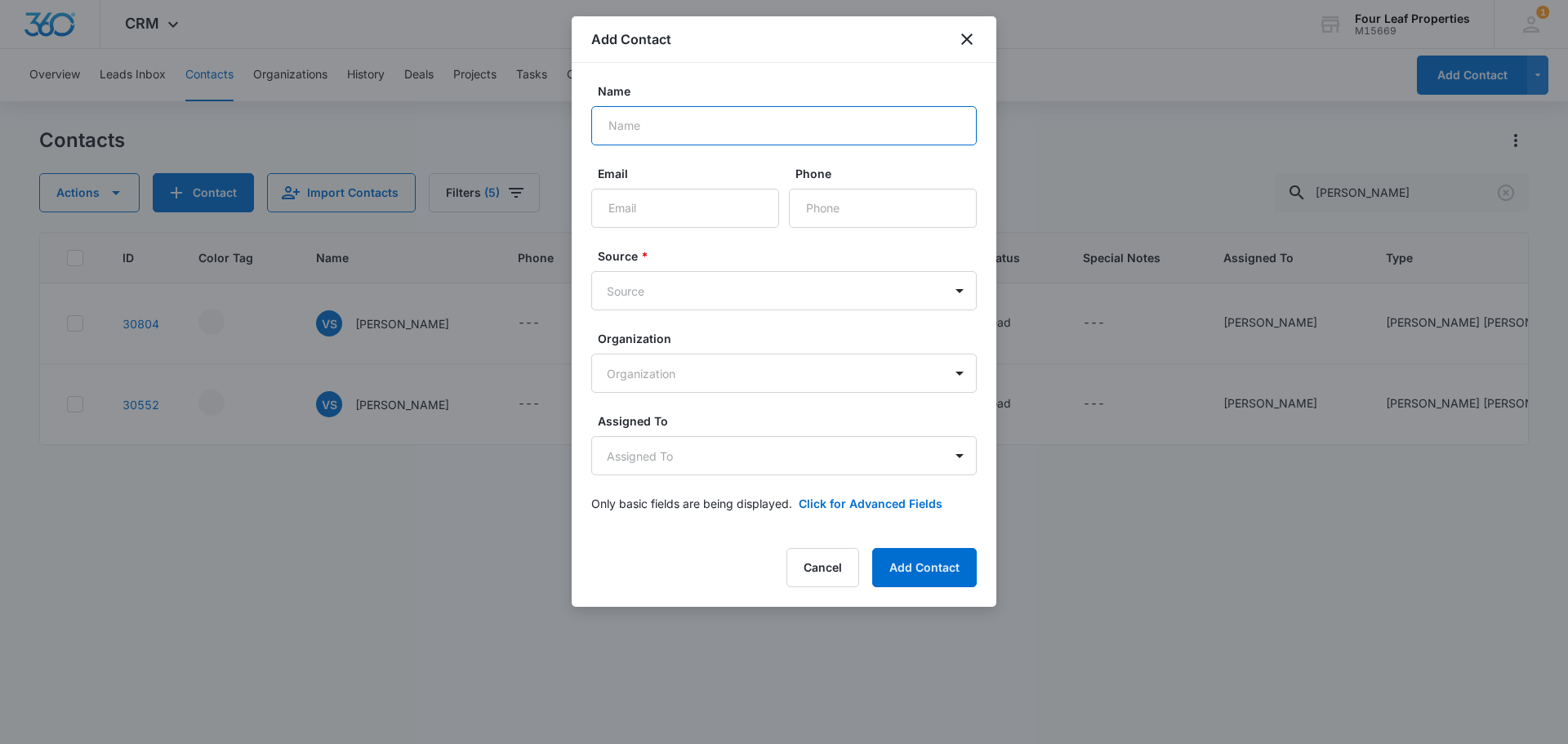
click at [667, 134] on input "Name" at bounding box center [784, 125] width 386 height 39
paste input "Christopher"
click at [748, 128] on input "Christopher" at bounding box center [784, 125] width 386 height 39
paste input "Sherman"
type input "Christopher Sherman"
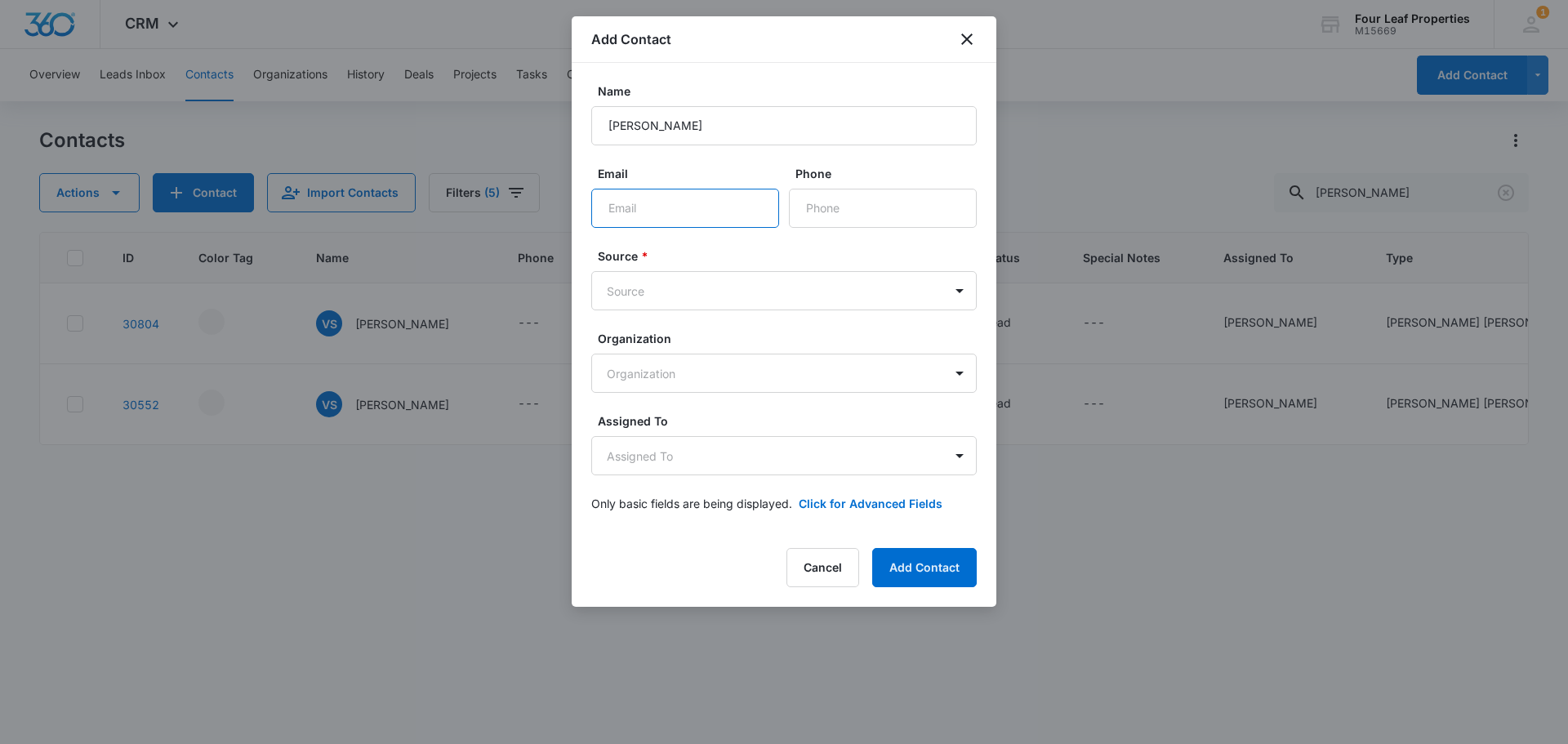
click at [650, 203] on input "Email" at bounding box center [685, 208] width 188 height 39
click at [661, 213] on input "Email" at bounding box center [685, 208] width 188 height 39
paste input "chris.sherman.lennox061@gmail.com"
type input "chris.sherman.lennox061@gmail.com"
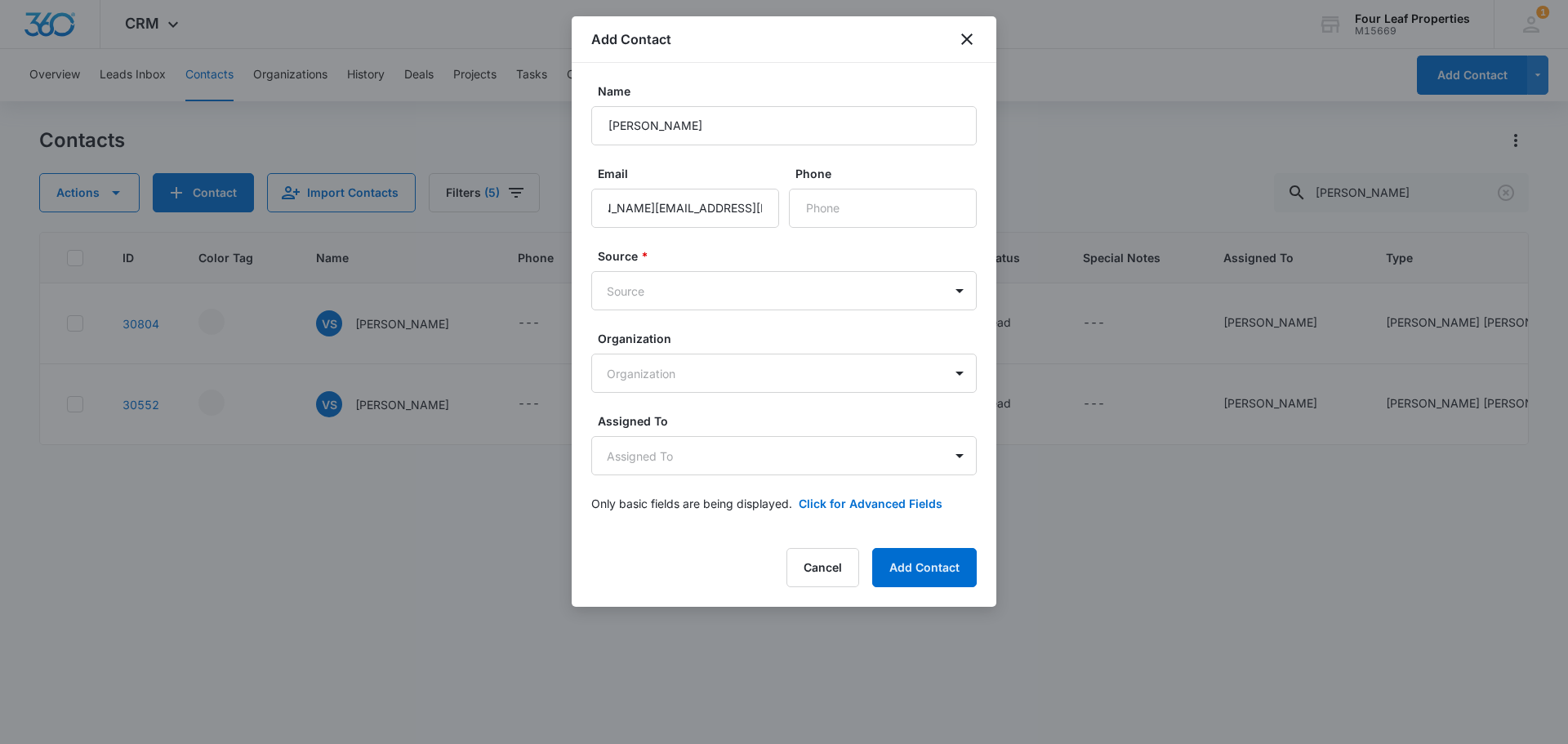
scroll to position [0, 0]
click at [824, 206] on input "Phone" at bounding box center [883, 208] width 188 height 39
paste input "(504) 417-6690"
type input "(504) 417-6690"
click at [739, 241] on form "Name Christopher Sherman Email chris.sherman.lennox061@gmail.com Phone Source *…" at bounding box center [784, 307] width 386 height 449
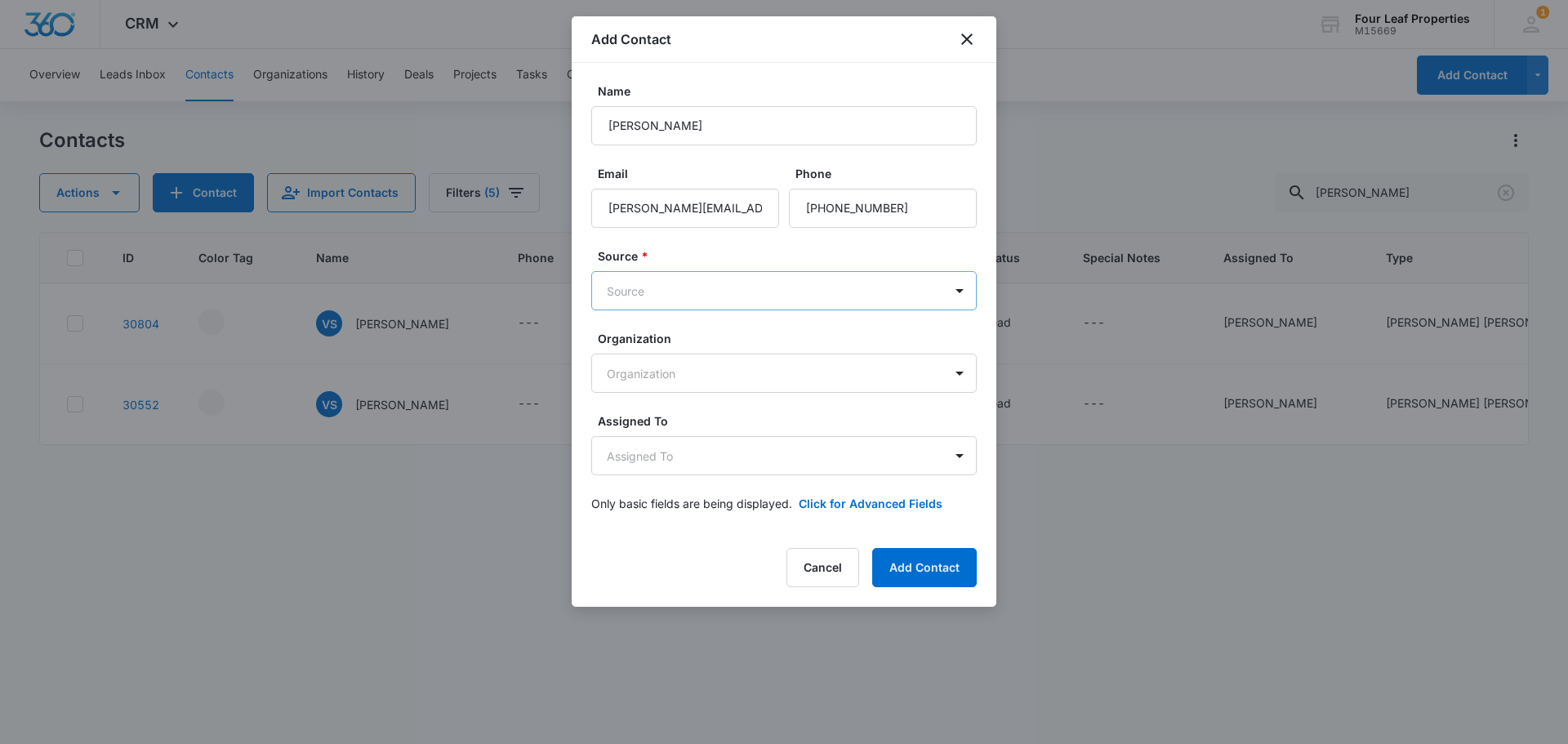
click at [702, 284] on body "CRM Apps Reputation Websites Forms CRM Email Social Shop Payments POS Content A…" at bounding box center [784, 372] width 1568 height 744
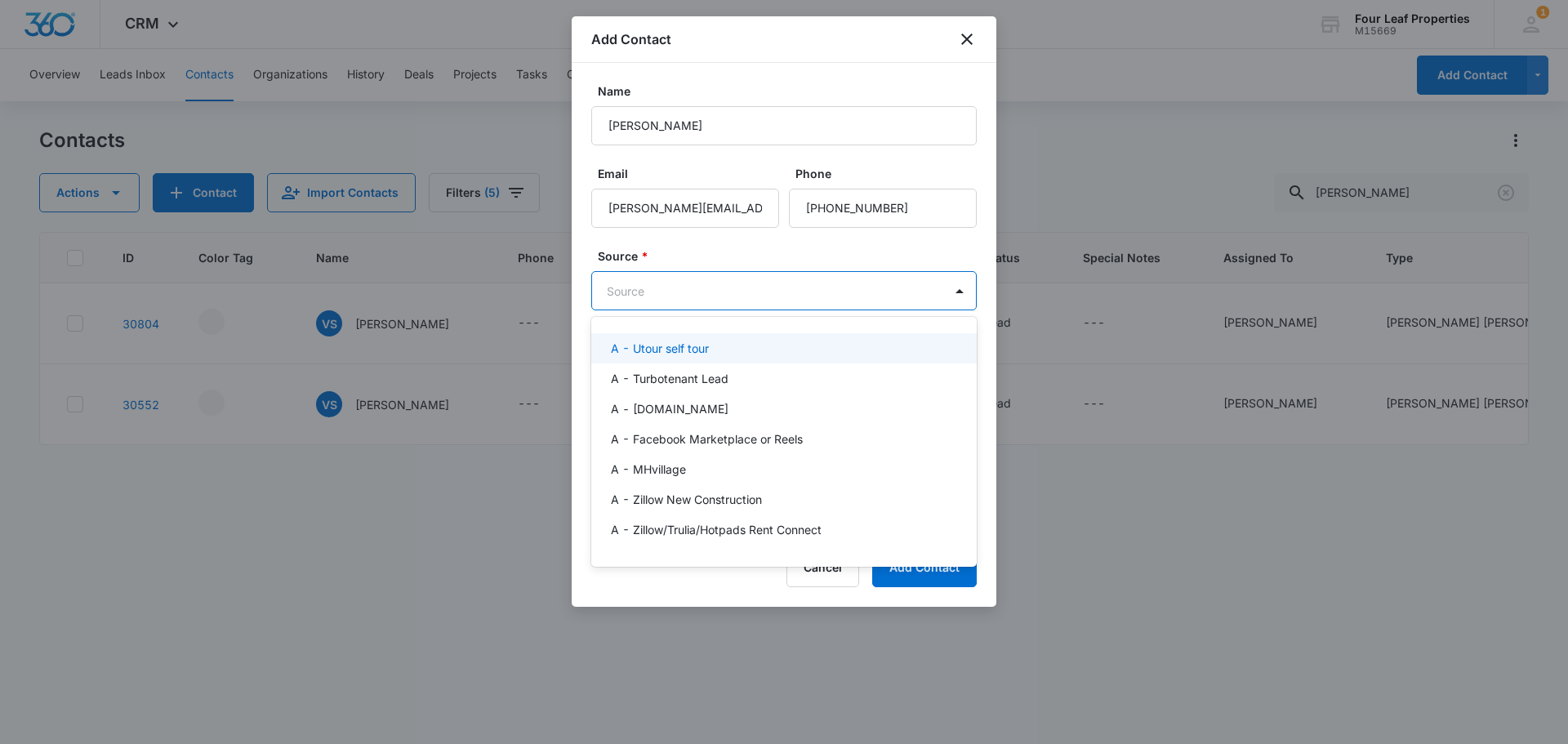
click at [732, 344] on div "A - Utour self tour" at bounding box center [782, 348] width 343 height 18
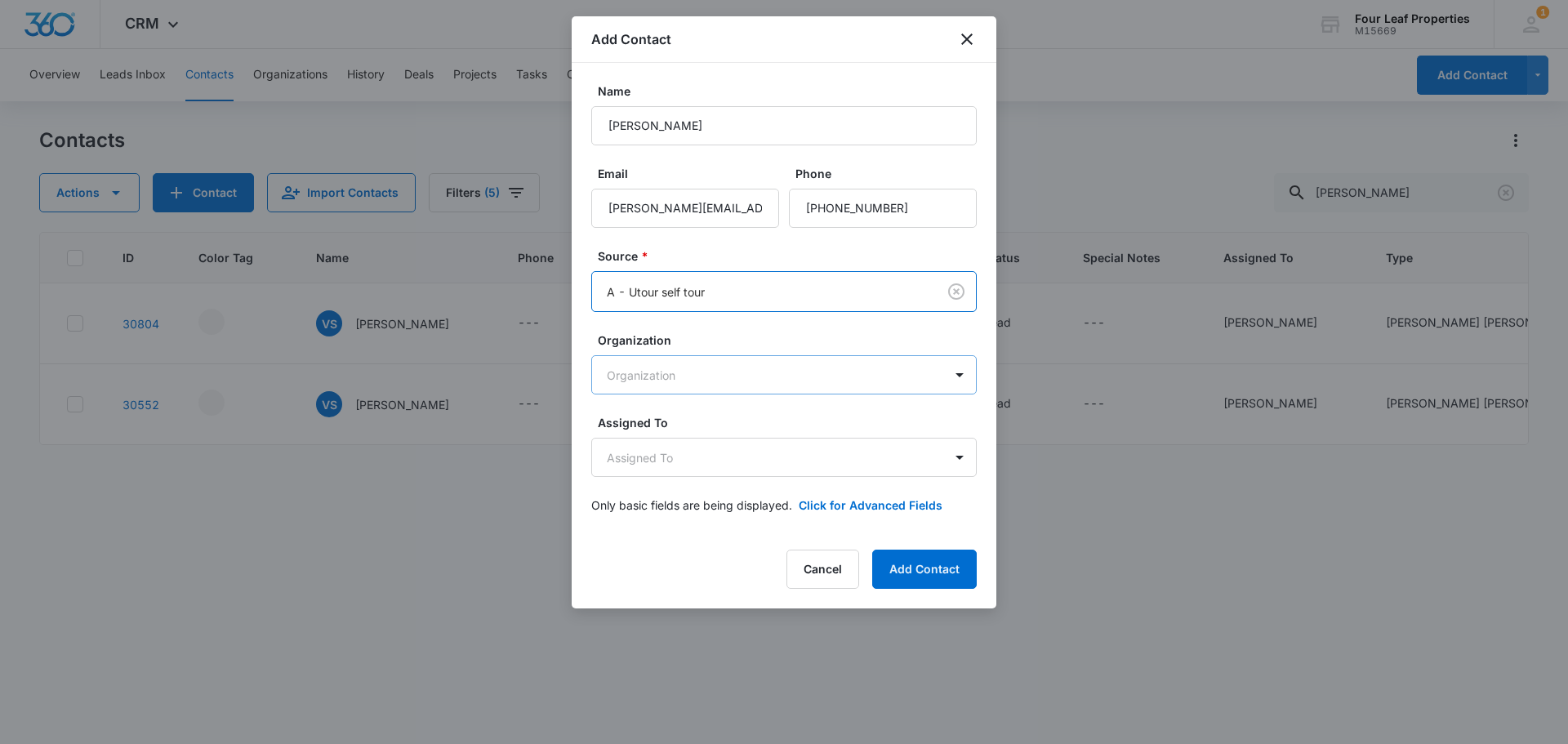
click at [734, 385] on body "CRM Apps Reputation Websites Forms CRM Email Social Shop Payments POS Content A…" at bounding box center [784, 372] width 1568 height 744
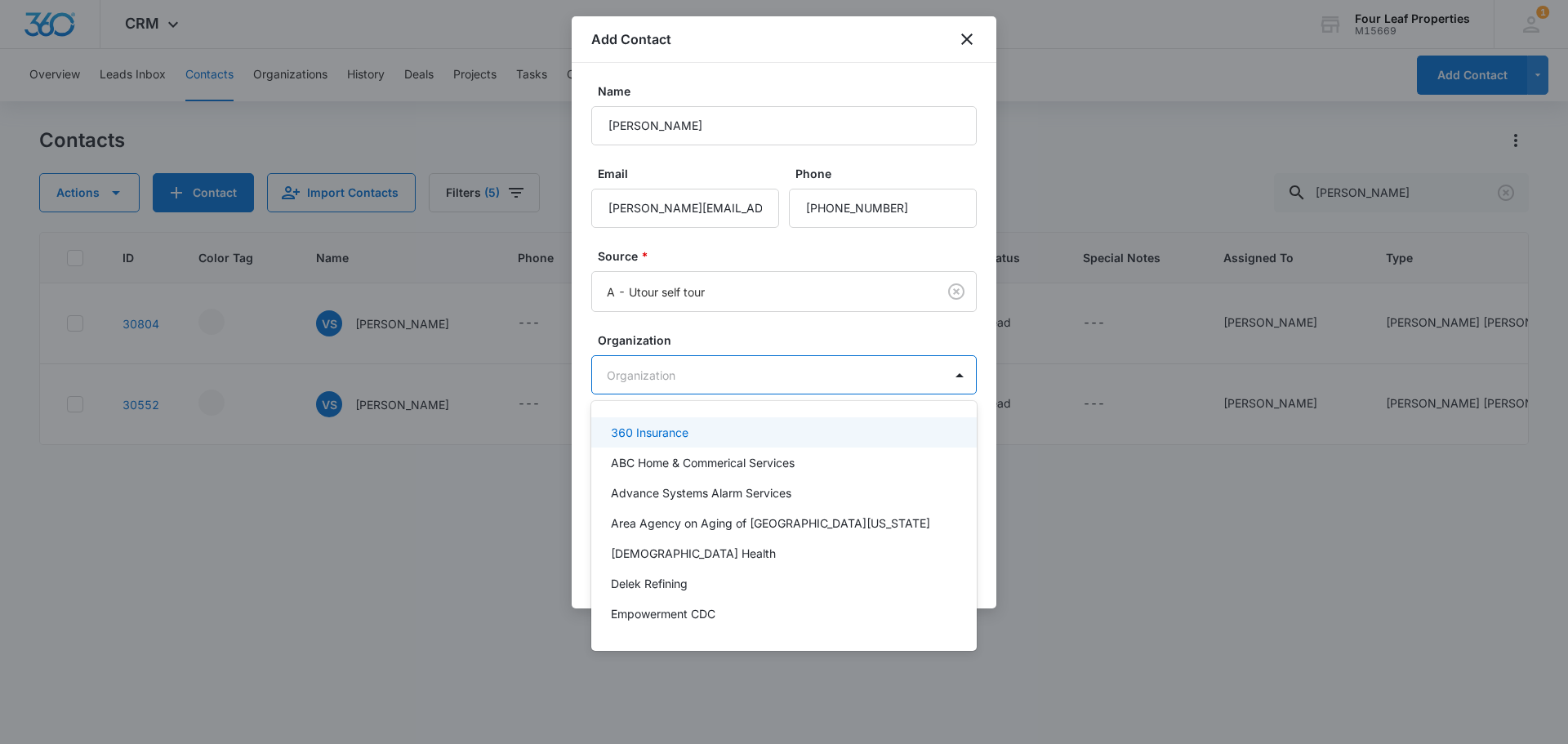
click at [713, 324] on div at bounding box center [784, 372] width 1568 height 744
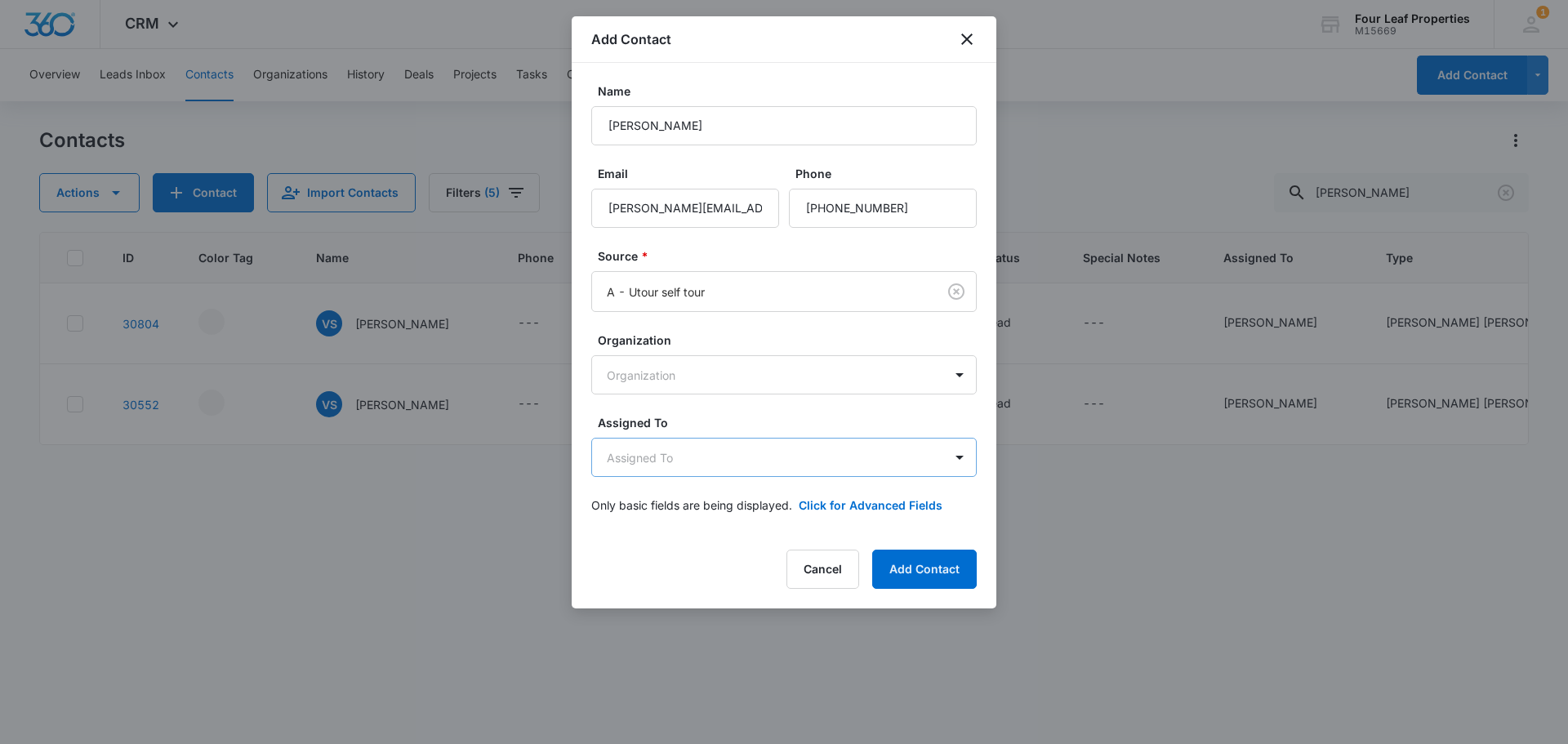
click at [718, 455] on body "CRM Apps Reputation Websites Forms CRM Email Social Shop Payments POS Content A…" at bounding box center [784, 372] width 1568 height 744
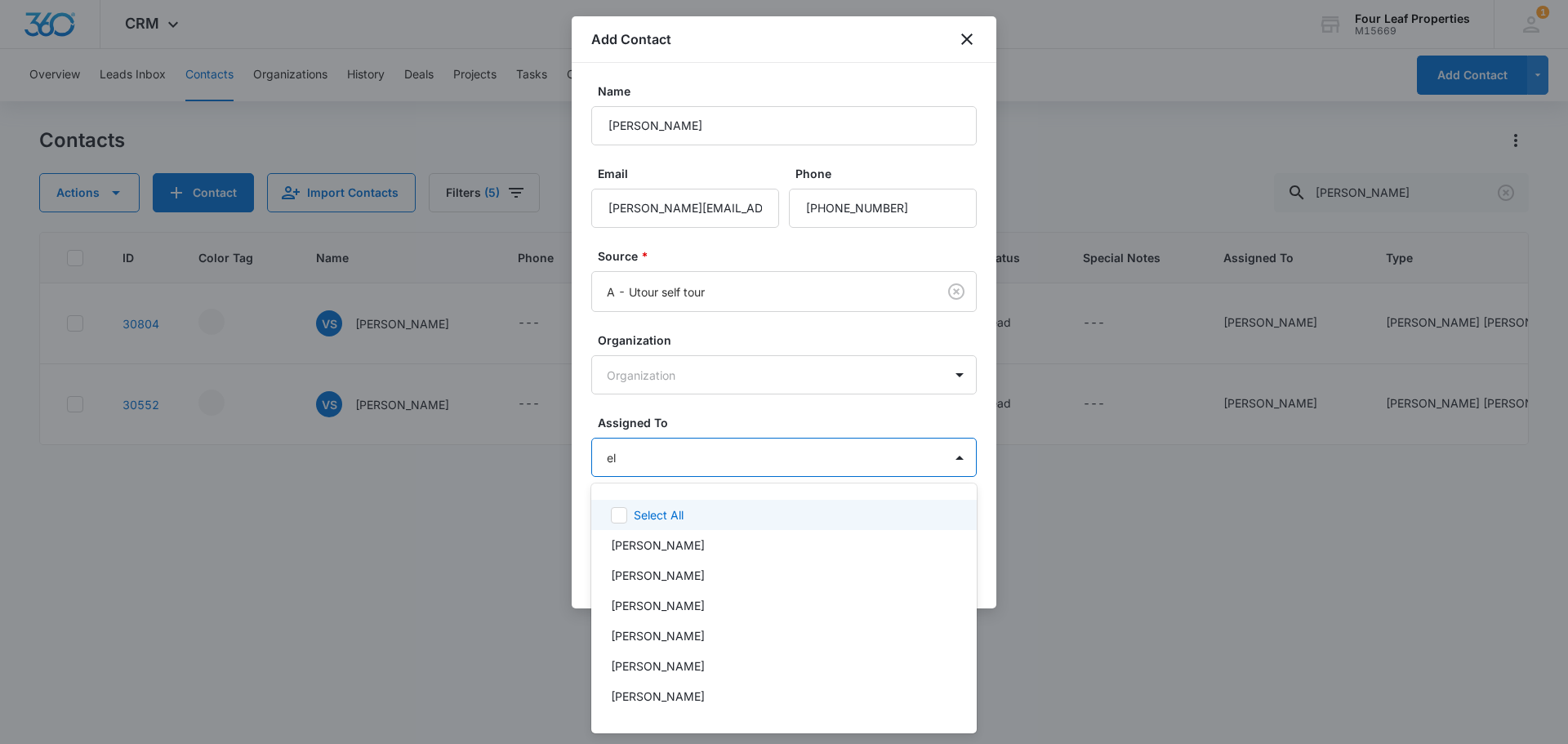
type input "ele"
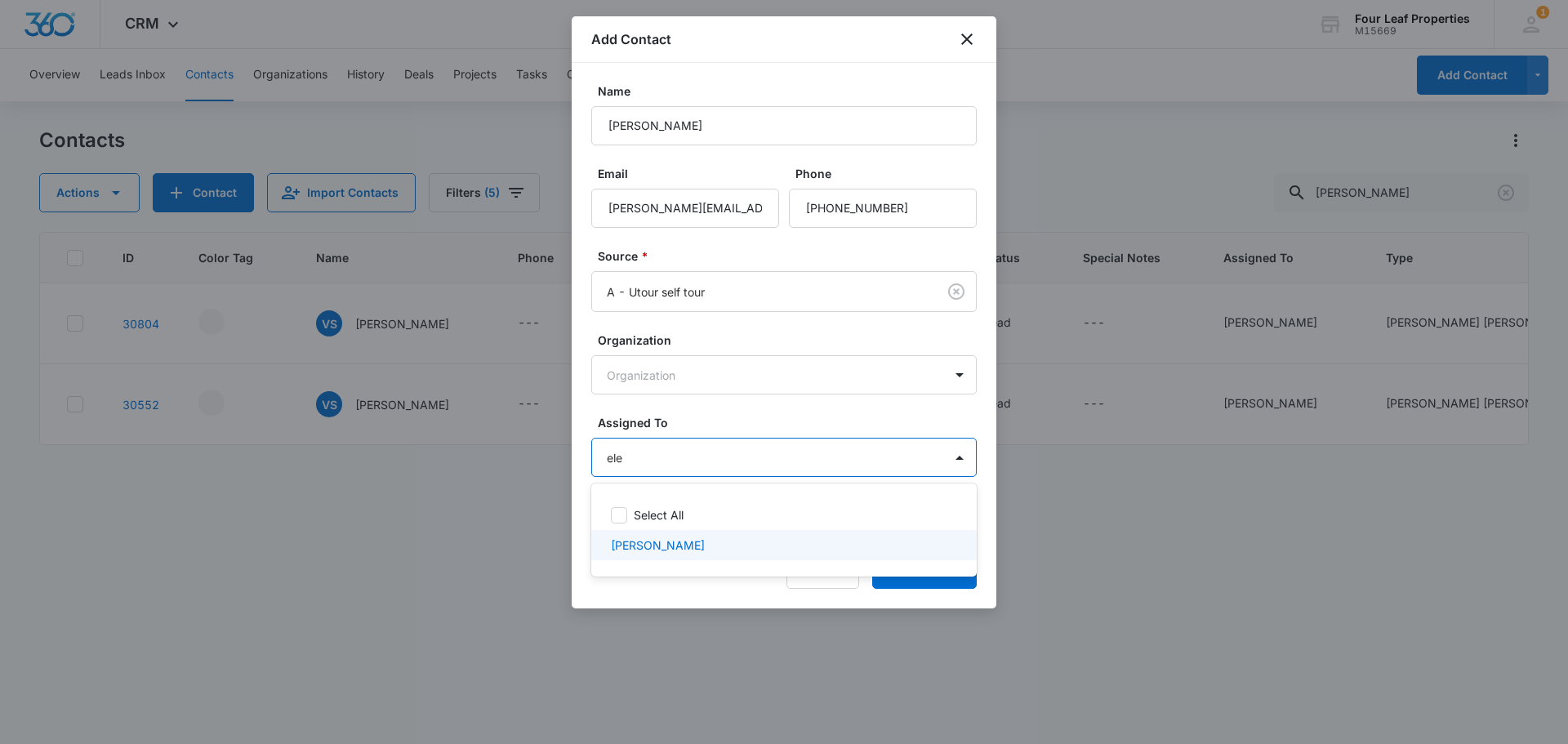
click at [669, 542] on p "[PERSON_NAME]" at bounding box center [657, 544] width 94 height 18
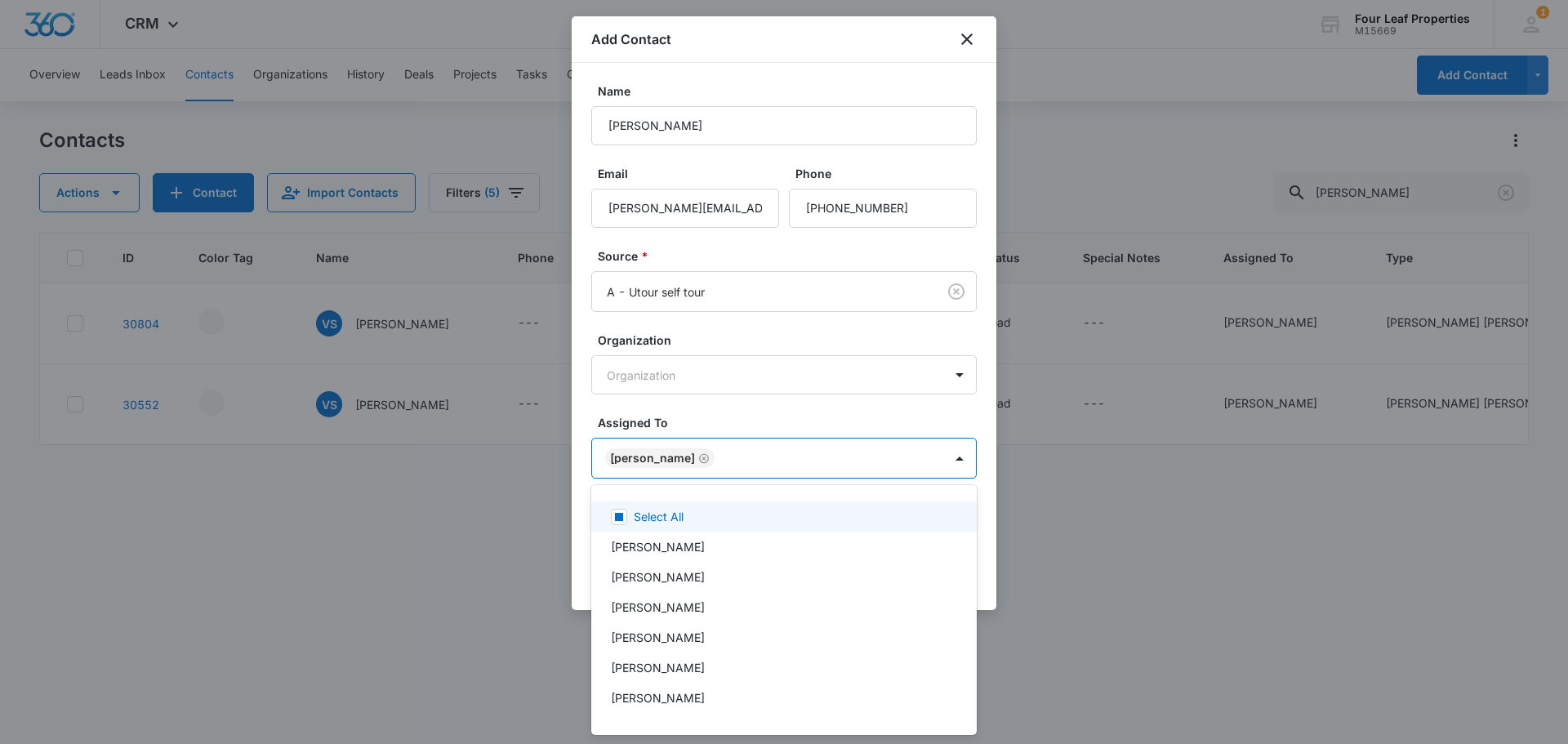
click at [730, 403] on div at bounding box center [784, 372] width 1568 height 744
click at [751, 454] on body "CRM Apps Reputation Websites Forms CRM Email Social Shop Payments POS Content A…" at bounding box center [784, 372] width 1568 height 744
type input "al"
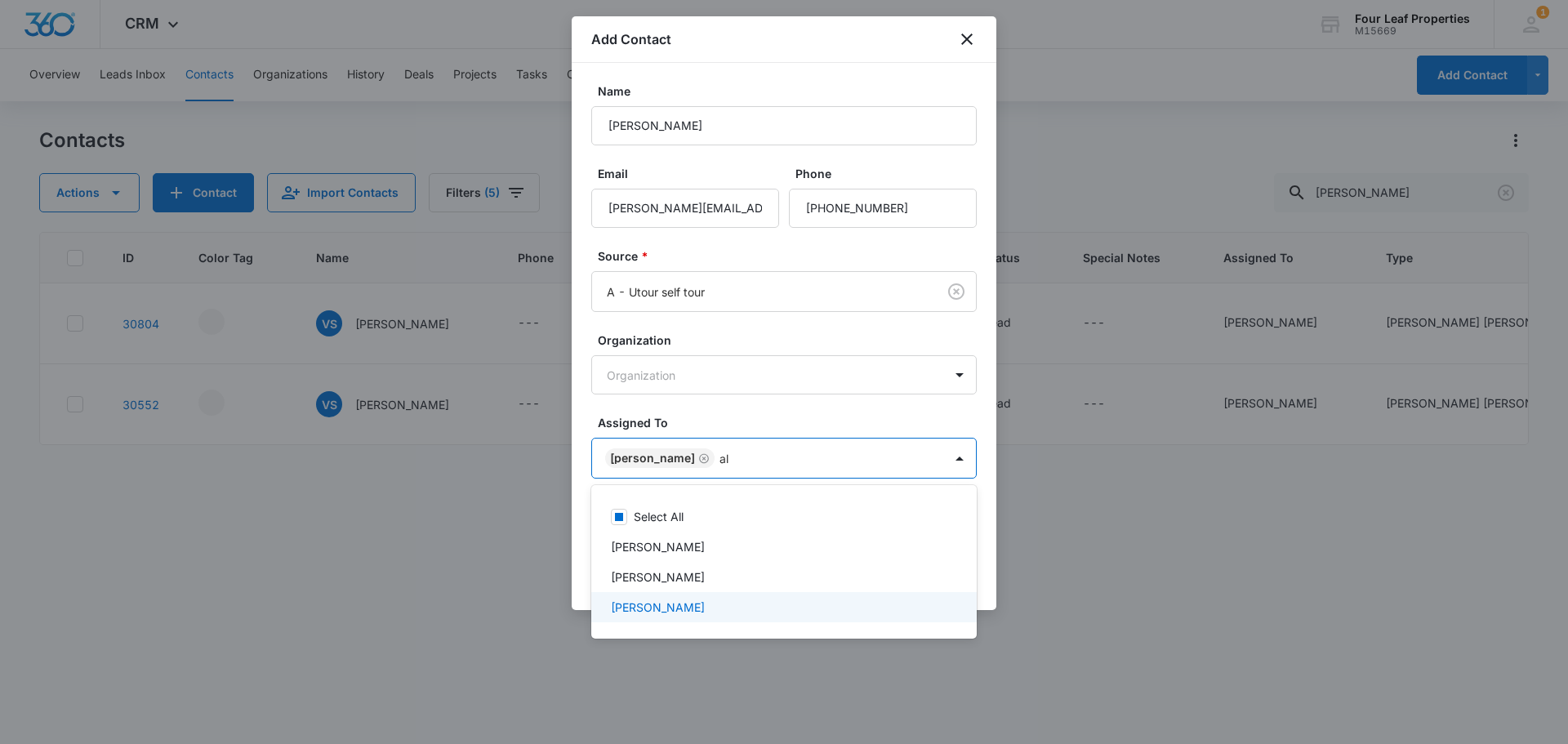
click at [677, 607] on p "[PERSON_NAME]" at bounding box center [657, 607] width 94 height 18
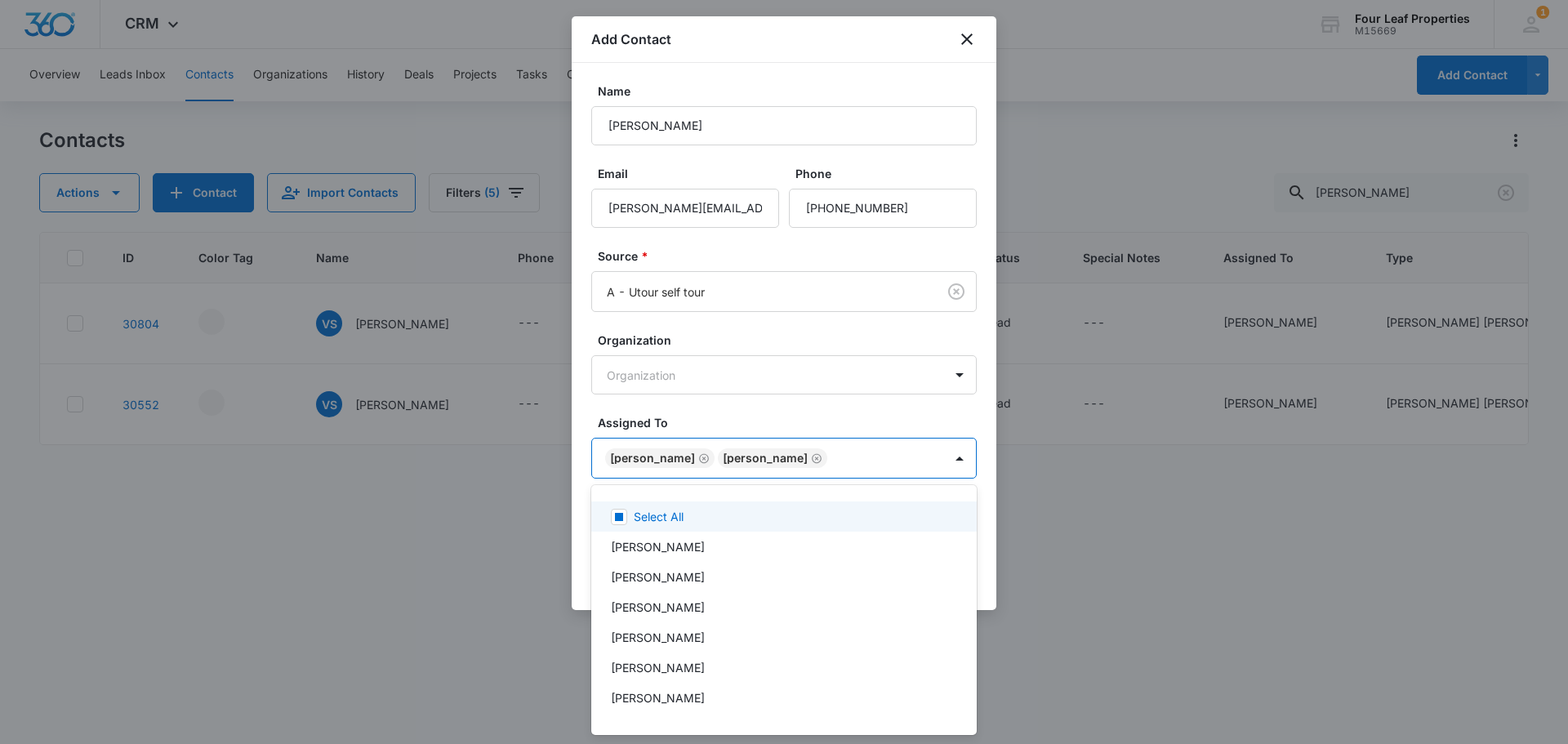
click at [764, 415] on div at bounding box center [784, 372] width 1568 height 744
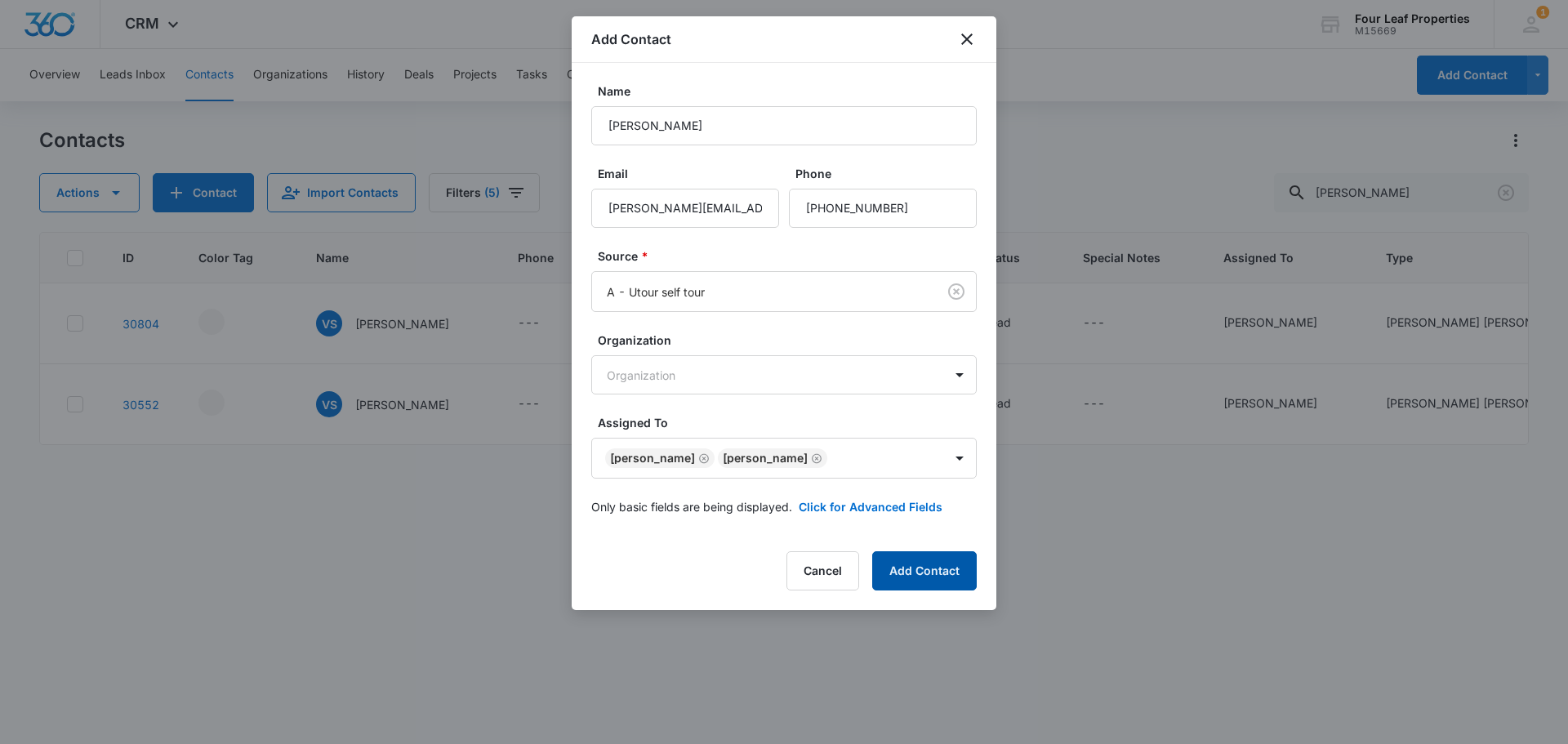
click at [942, 568] on button "Add Contact" at bounding box center [924, 570] width 104 height 39
